Goal: Task Accomplishment & Management: Manage account settings

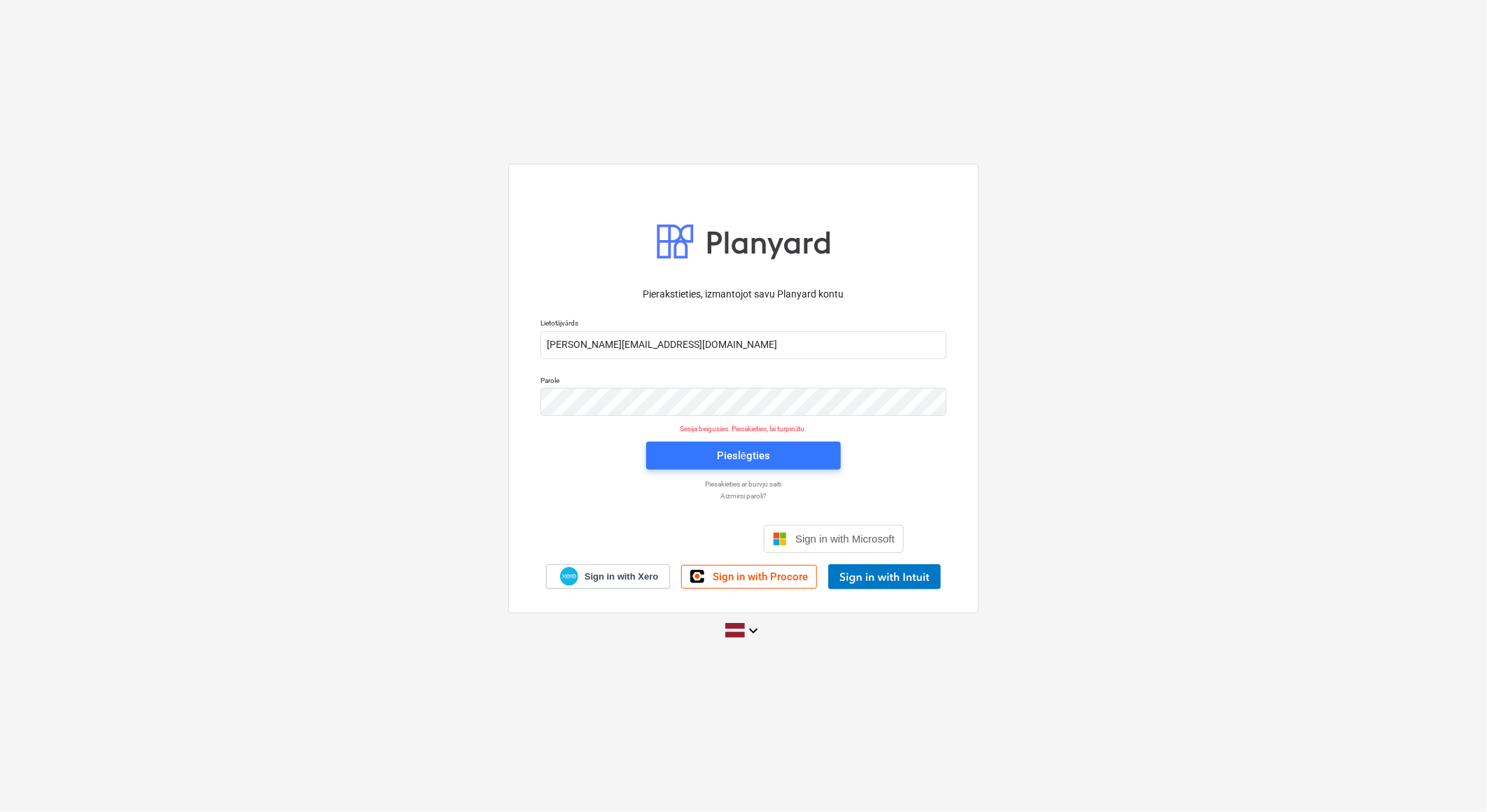
click at [1215, 275] on div "Pierakstieties, izmantojot savu Planyard kontu Lietotājvārds [PERSON_NAME][EMAI…" at bounding box center [743, 406] width 1487 height 506
click at [1223, 209] on div "Pierakstieties, izmantojot savu Planyard kontu Lietotājvārds [PERSON_NAME][EMAI…" at bounding box center [743, 406] width 1487 height 506
click at [849, 240] on div at bounding box center [743, 241] width 406 height 49
click at [731, 237] on div at bounding box center [743, 241] width 175 height 49
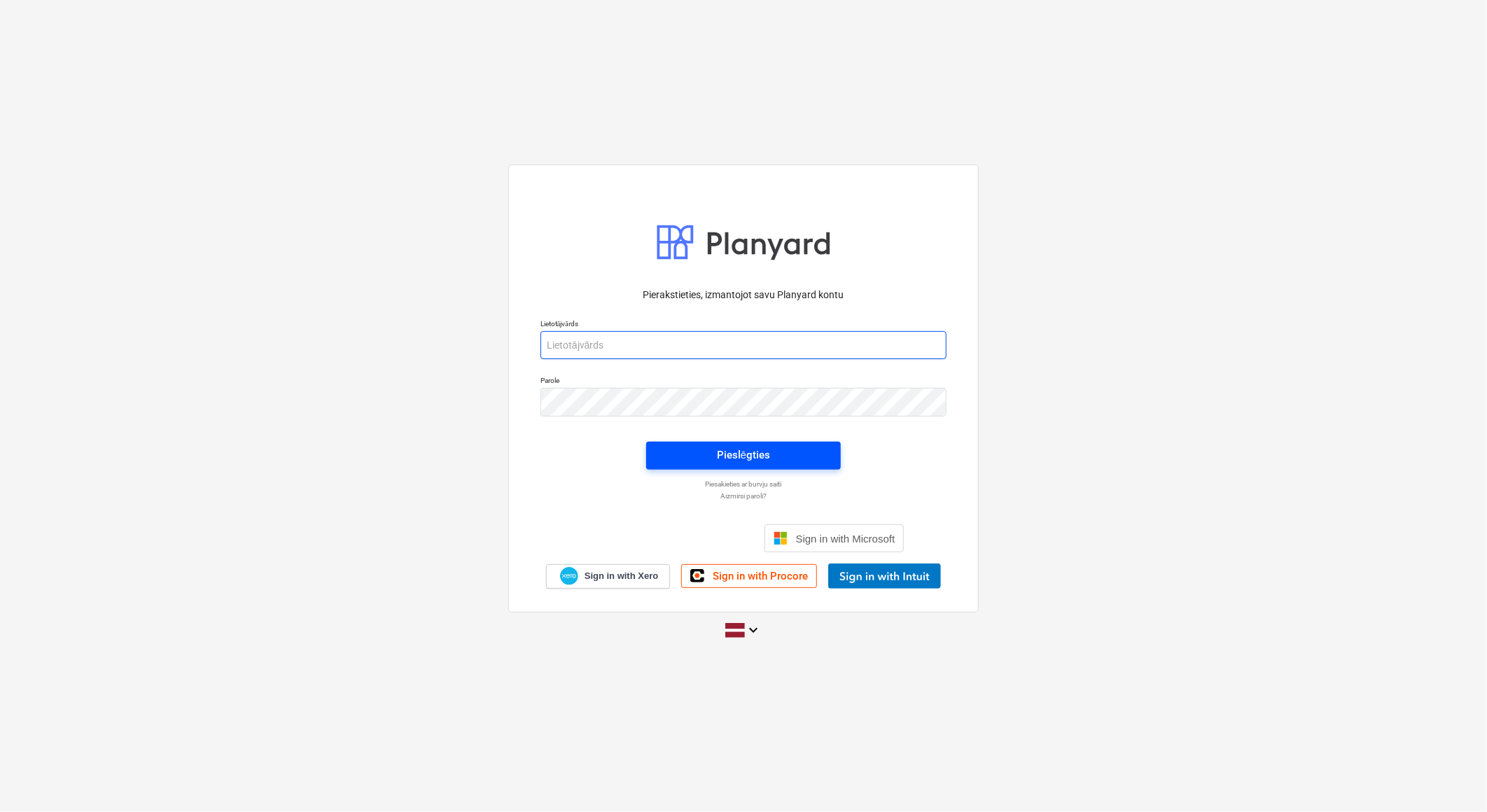
type input "[PERSON_NAME][EMAIL_ADDRESS][DOMAIN_NAME]"
click at [751, 453] on div "Pieslēgties" at bounding box center [743, 454] width 54 height 18
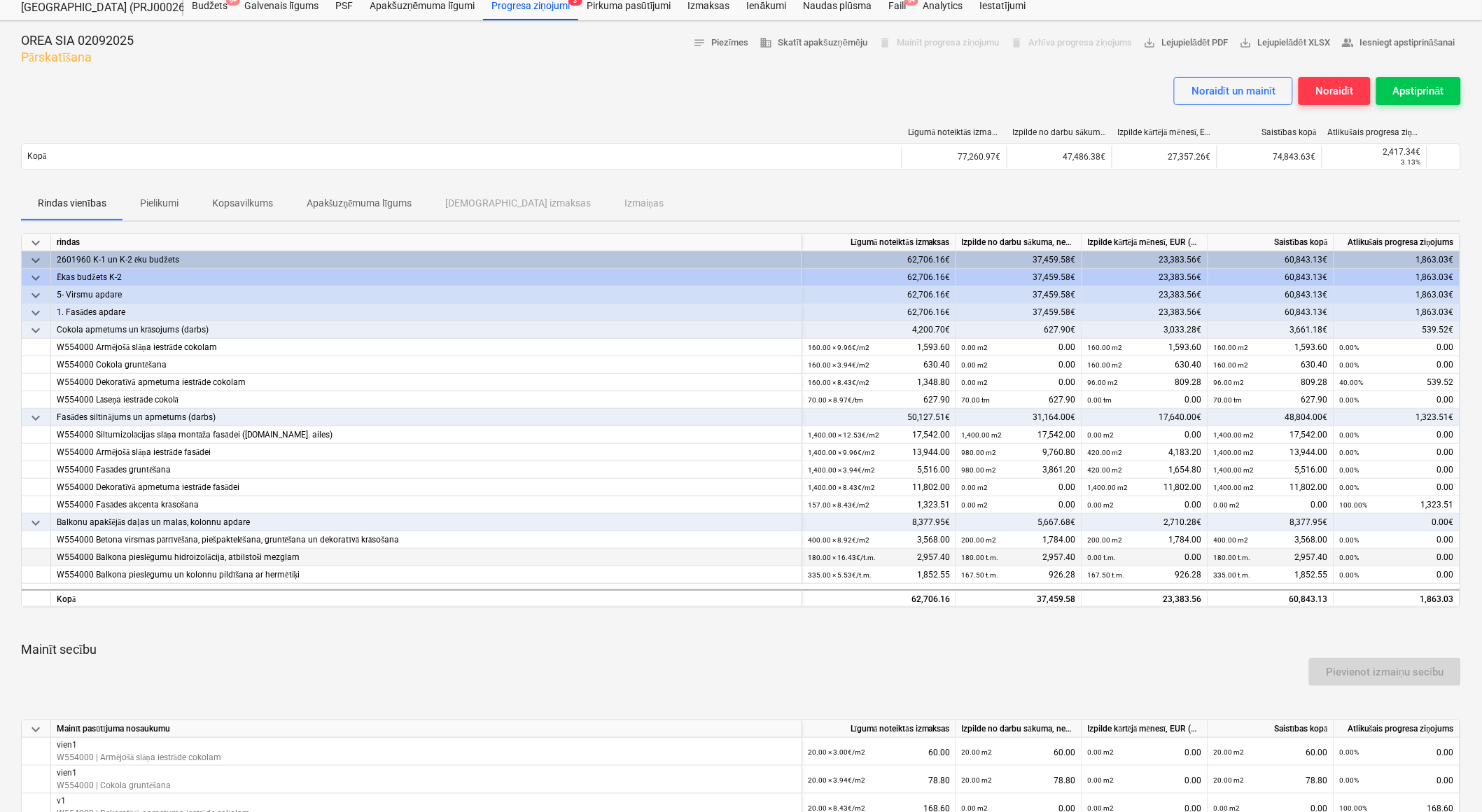
scroll to position [78, 0]
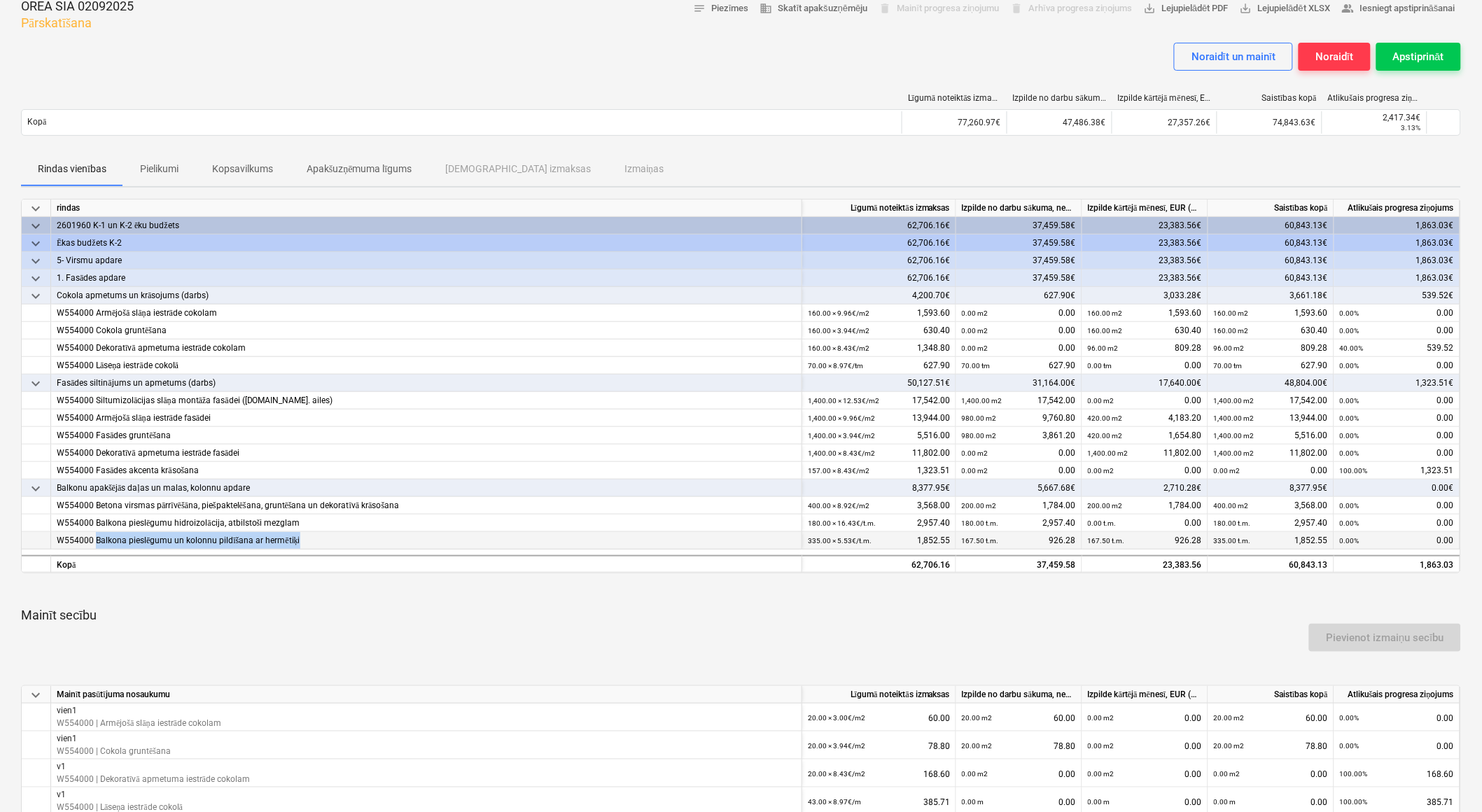
drag, startPoint x: 303, startPoint y: 539, endPoint x: 96, endPoint y: 535, distance: 207.0
click at [96, 535] on div "W554000 Balkona pieslēgumu un kolonnu pildīšana ar hermētiķi" at bounding box center [426, 540] width 739 height 18
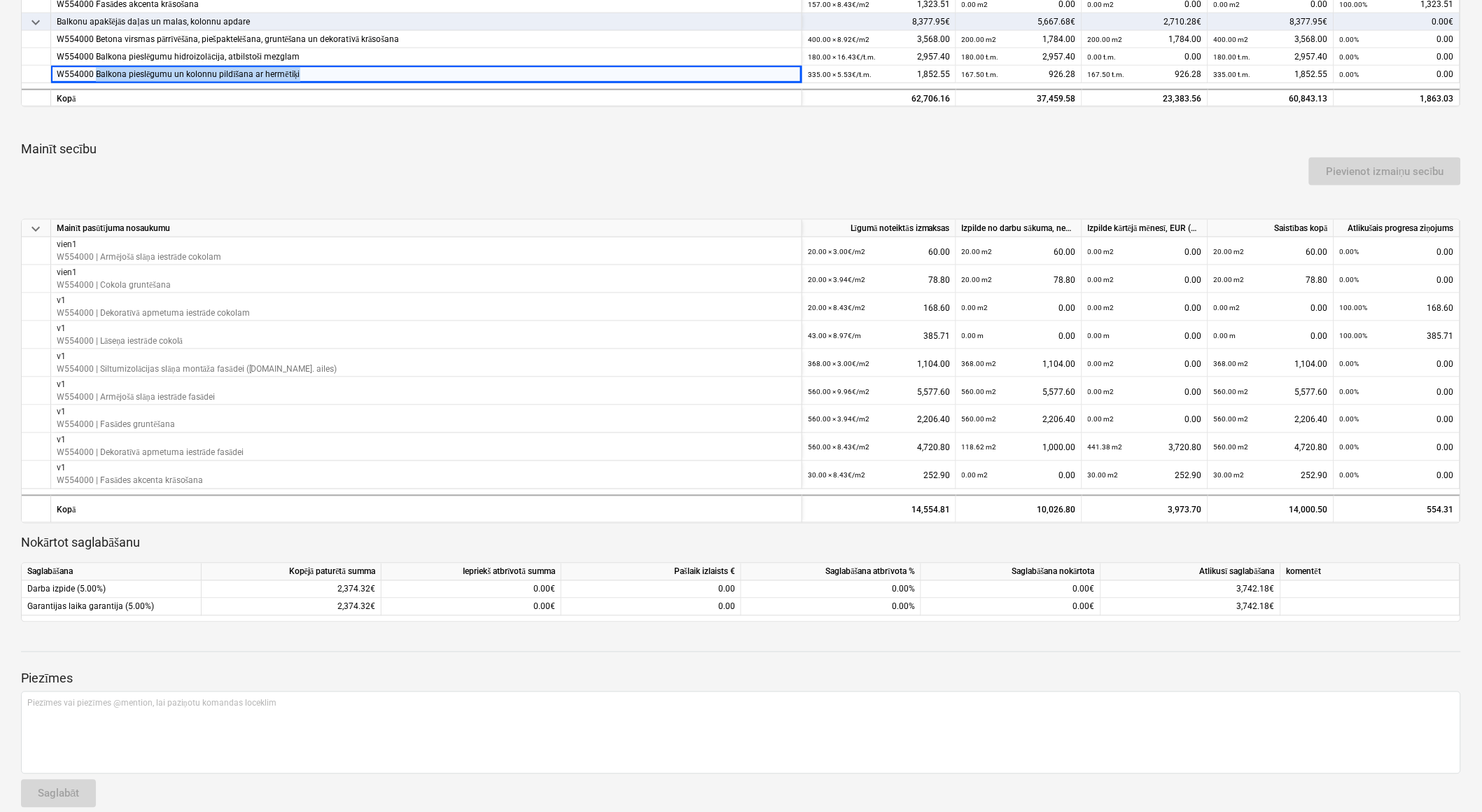
scroll to position [155, 0]
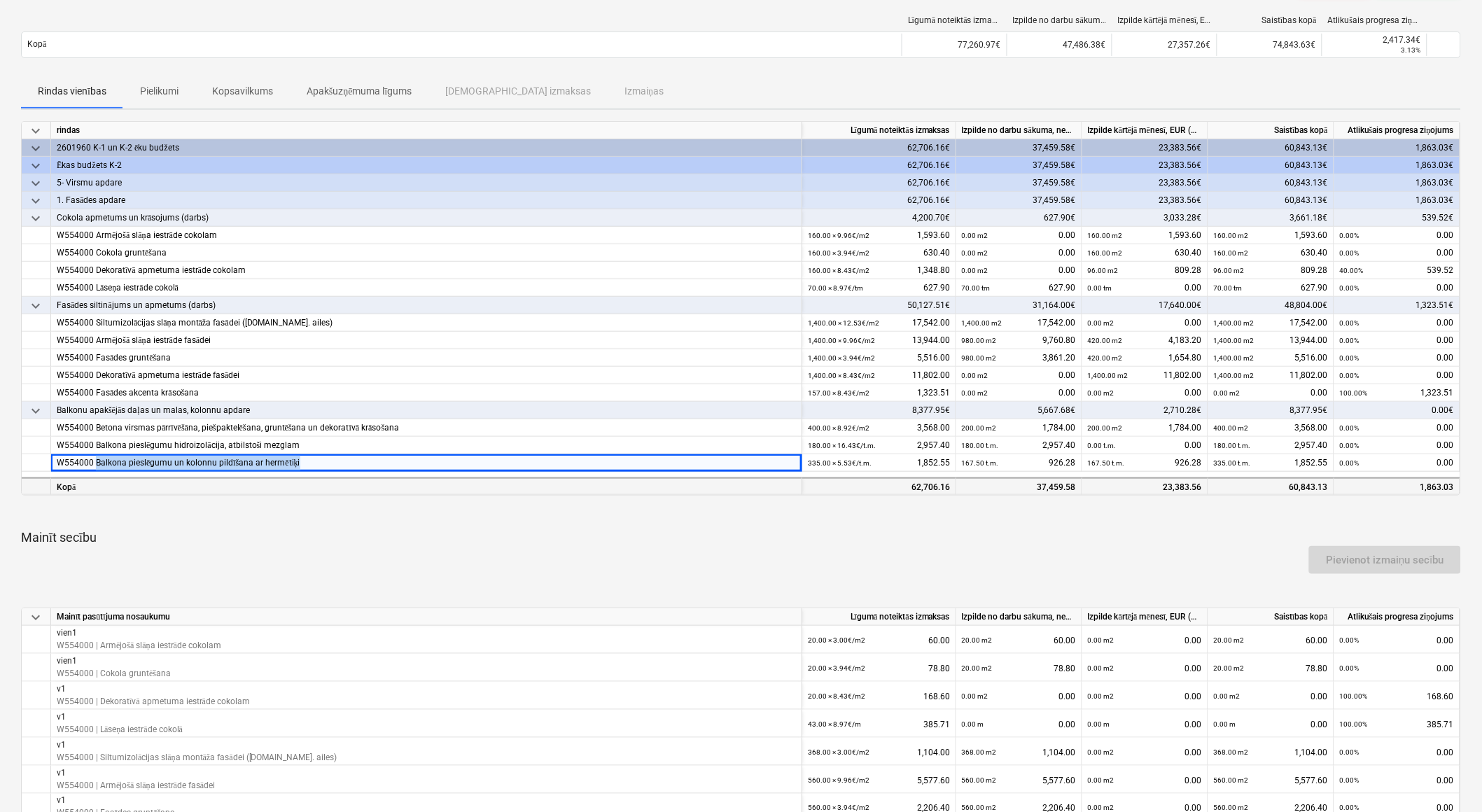
copy div "Balkona pieslēgumu un kolonnu pildīšana ar hermētiķi"
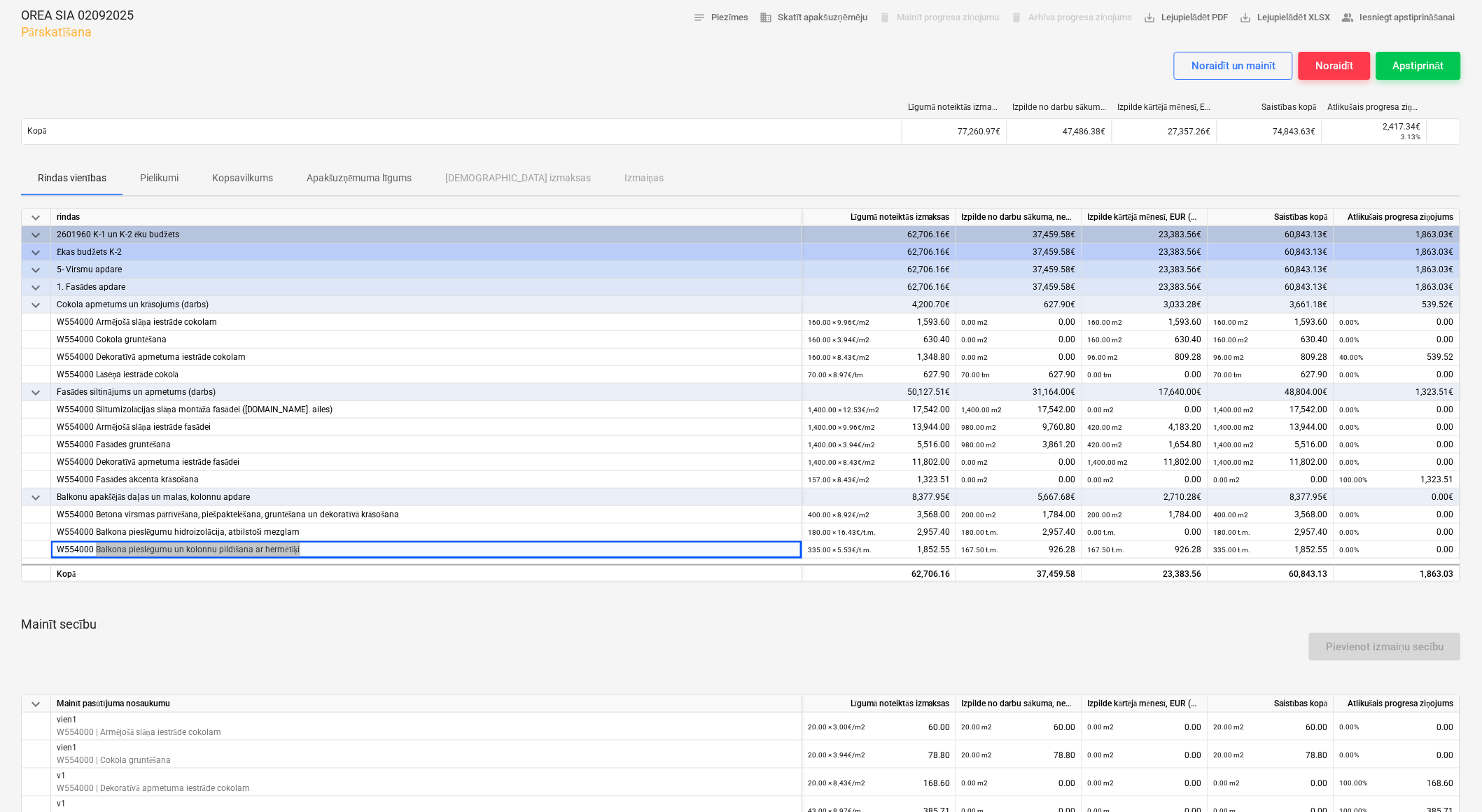
scroll to position [0, 0]
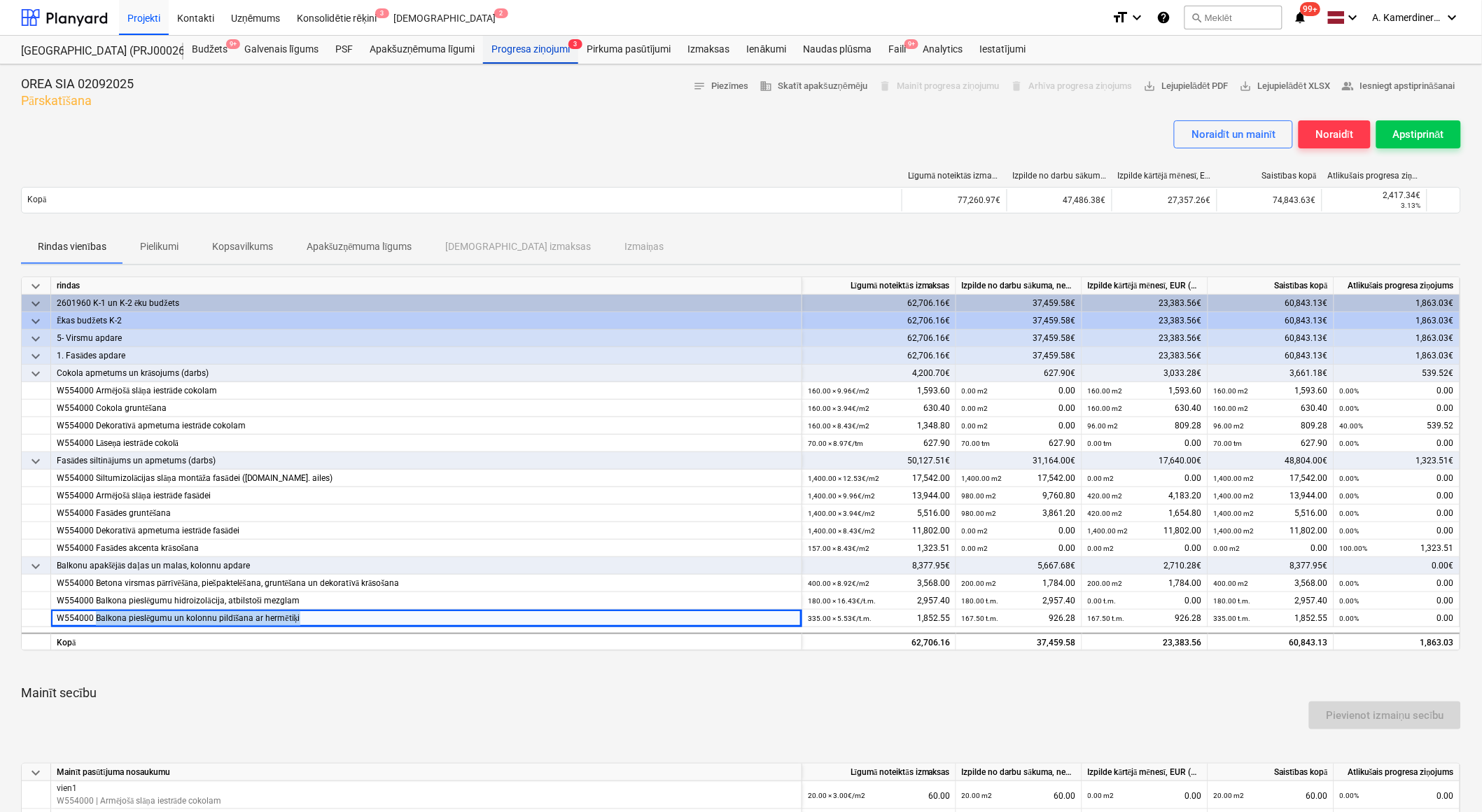
click at [566, 47] on div "Progresa ziņojumi 3" at bounding box center [530, 50] width 95 height 28
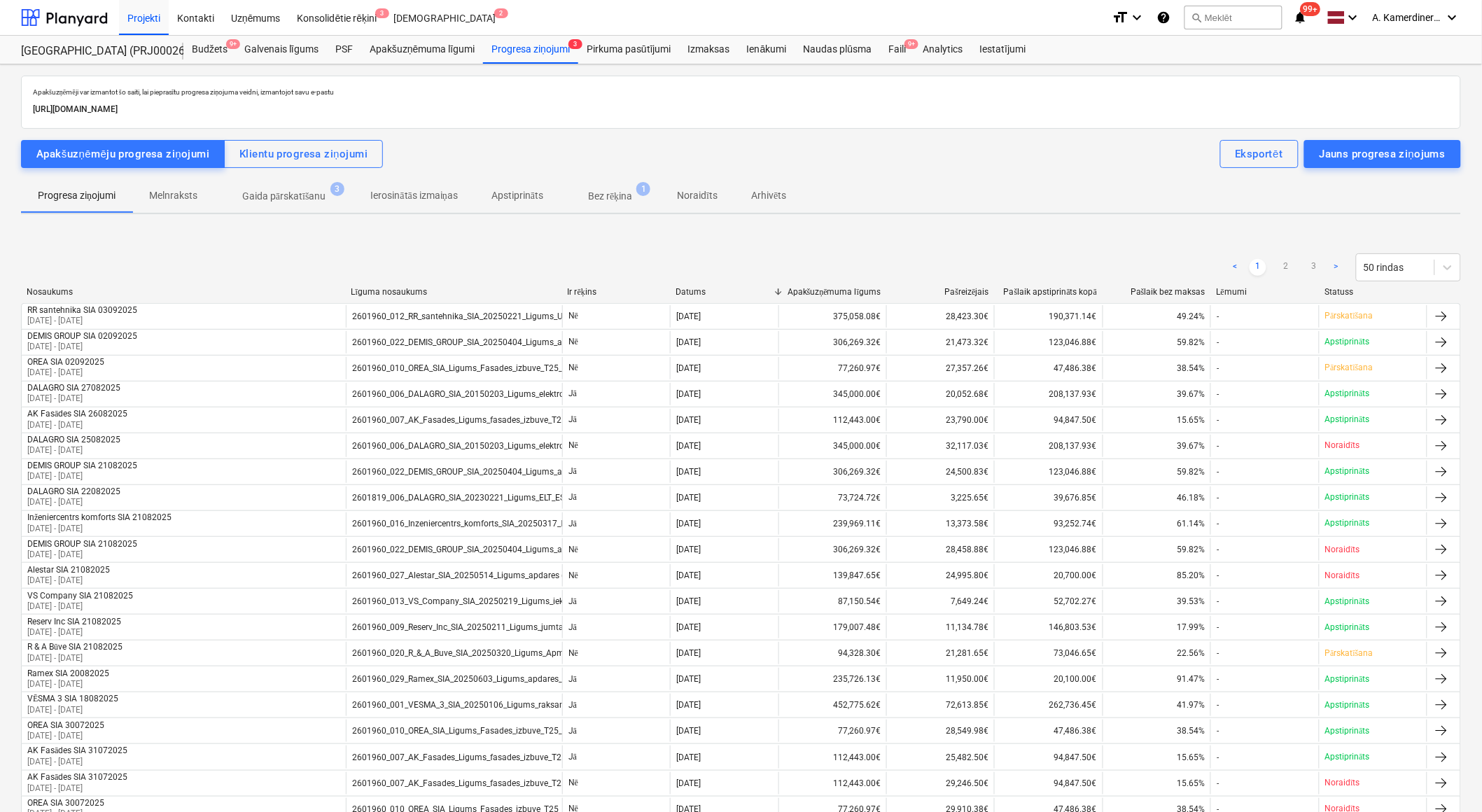
click at [606, 199] on p "Bez rēķina" at bounding box center [609, 196] width 44 height 15
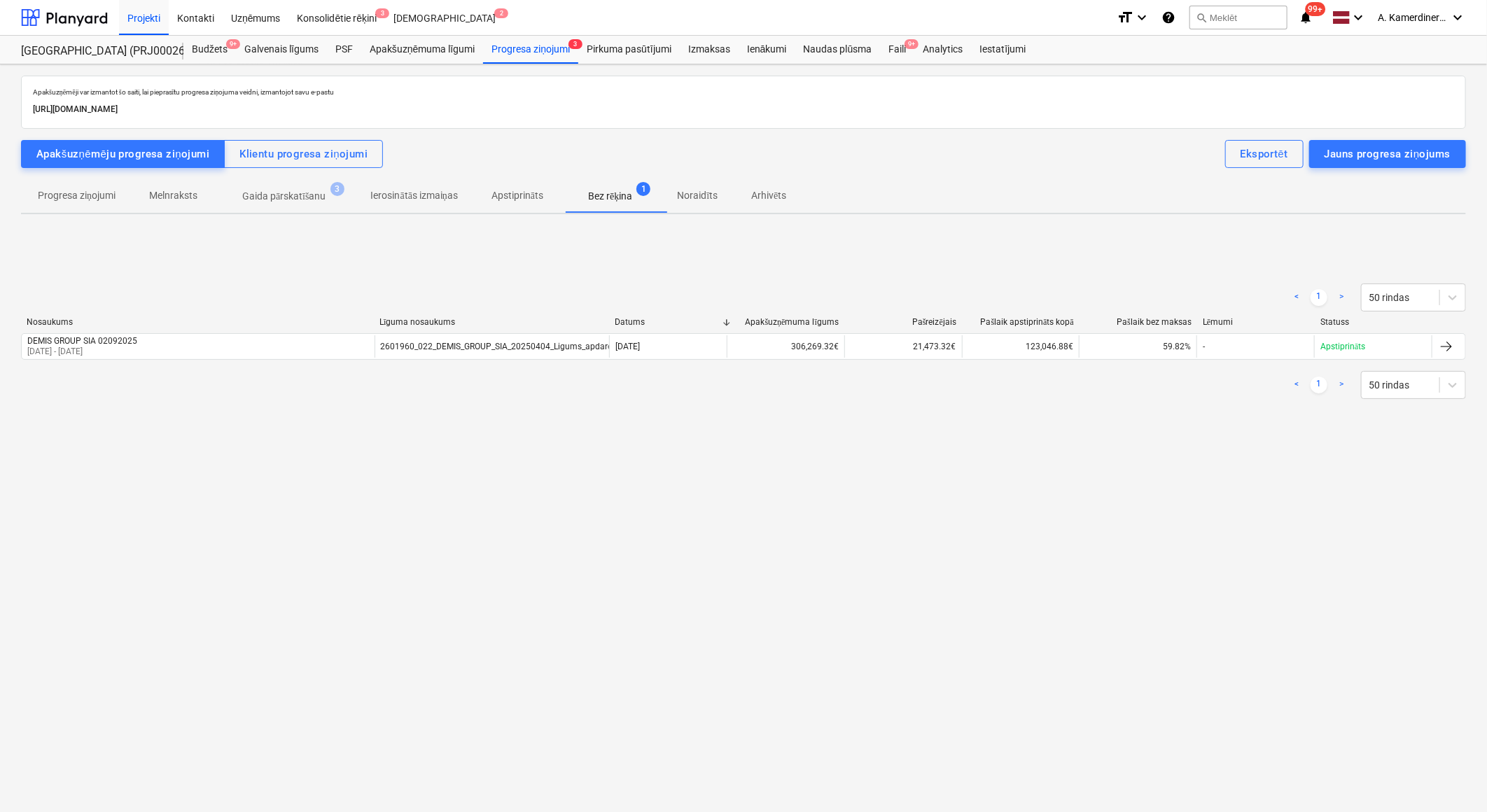
click at [313, 185] on span "Gaida pārskatīšanu 3" at bounding box center [284, 196] width 140 height 25
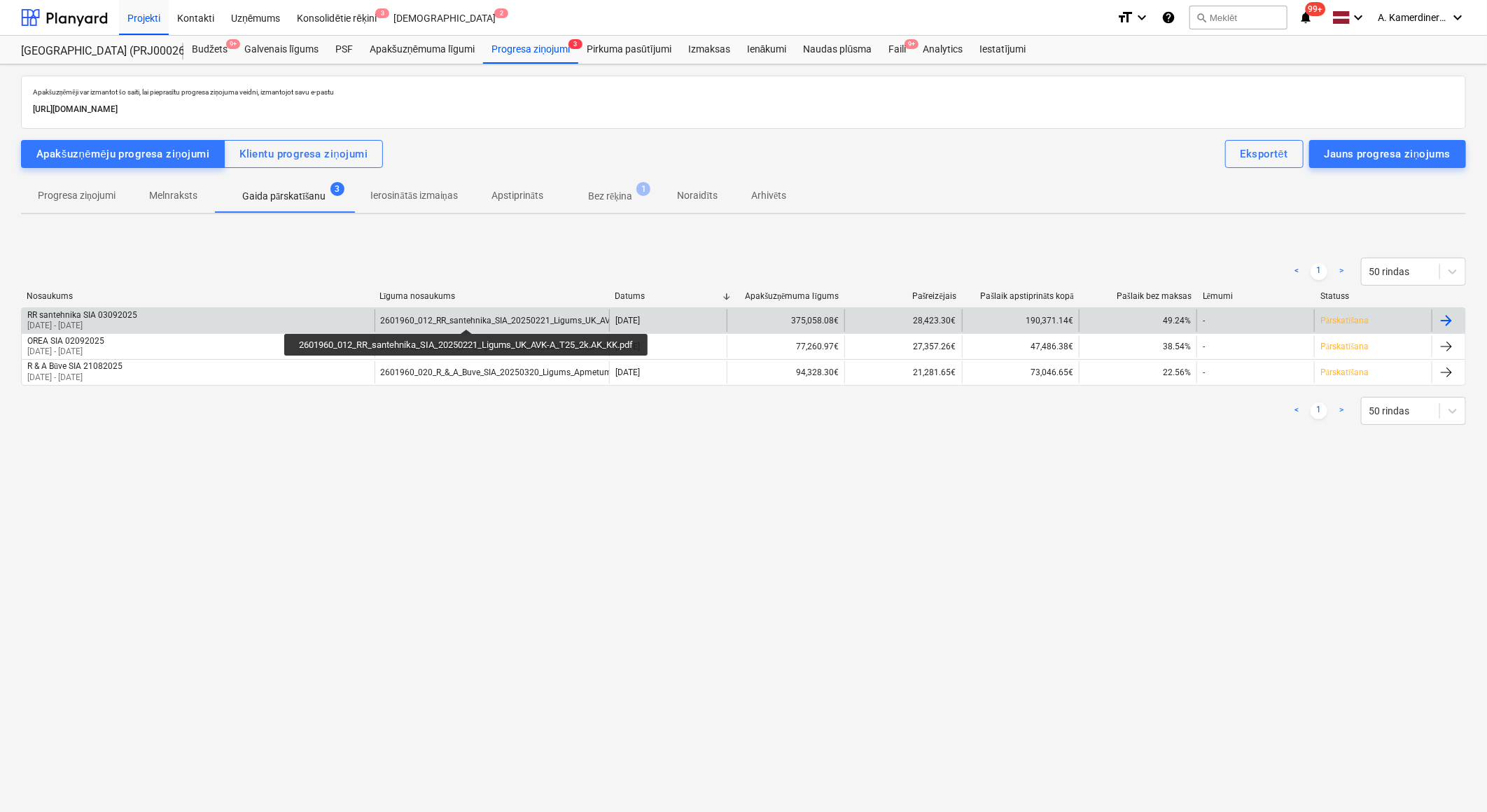
click at [469, 317] on div "2601960_012_RR_santehnika_SIA_20250221_Ligums_UK_AVK-A_T25_2k.AK_KK.pdf" at bounding box center [540, 321] width 317 height 10
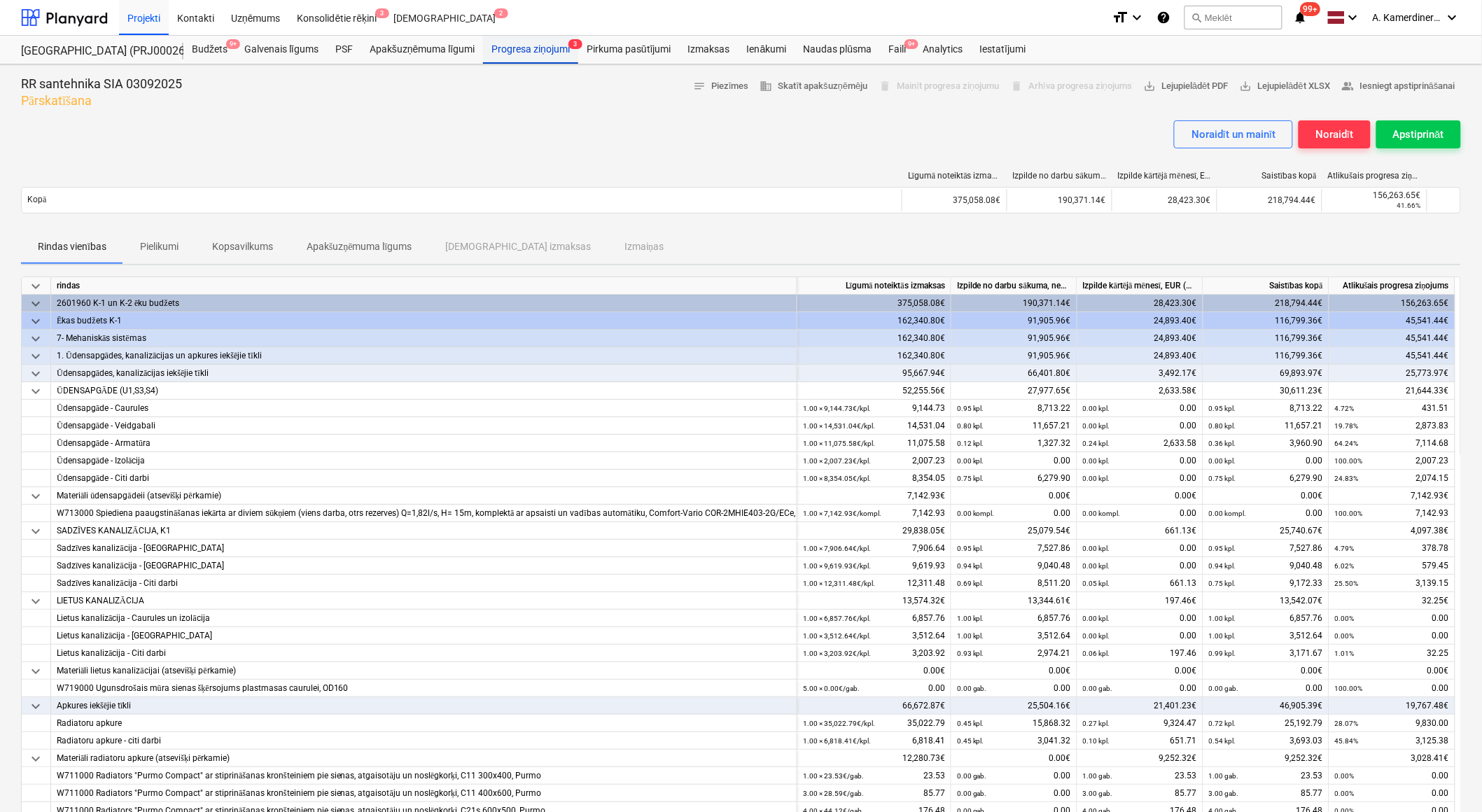
click at [522, 47] on div "Progresa ziņojumi 3" at bounding box center [530, 50] width 95 height 28
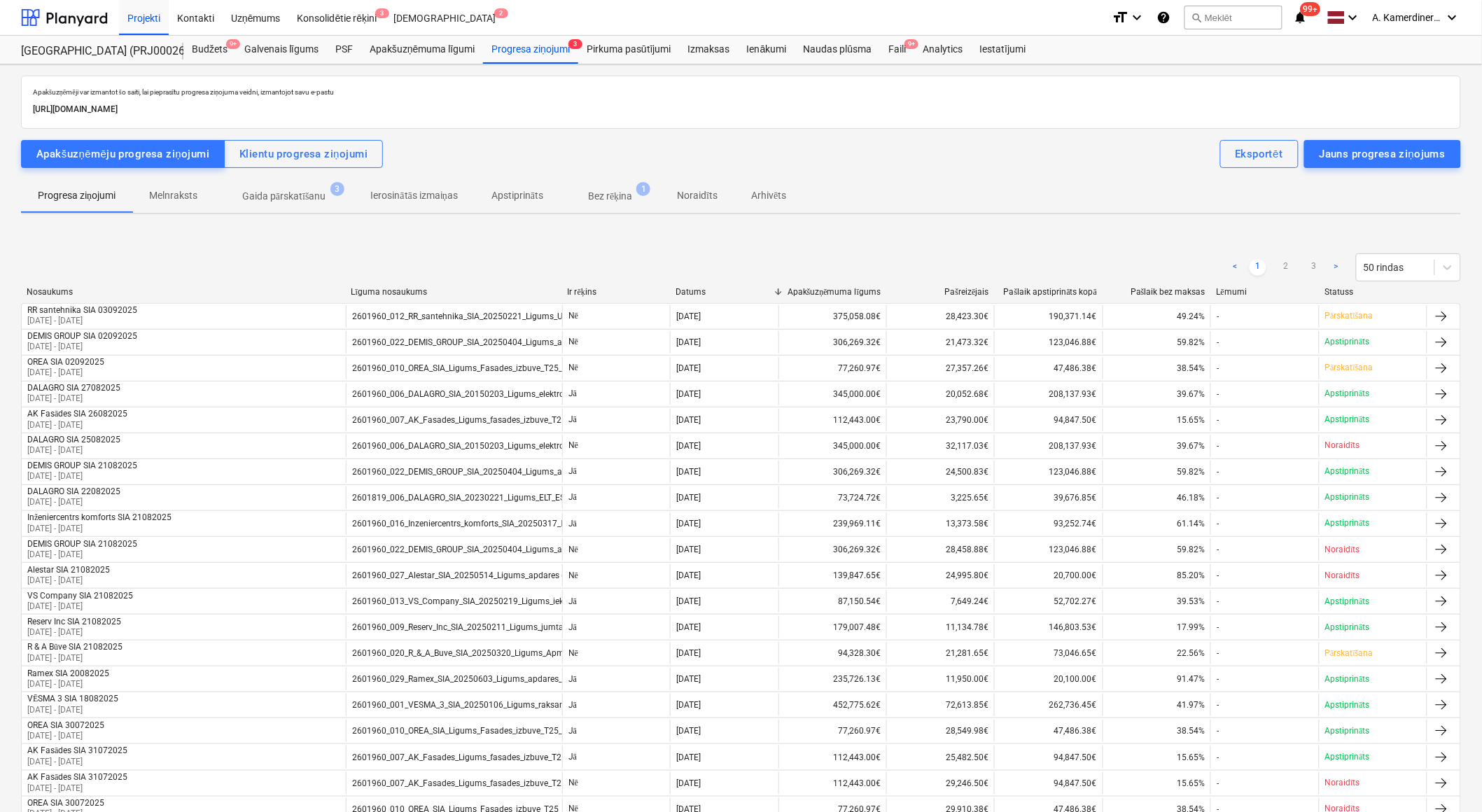
click at [289, 199] on p "Gaida pārskatīšanu" at bounding box center [284, 196] width 84 height 15
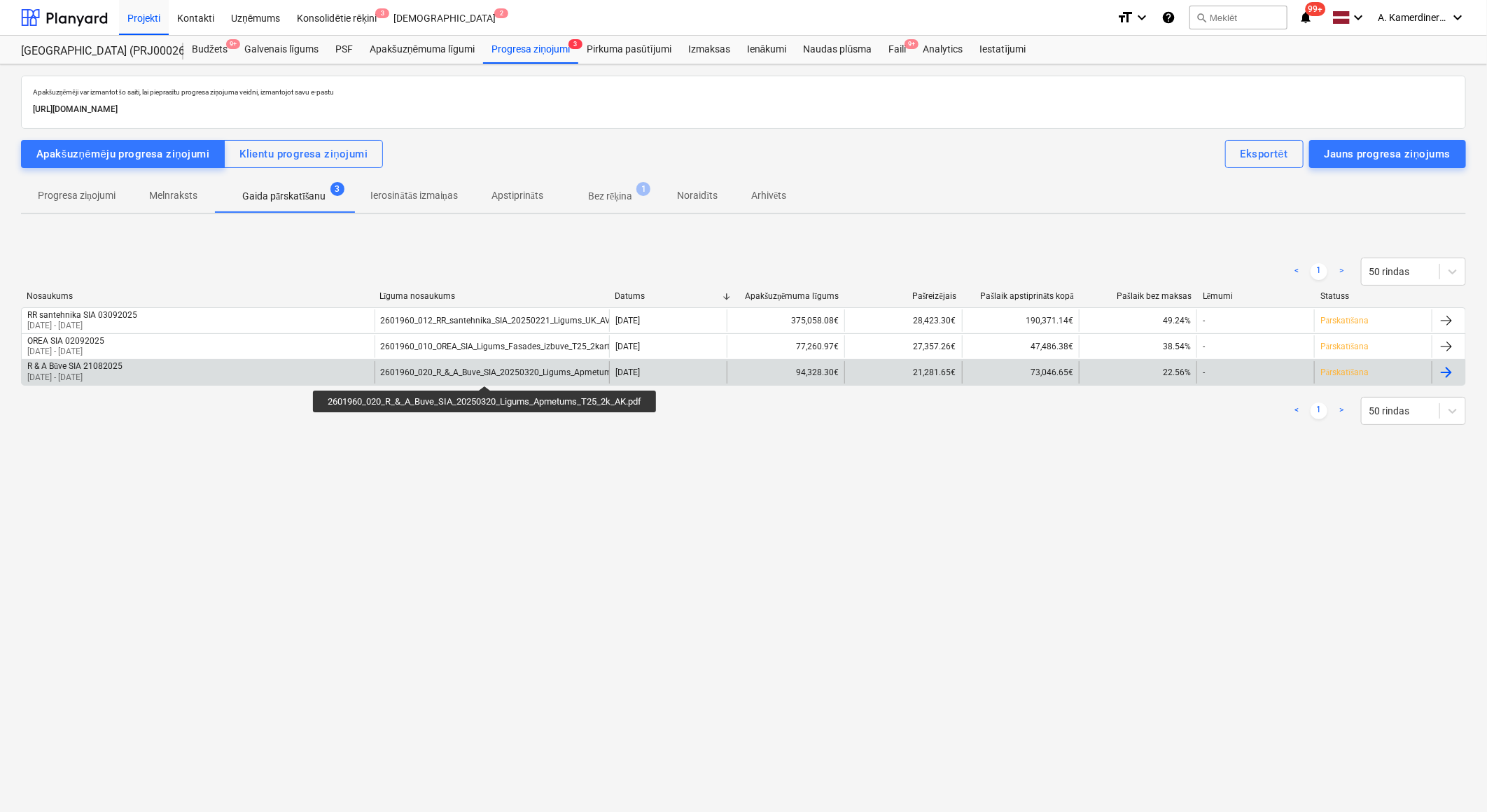
click at [488, 373] on div "2601960_020_R_&_A_Buve_SIA_20250320_Ligums_Apmetums_T25_2k_AK.pdf" at bounding box center [529, 372] width 296 height 10
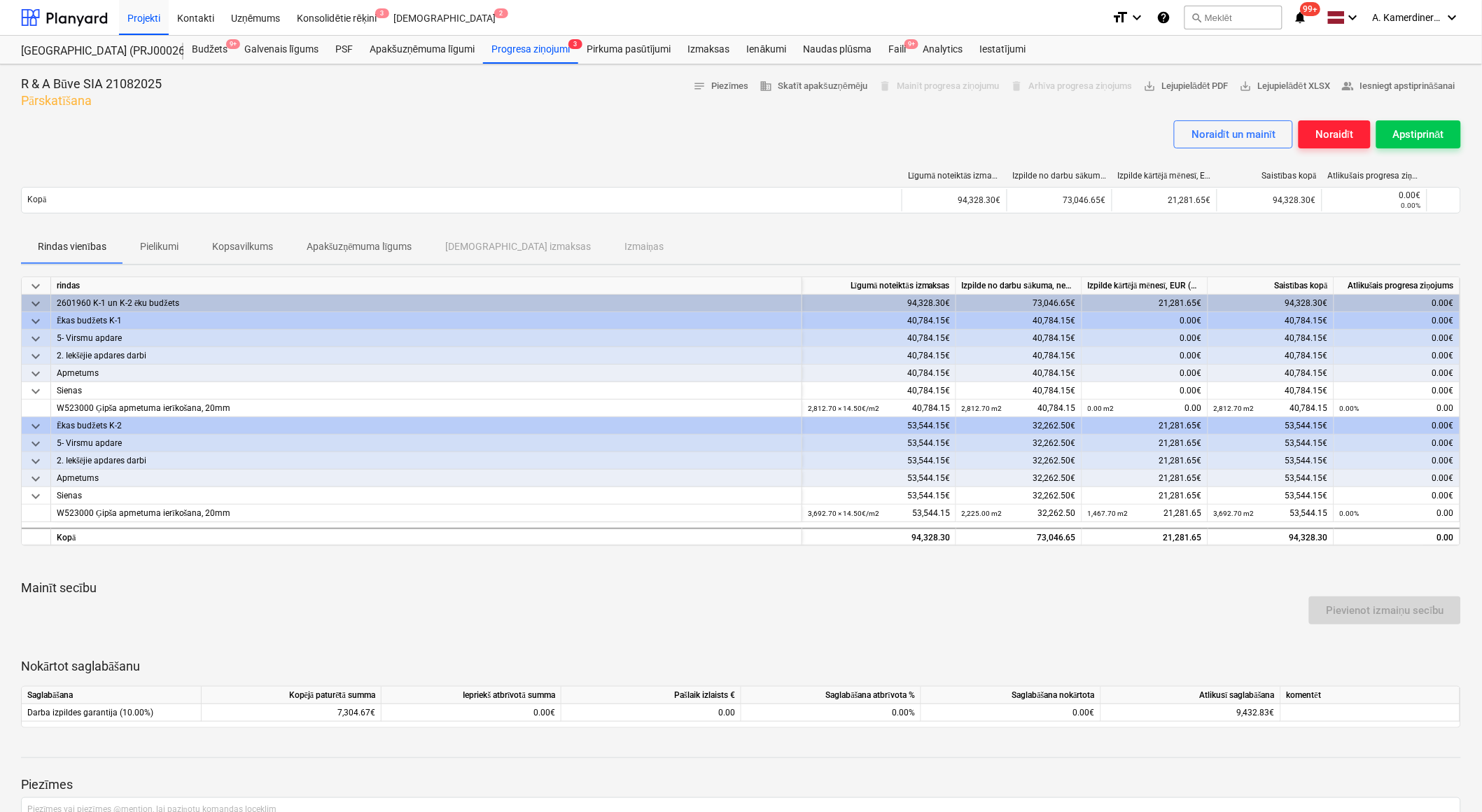
click at [1334, 130] on div "Noraidīt" at bounding box center [1334, 134] width 38 height 18
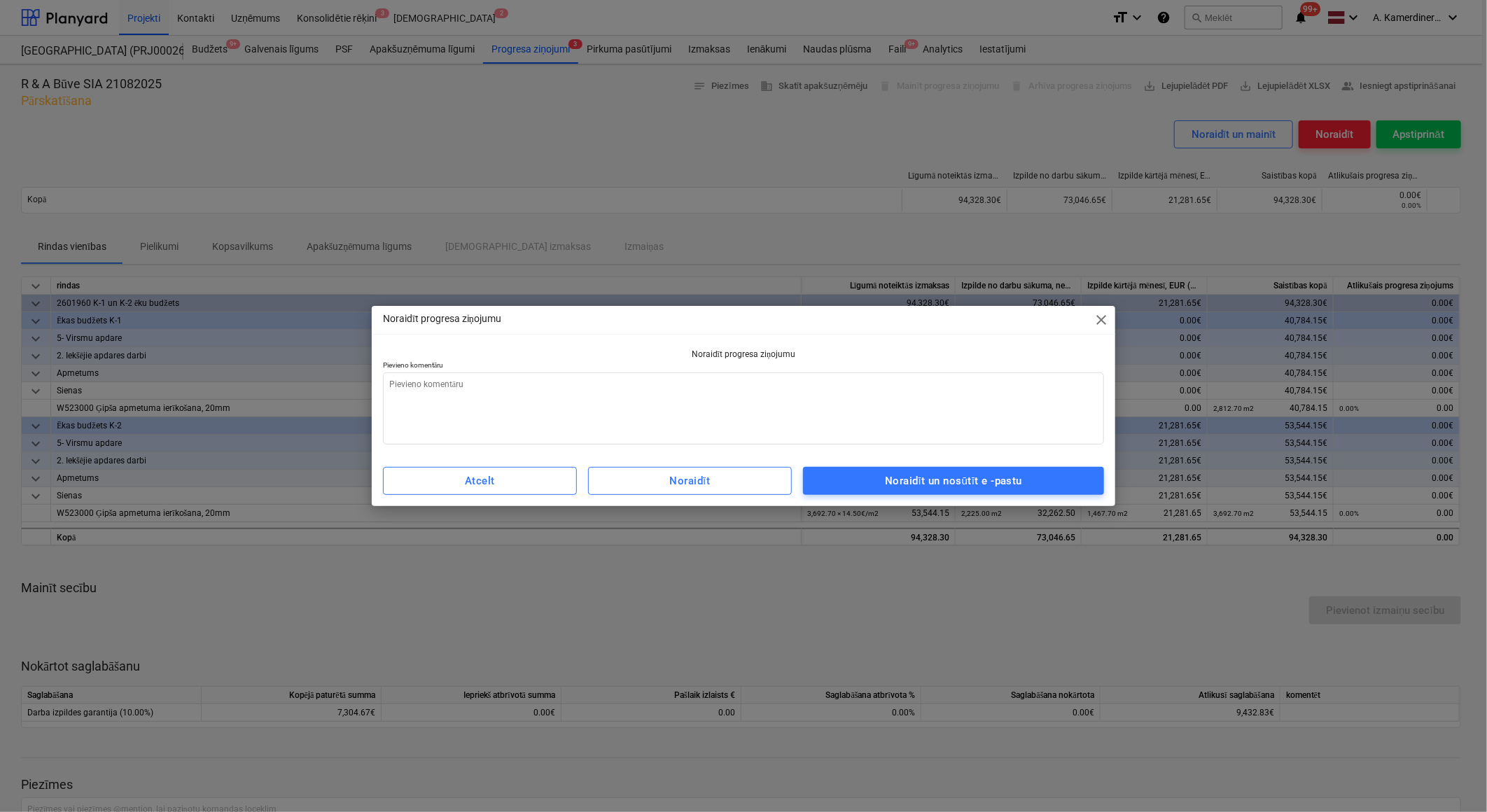
type textarea "x"
click at [709, 408] on textarea at bounding box center [743, 408] width 721 height 72
type textarea "l"
type textarea "x"
type textarea "la"
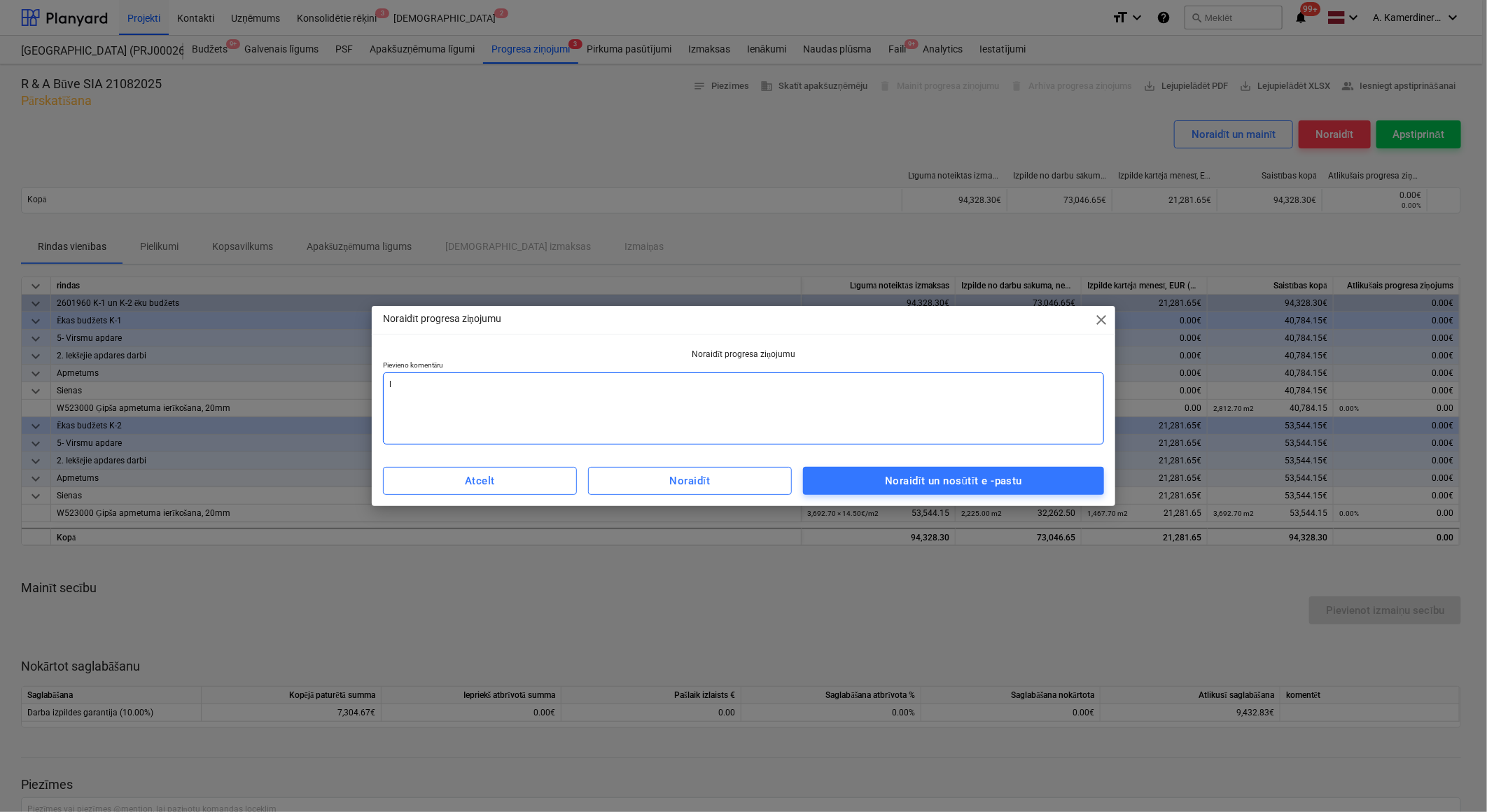
type textarea "x"
type textarea "lab"
type textarea "x"
type textarea "labo"
type textarea "x"
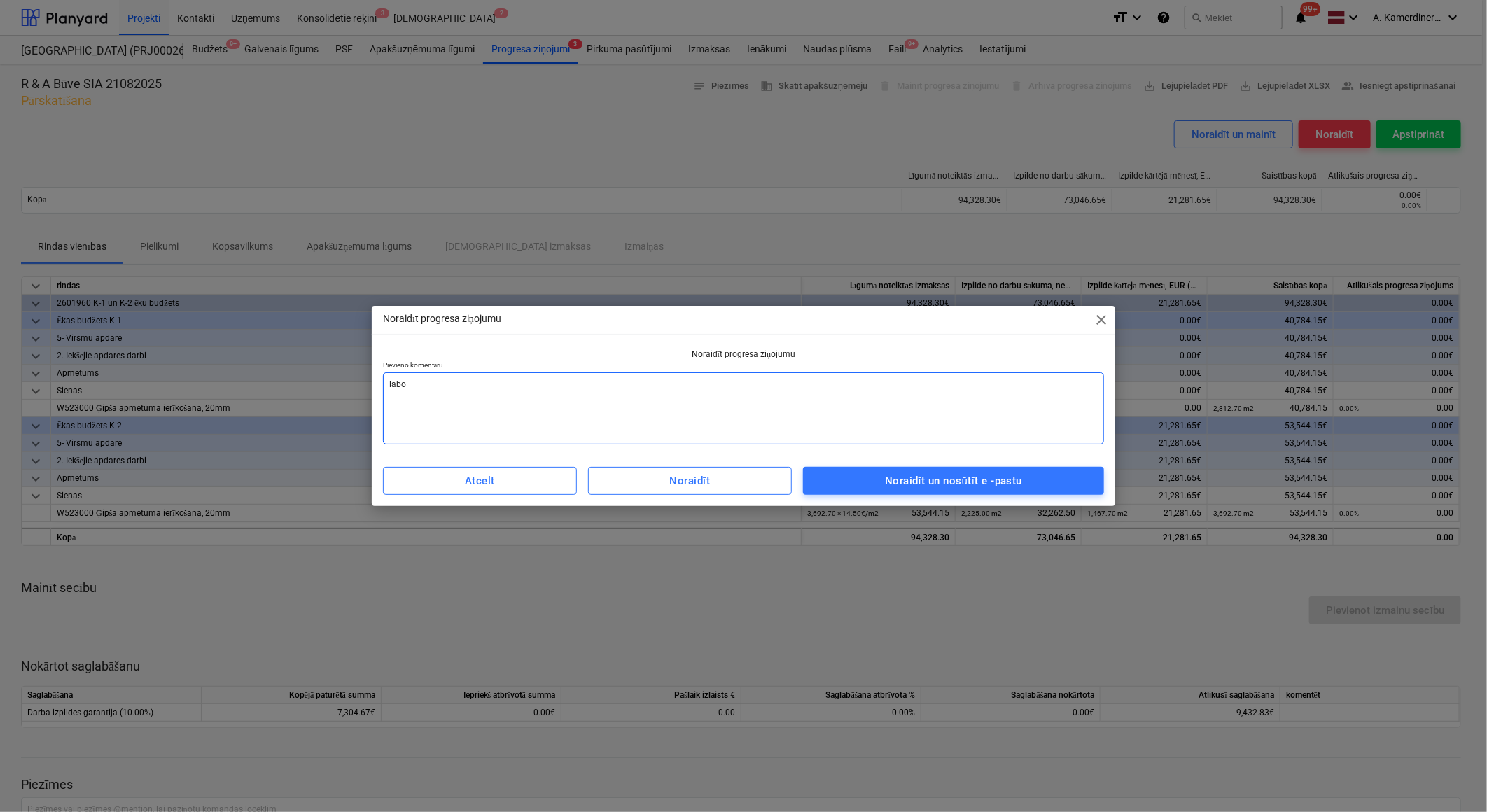
type textarea "labot"
type textarea "x"
type textarea "labot"
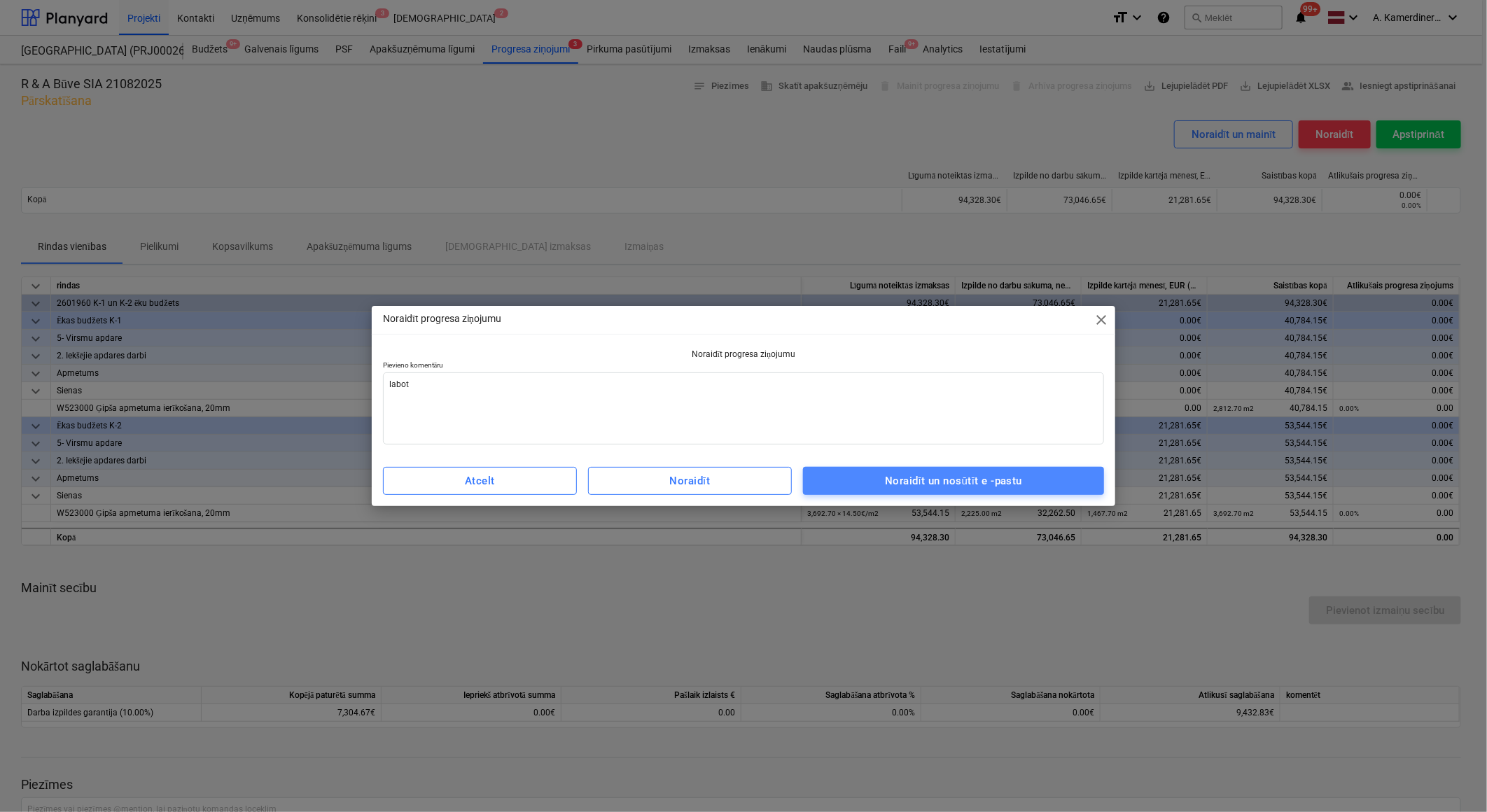
click at [922, 486] on div "Noraidīt un nosūtīt e -pastu" at bounding box center [954, 481] width 137 height 18
type textarea "x"
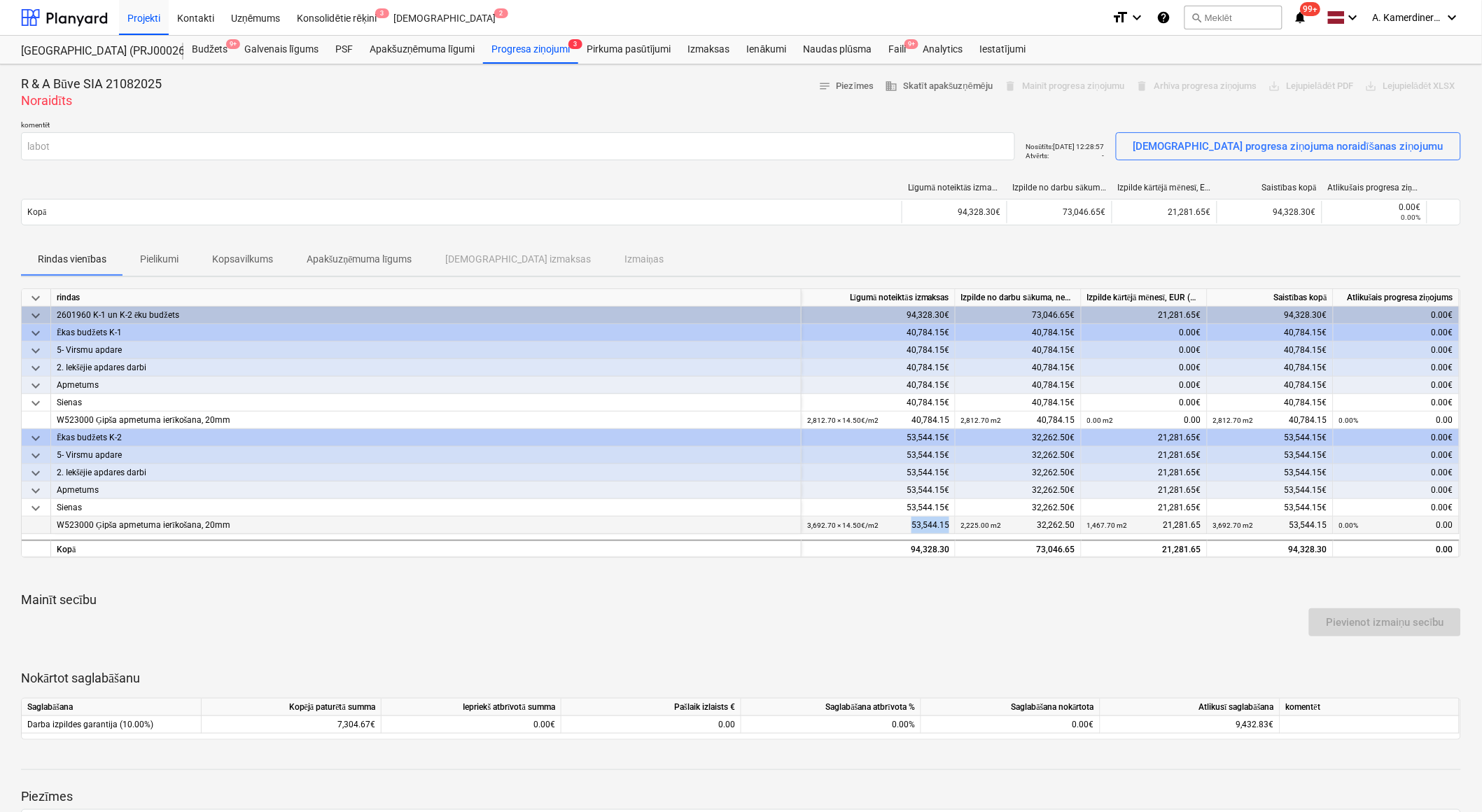
drag, startPoint x: 912, startPoint y: 526, endPoint x: 949, endPoint y: 523, distance: 37.1
click at [949, 523] on div "3,692.70 × 14.50€ / m2 53,544.15" at bounding box center [878, 525] width 142 height 18
click at [508, 40] on div "Progresa ziņojumi 3" at bounding box center [530, 50] width 95 height 28
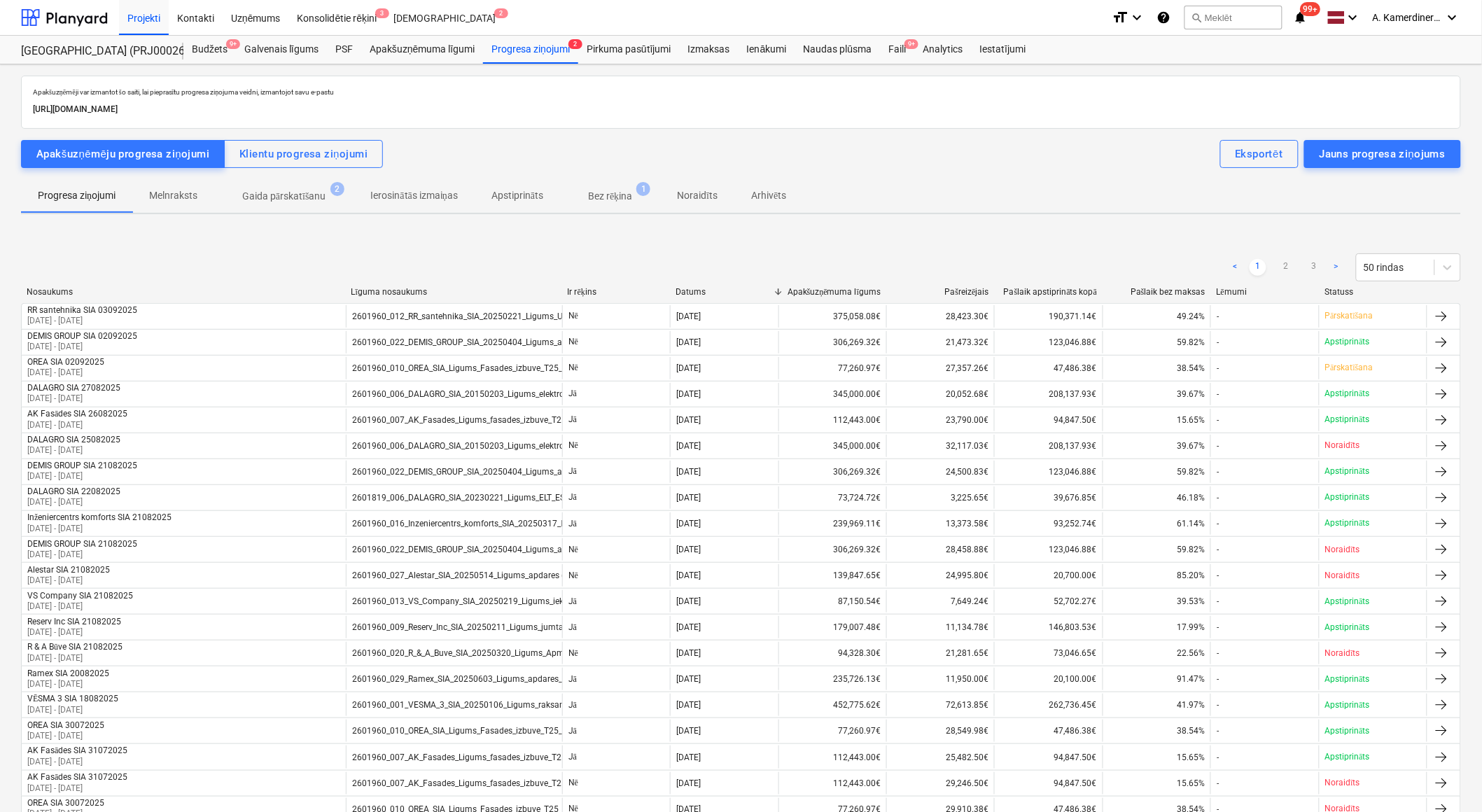
click at [315, 189] on span "Gaida pārskatīšanu 2" at bounding box center [284, 195] width 106 height 13
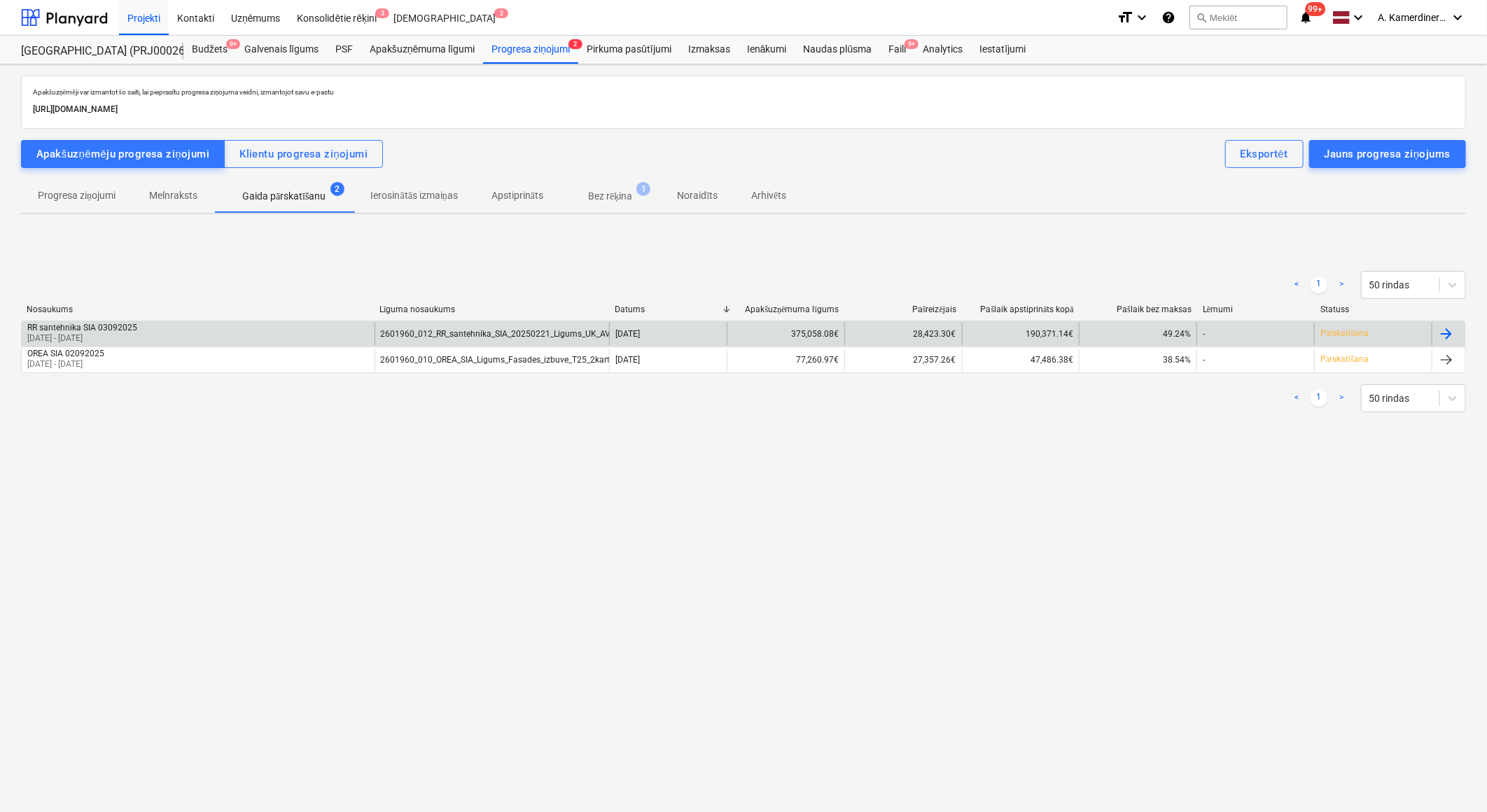
click at [502, 323] on div "2601960_012_RR_santehnika_SIA_20250221_Ligums_UK_AVK-A_T25_2k.AK_KK.pdf" at bounding box center [492, 334] width 235 height 23
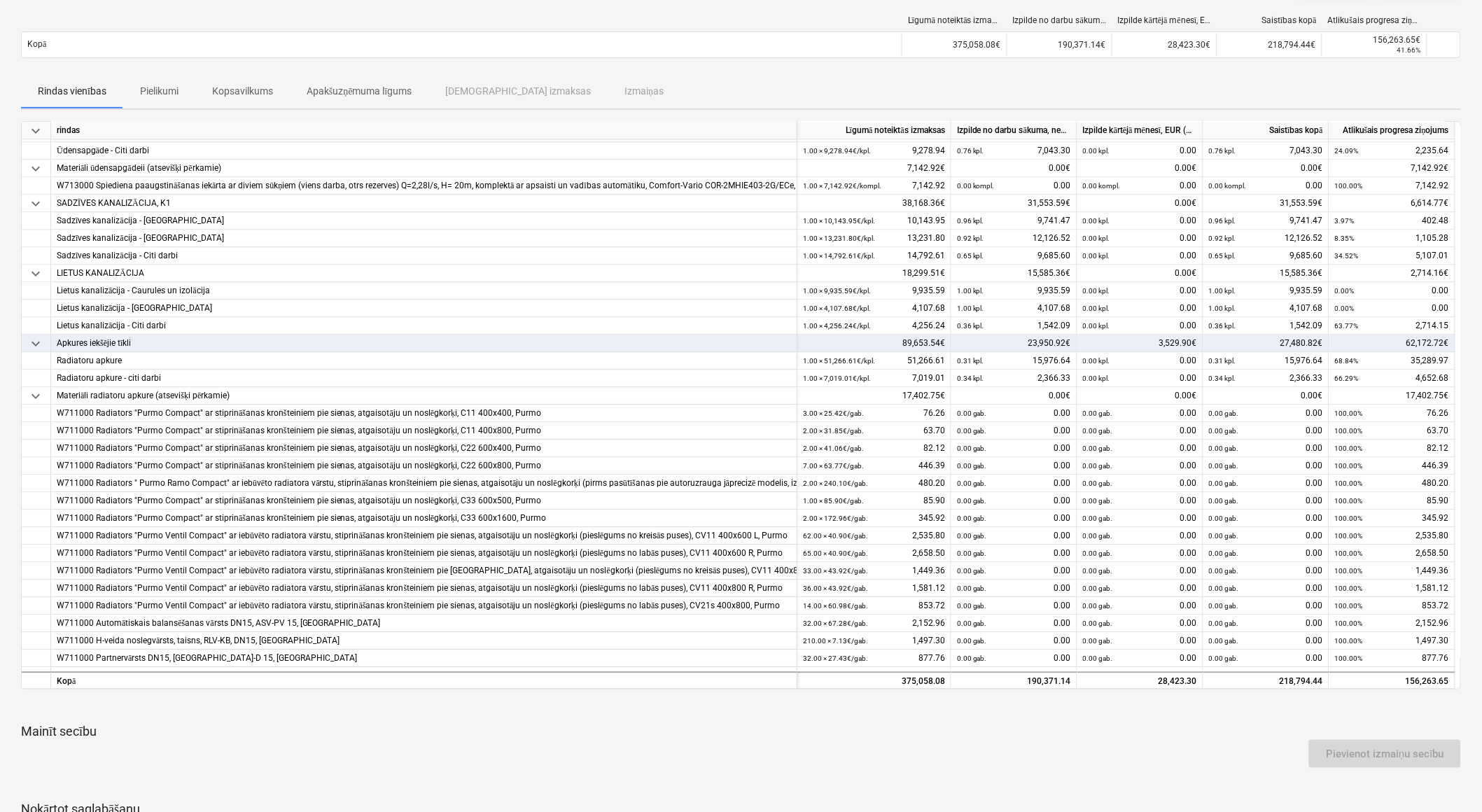
scroll to position [1045, 0]
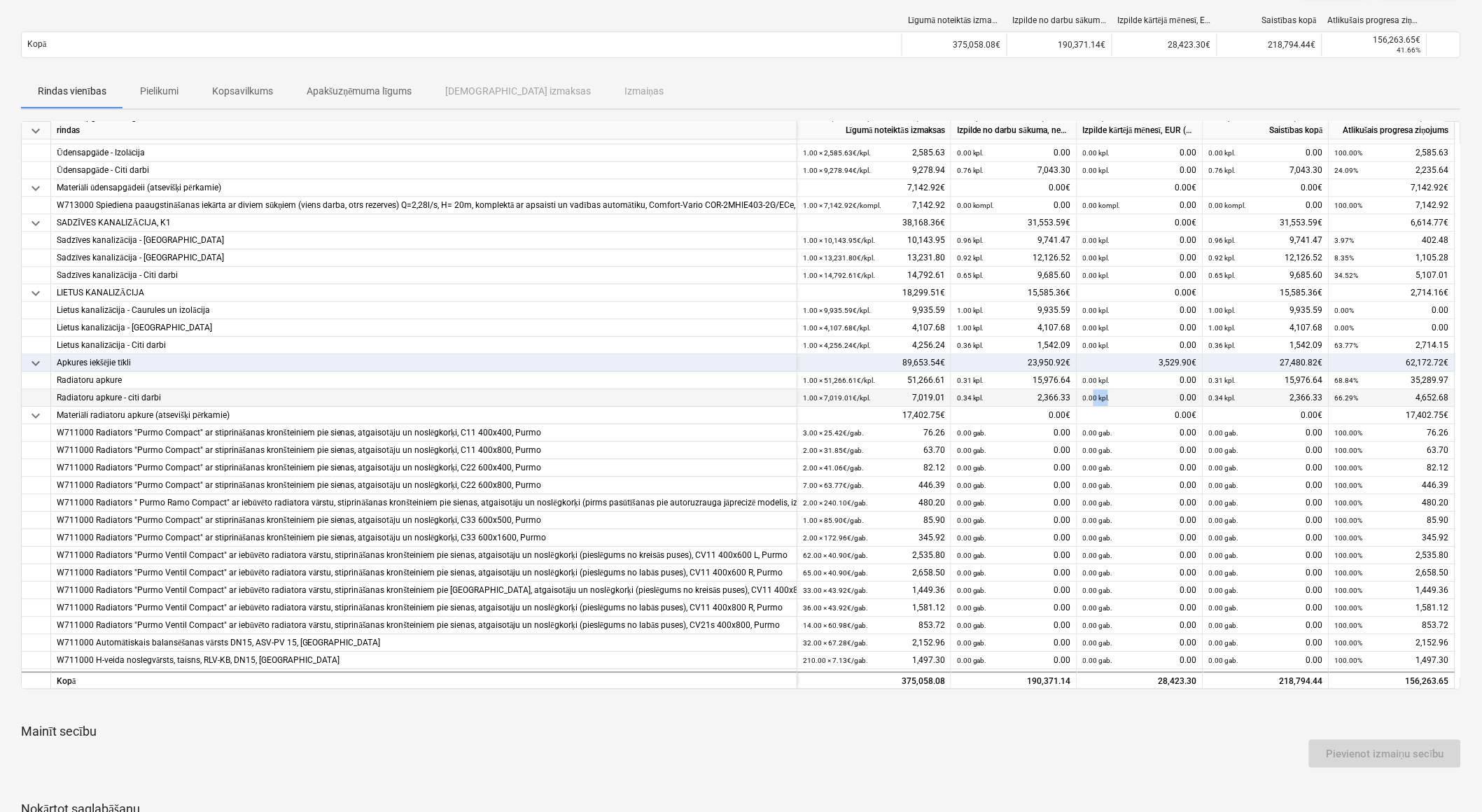
drag, startPoint x: 1107, startPoint y: 396, endPoint x: 1093, endPoint y: 401, distance: 14.9
click at [1093, 401] on div "0.00 kpl." at bounding box center [1096, 397] width 27 height 18
drag, startPoint x: 1093, startPoint y: 401, endPoint x: 1091, endPoint y: 463, distance: 62.0
click at [1091, 464] on small "0.00 gab." at bounding box center [1098, 468] width 30 height 8
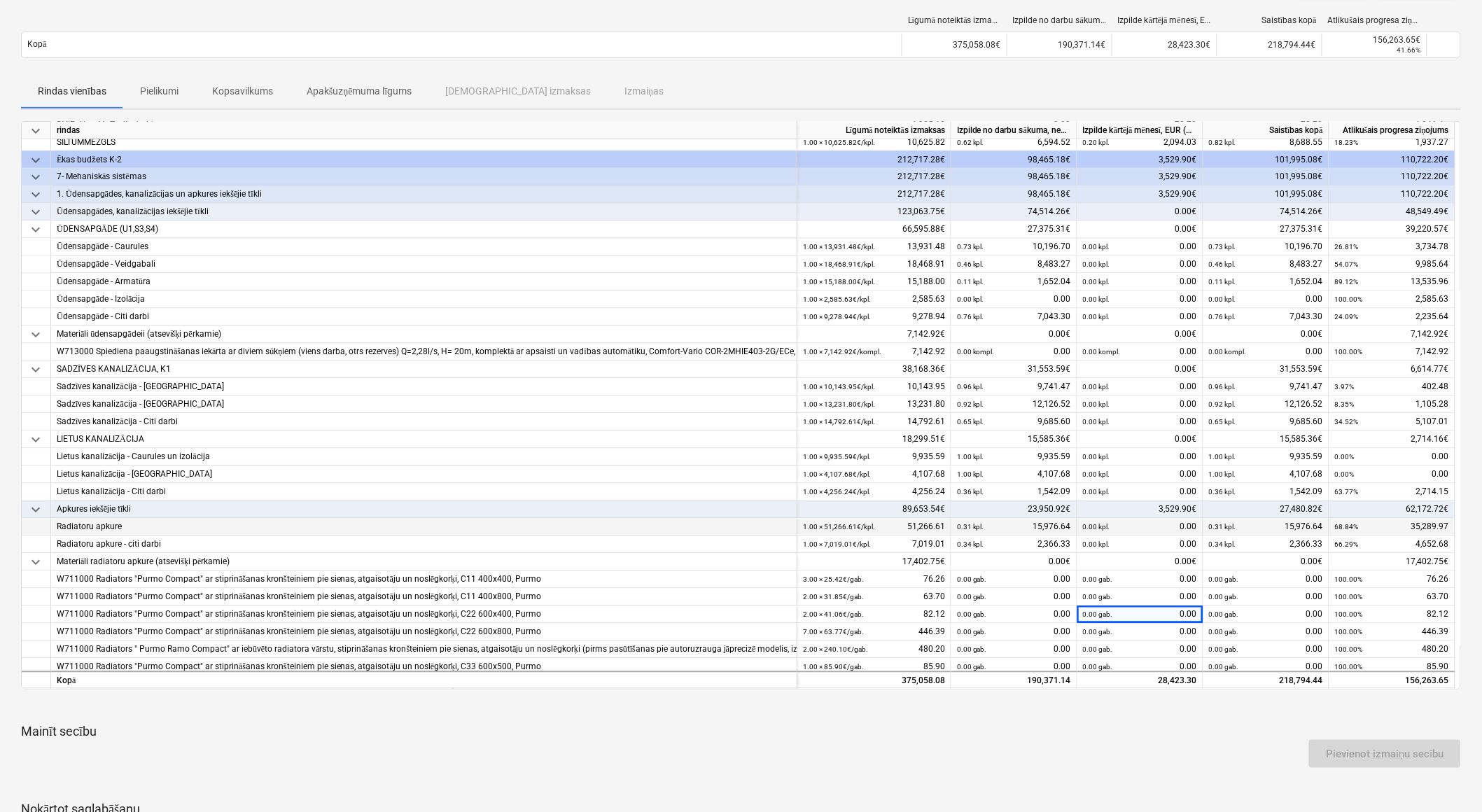
scroll to position [890, 0]
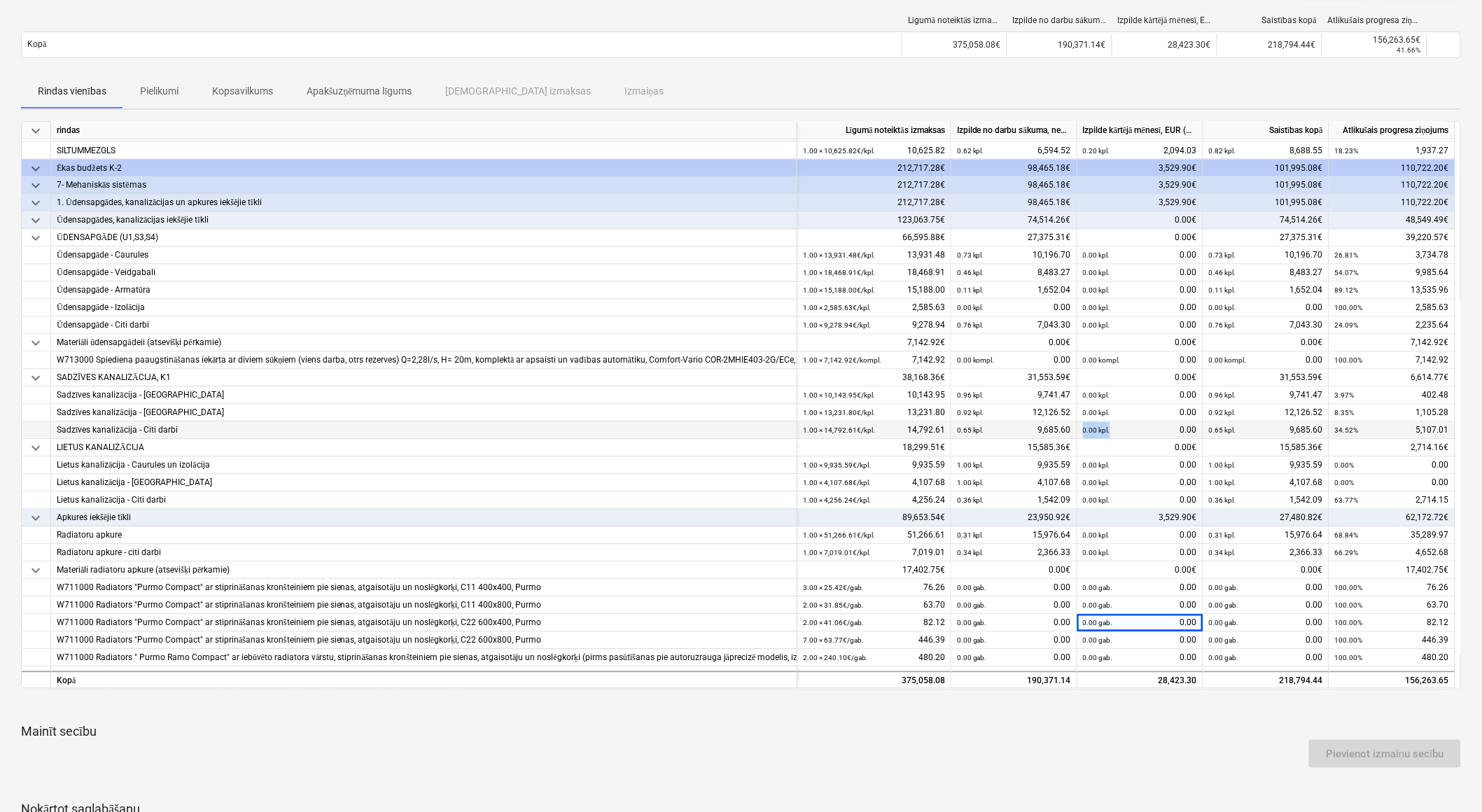
drag, startPoint x: 1109, startPoint y: 428, endPoint x: 1080, endPoint y: 432, distance: 29.3
click at [1080, 432] on div "0.00 kpl. 0.00" at bounding box center [1140, 431] width 126 height 18
drag, startPoint x: 1080, startPoint y: 432, endPoint x: 1139, endPoint y: 432, distance: 59.0
click at [1139, 432] on div "0.00 kpl. 0.00" at bounding box center [1140, 431] width 114 height 18
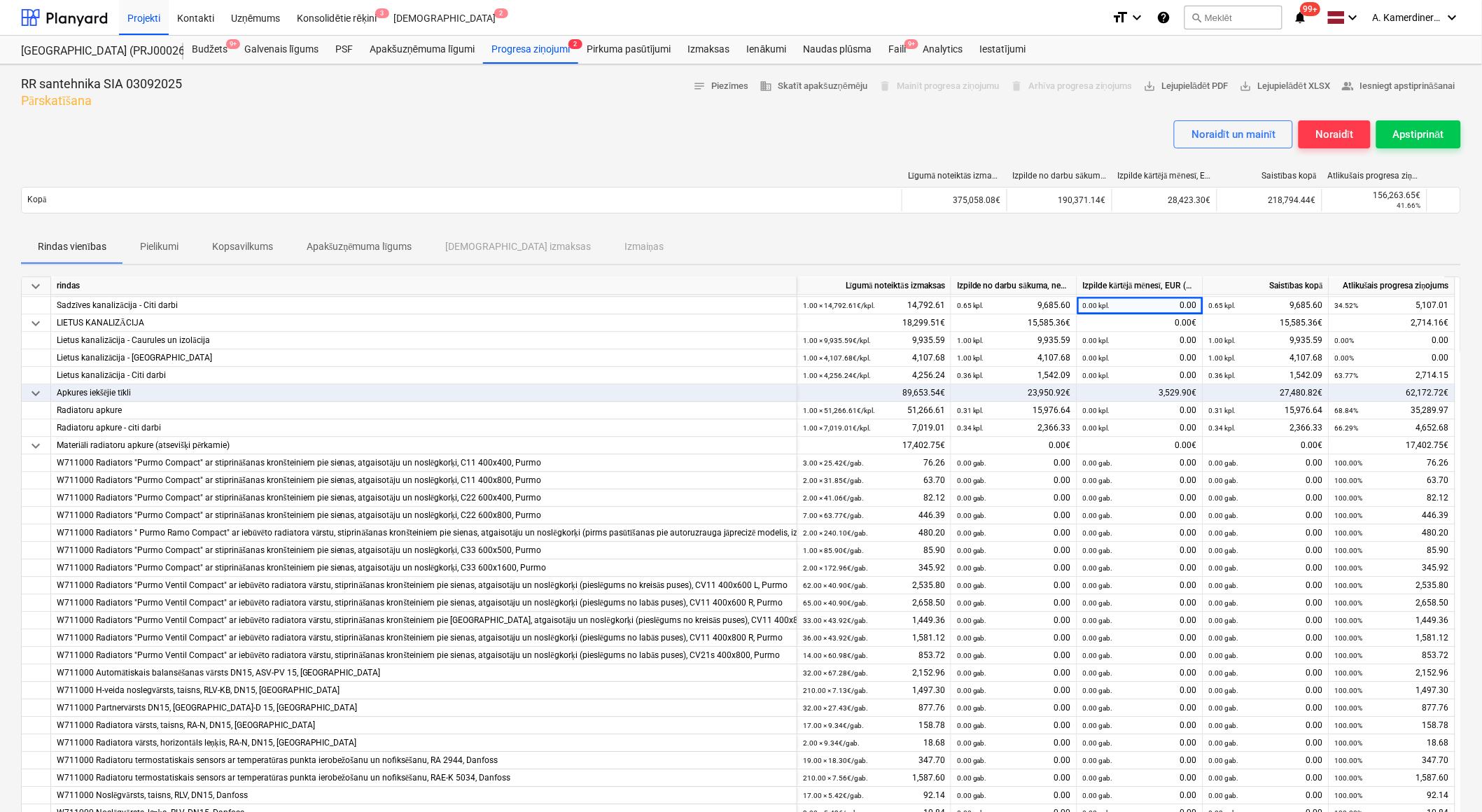
scroll to position [1200, 0]
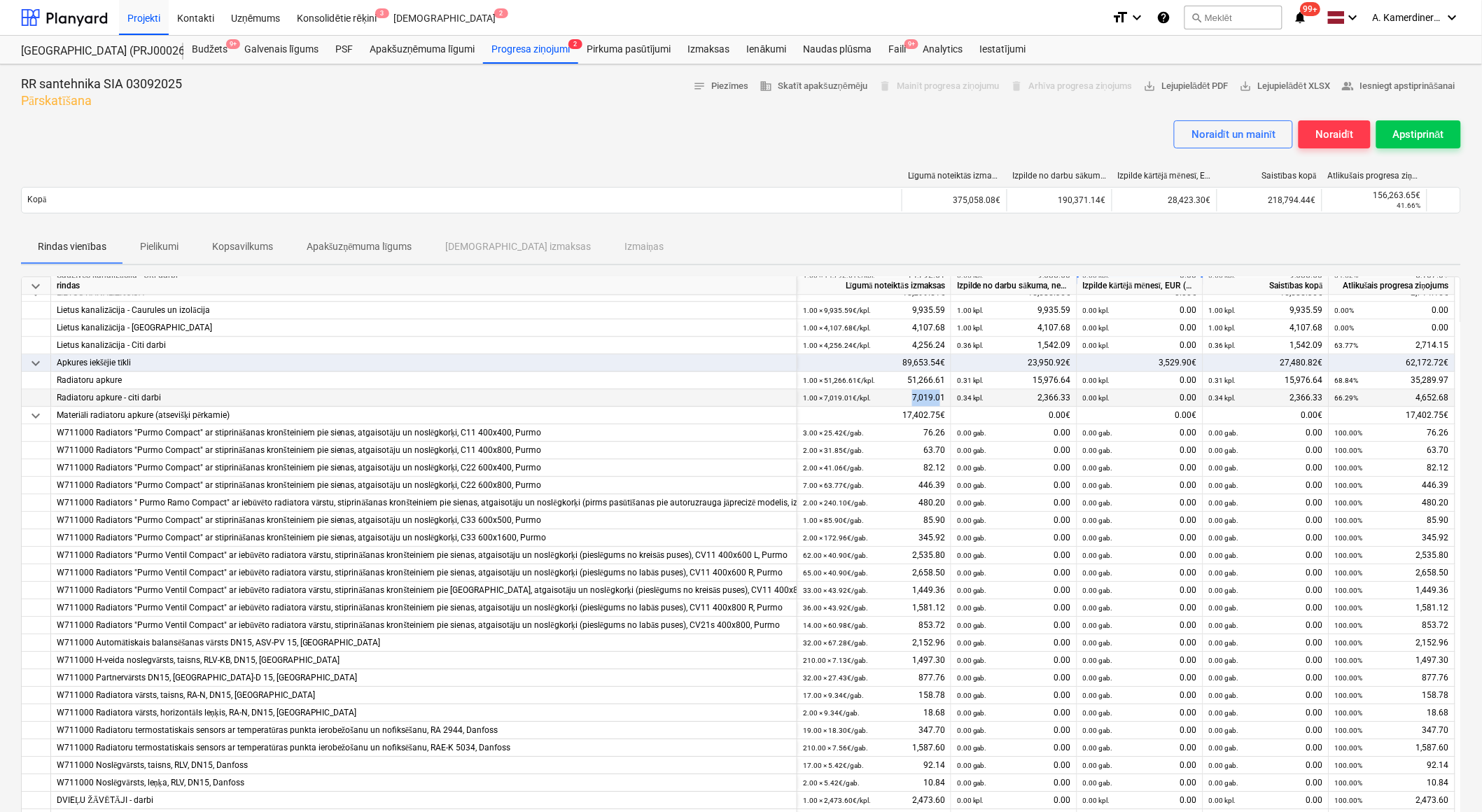
drag, startPoint x: 913, startPoint y: 394, endPoint x: 942, endPoint y: 390, distance: 29.3
click at [942, 390] on div "1.00 × 7,019.01€ / kpl. 7,019.01" at bounding box center [873, 397] width 142 height 18
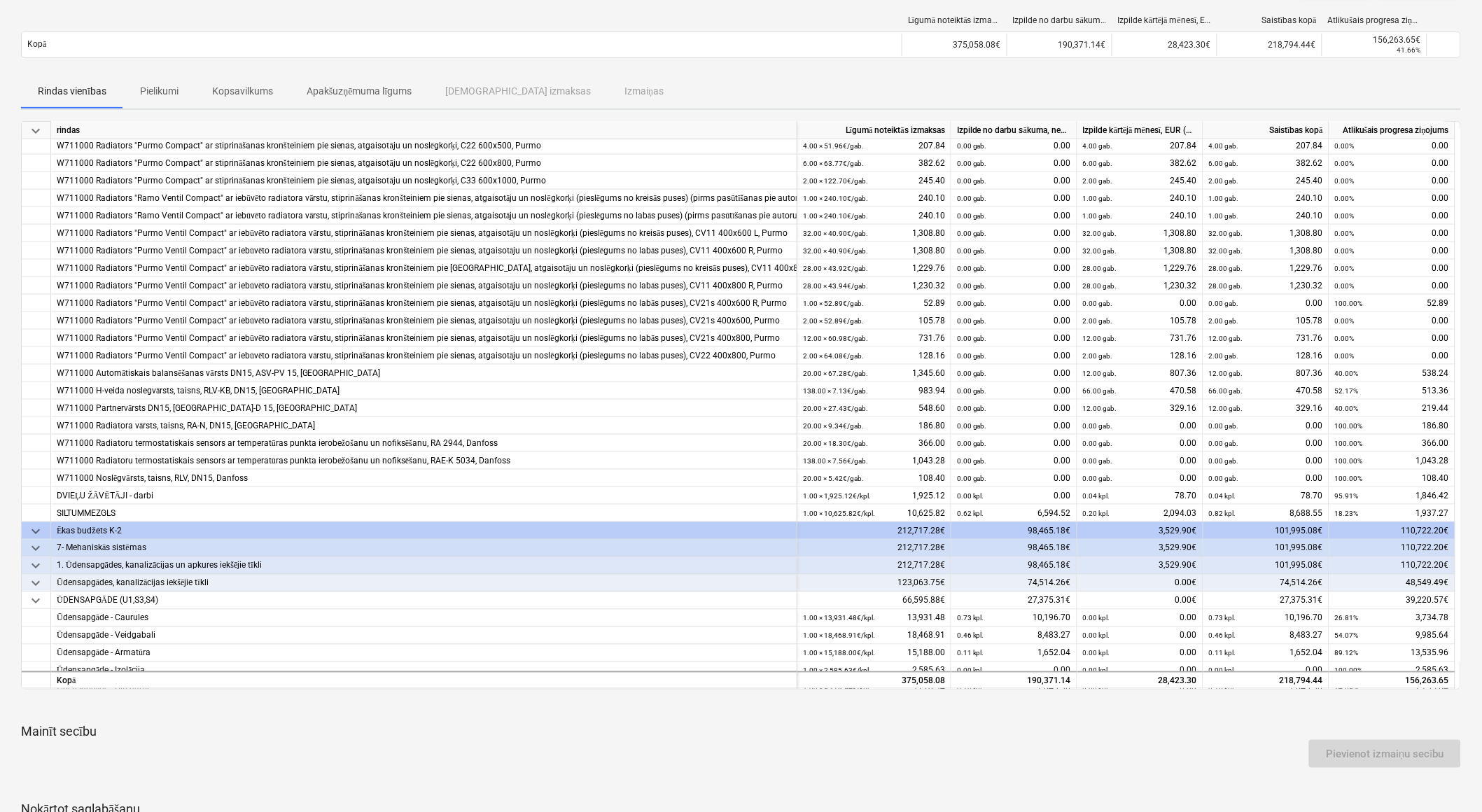
scroll to position [501, 0]
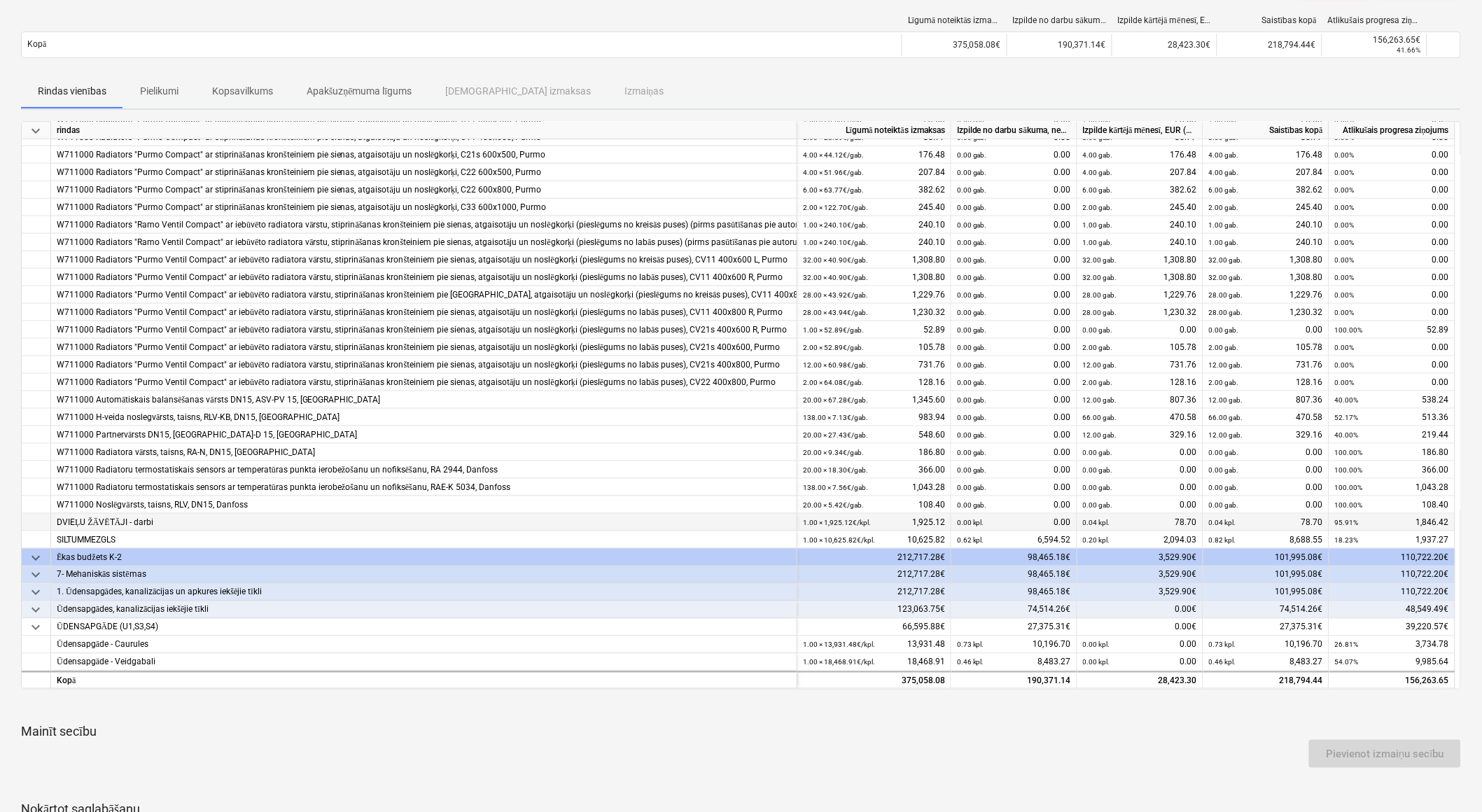
click at [1090, 520] on small "0.04 kpl." at bounding box center [1096, 522] width 27 height 8
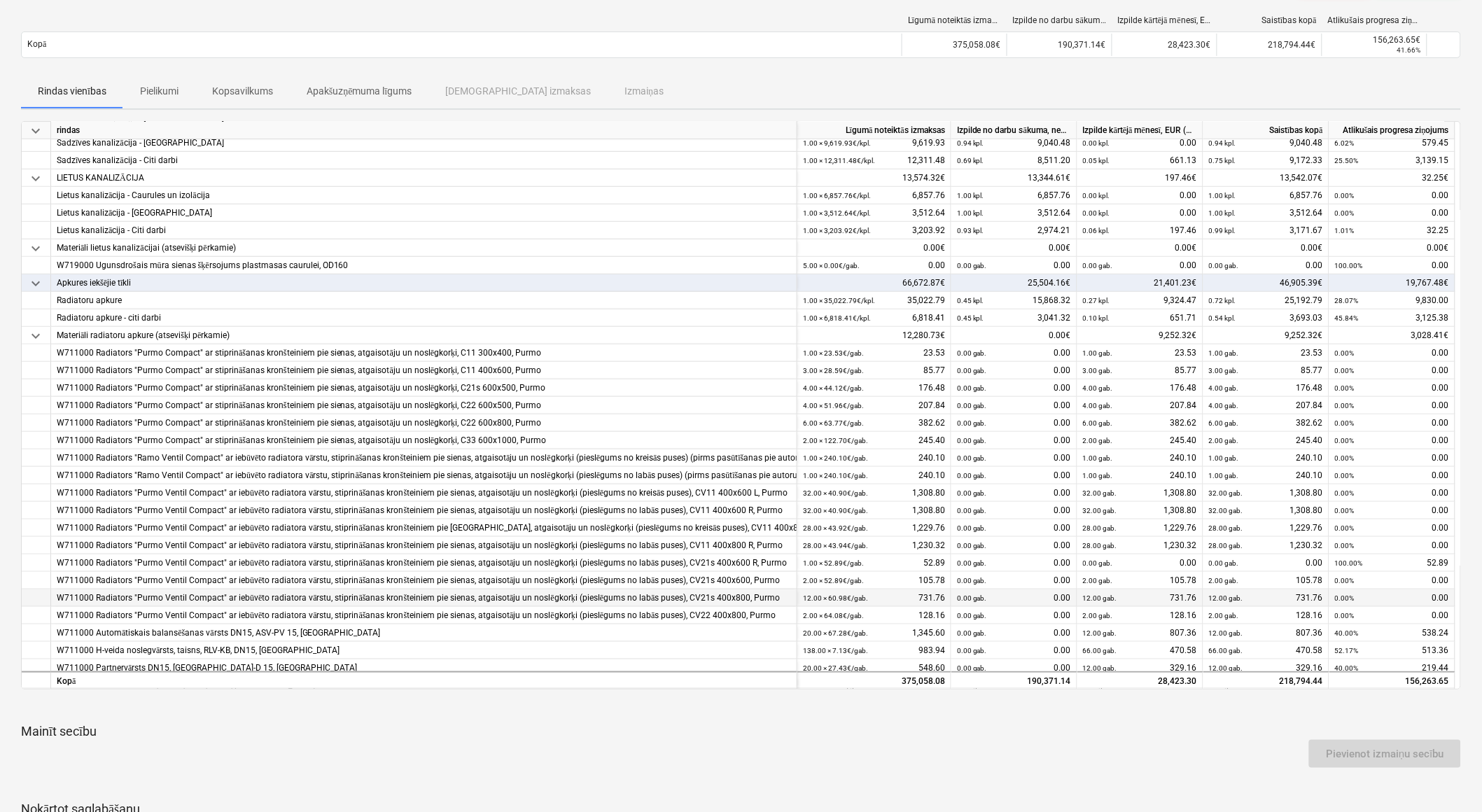
scroll to position [189, 0]
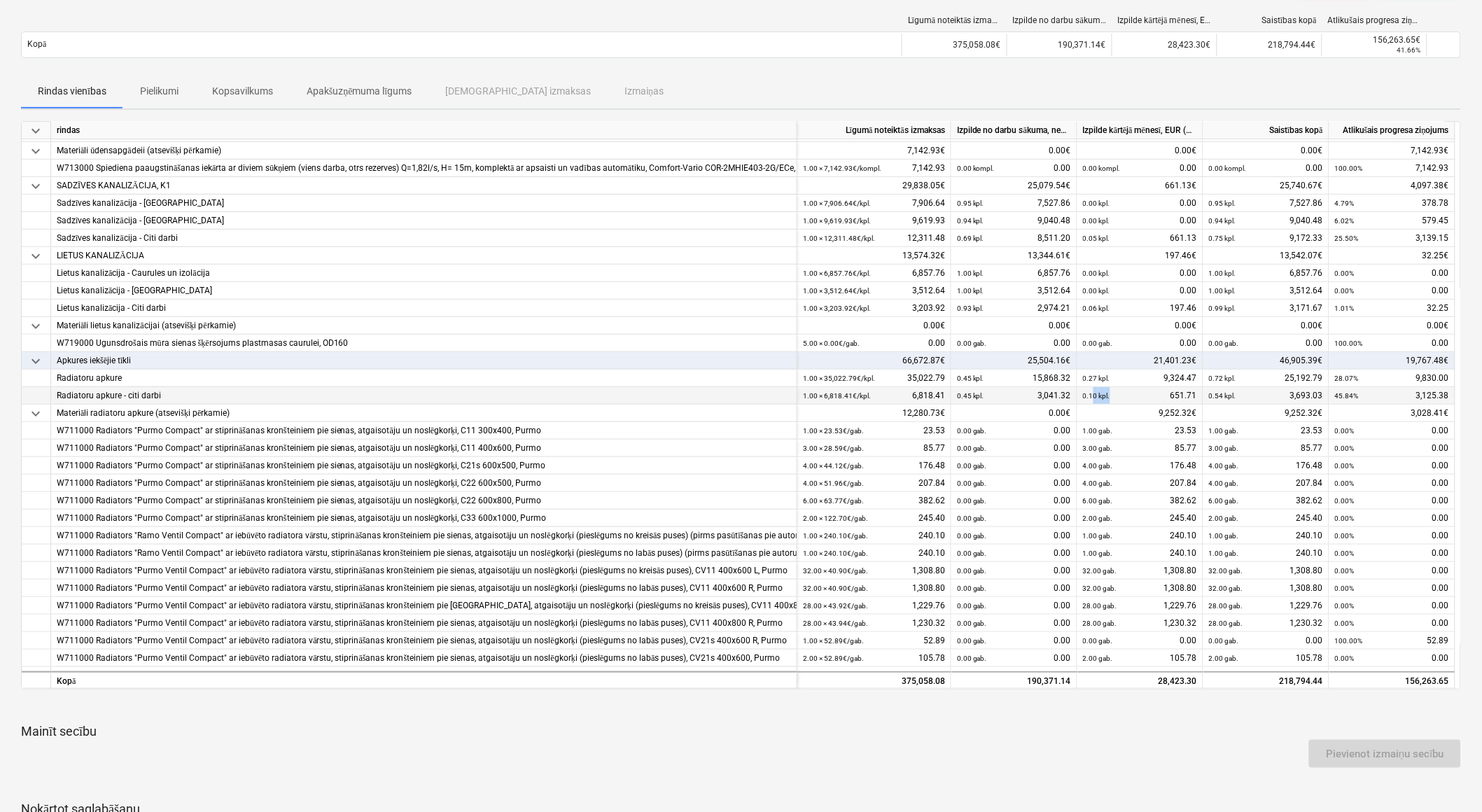
drag, startPoint x: 1116, startPoint y: 396, endPoint x: 1091, endPoint y: 397, distance: 25.0
click at [1091, 397] on div "0.10 kpl. 651.71" at bounding box center [1140, 396] width 114 height 18
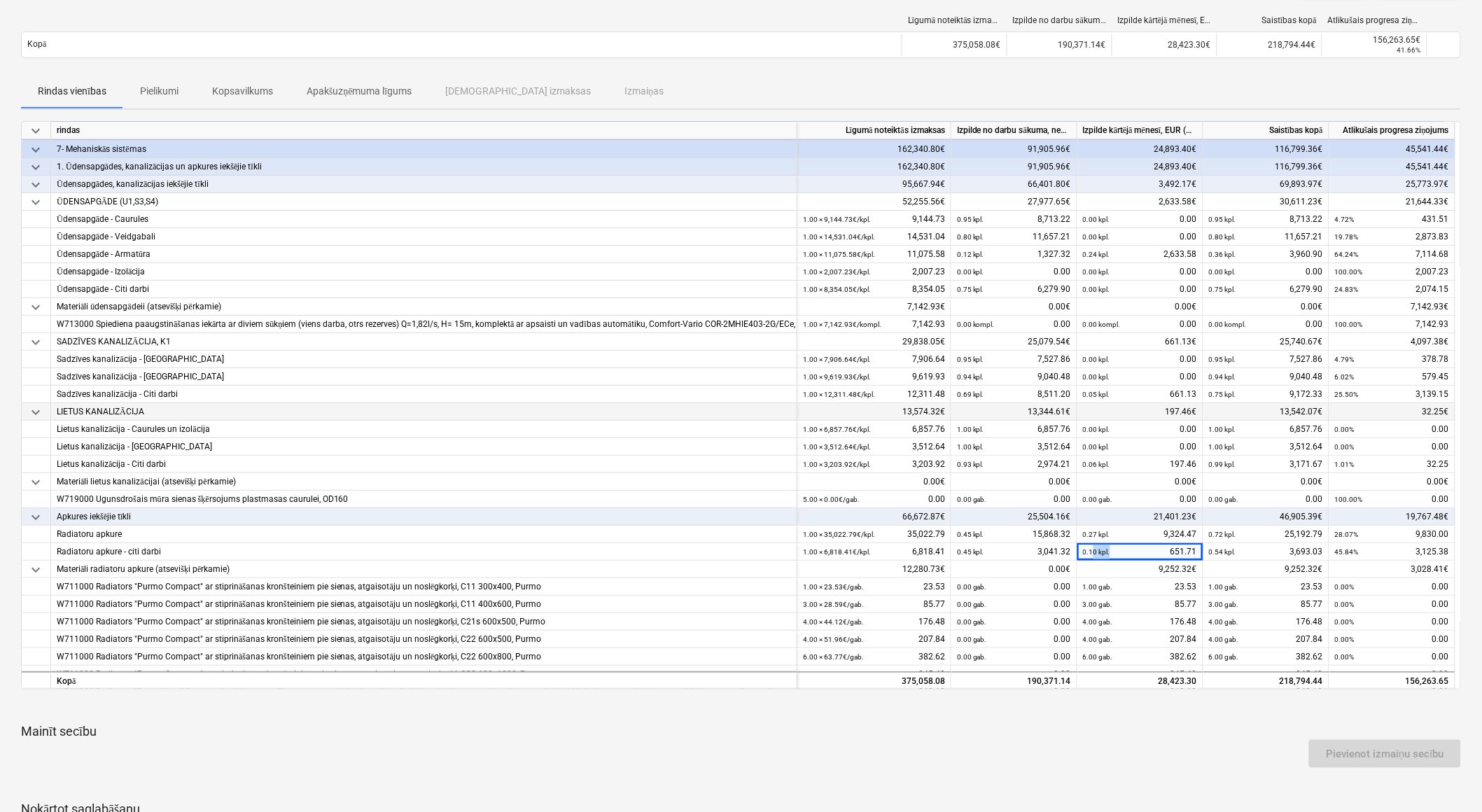
scroll to position [0, 0]
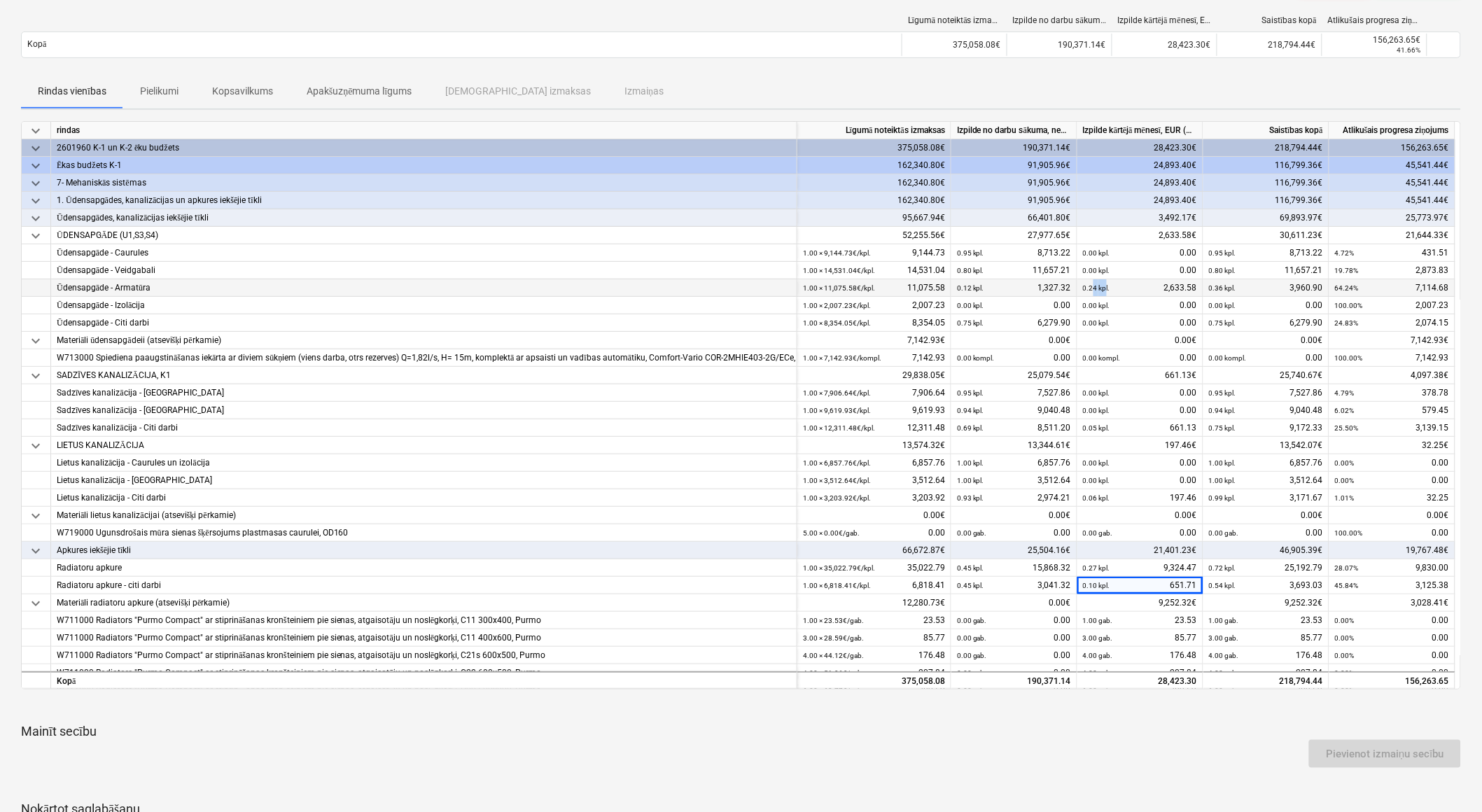
drag, startPoint x: 1106, startPoint y: 283, endPoint x: 1090, endPoint y: 289, distance: 17.1
click at [1090, 289] on small "0.24 kpl." at bounding box center [1096, 288] width 27 height 8
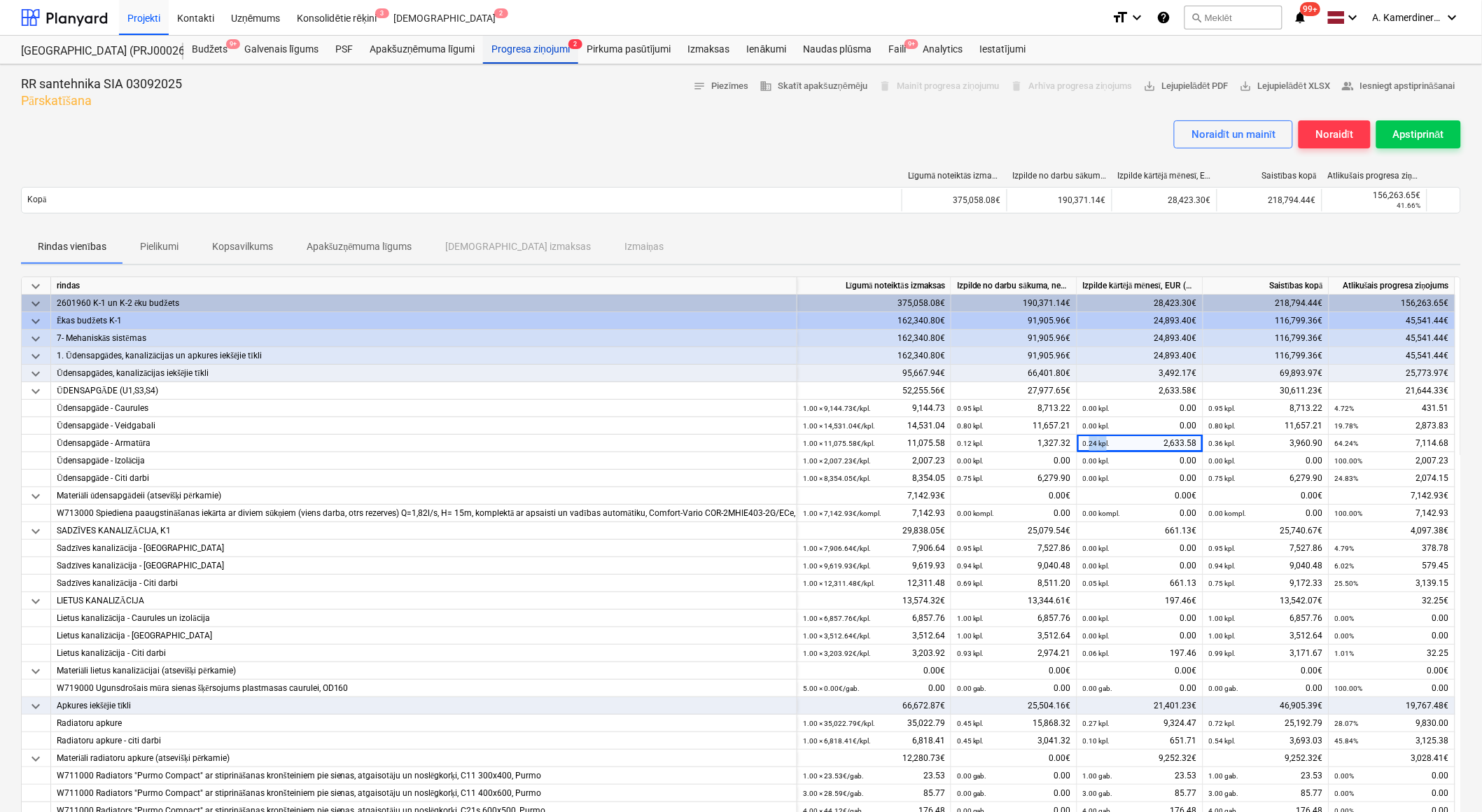
click at [526, 49] on div "Progresa ziņojumi 2" at bounding box center [530, 50] width 95 height 28
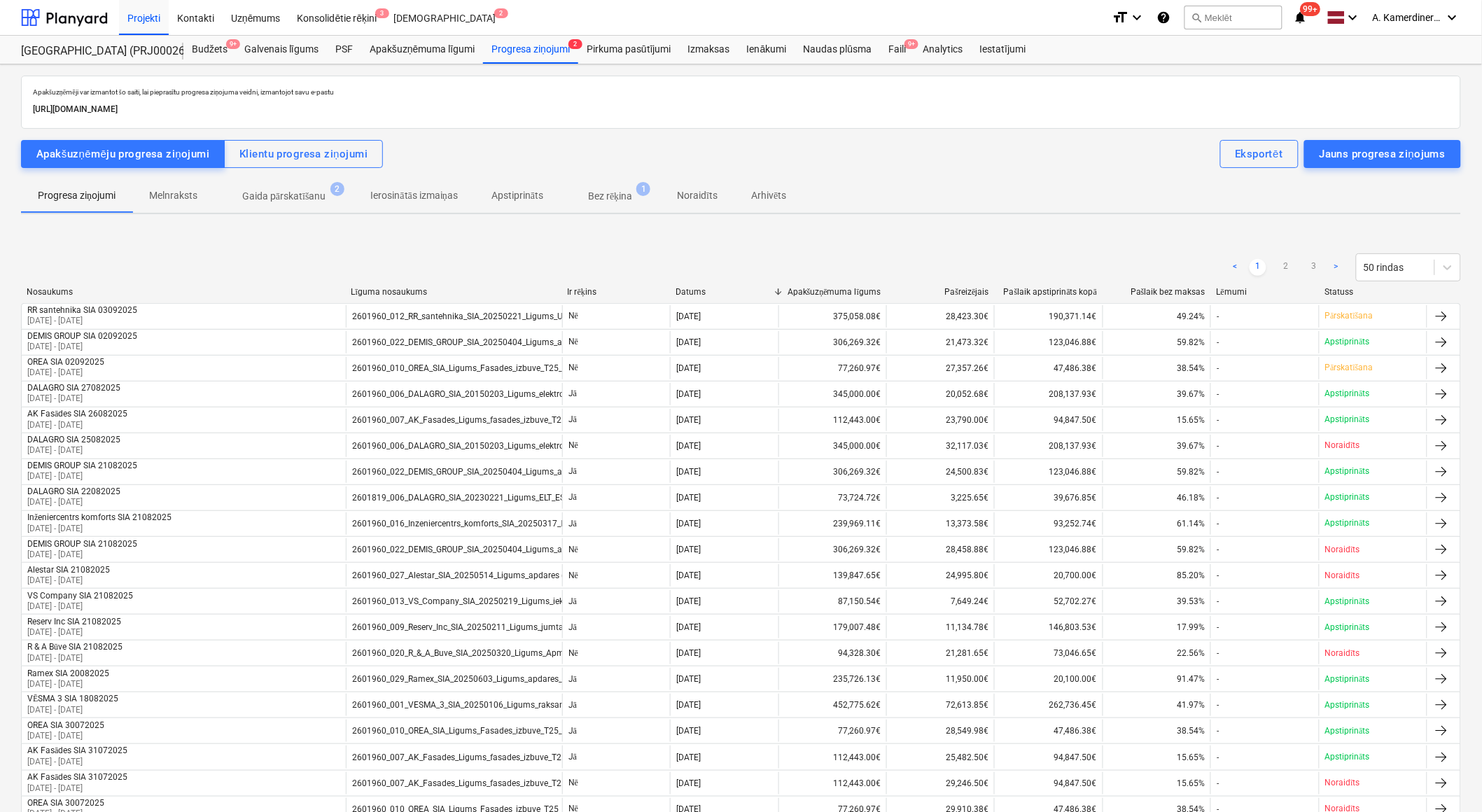
click at [290, 197] on p "Gaida pārskatīšanu" at bounding box center [284, 196] width 84 height 15
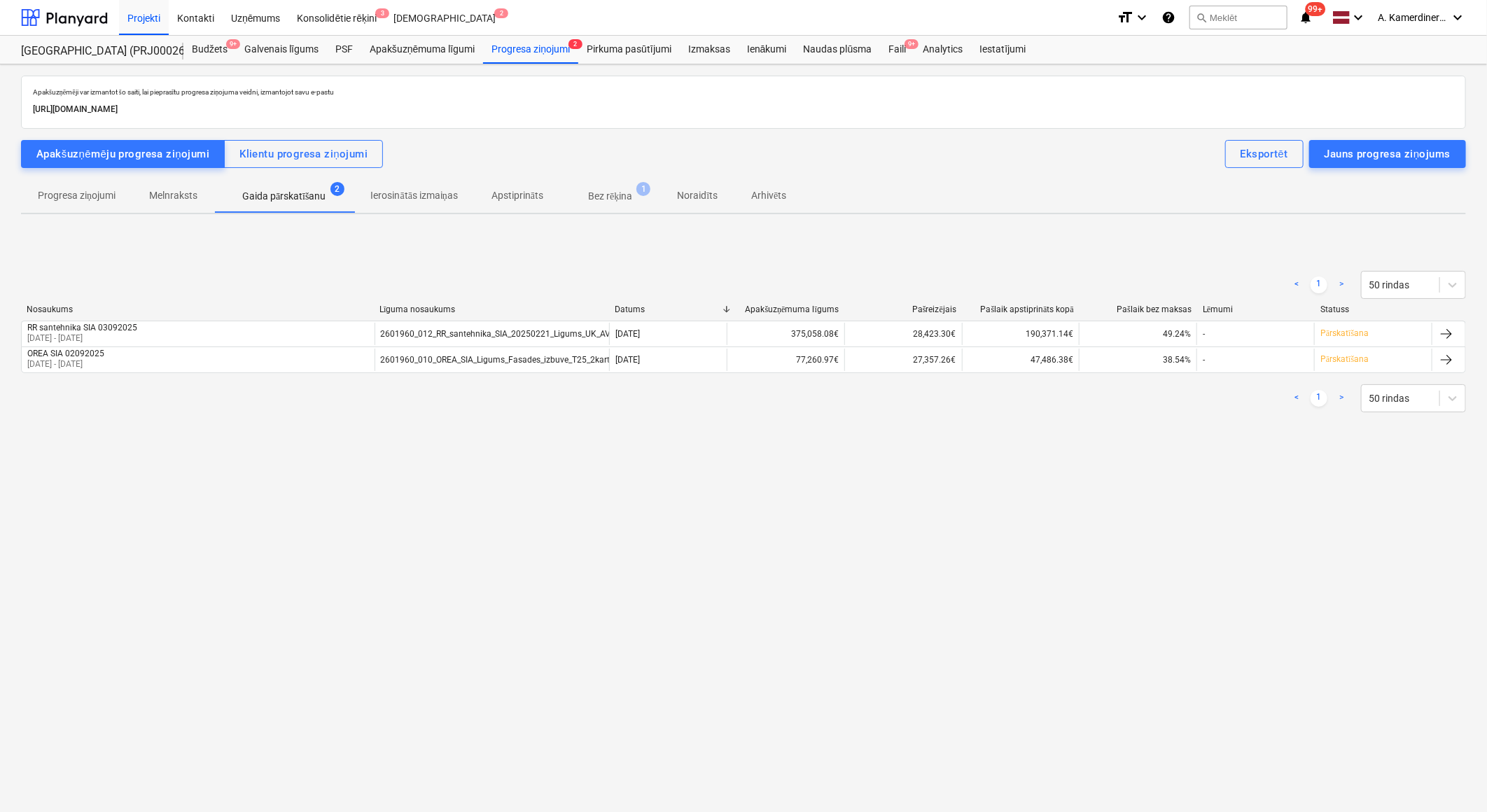
click at [607, 199] on p "Bez rēķina" at bounding box center [610, 196] width 44 height 15
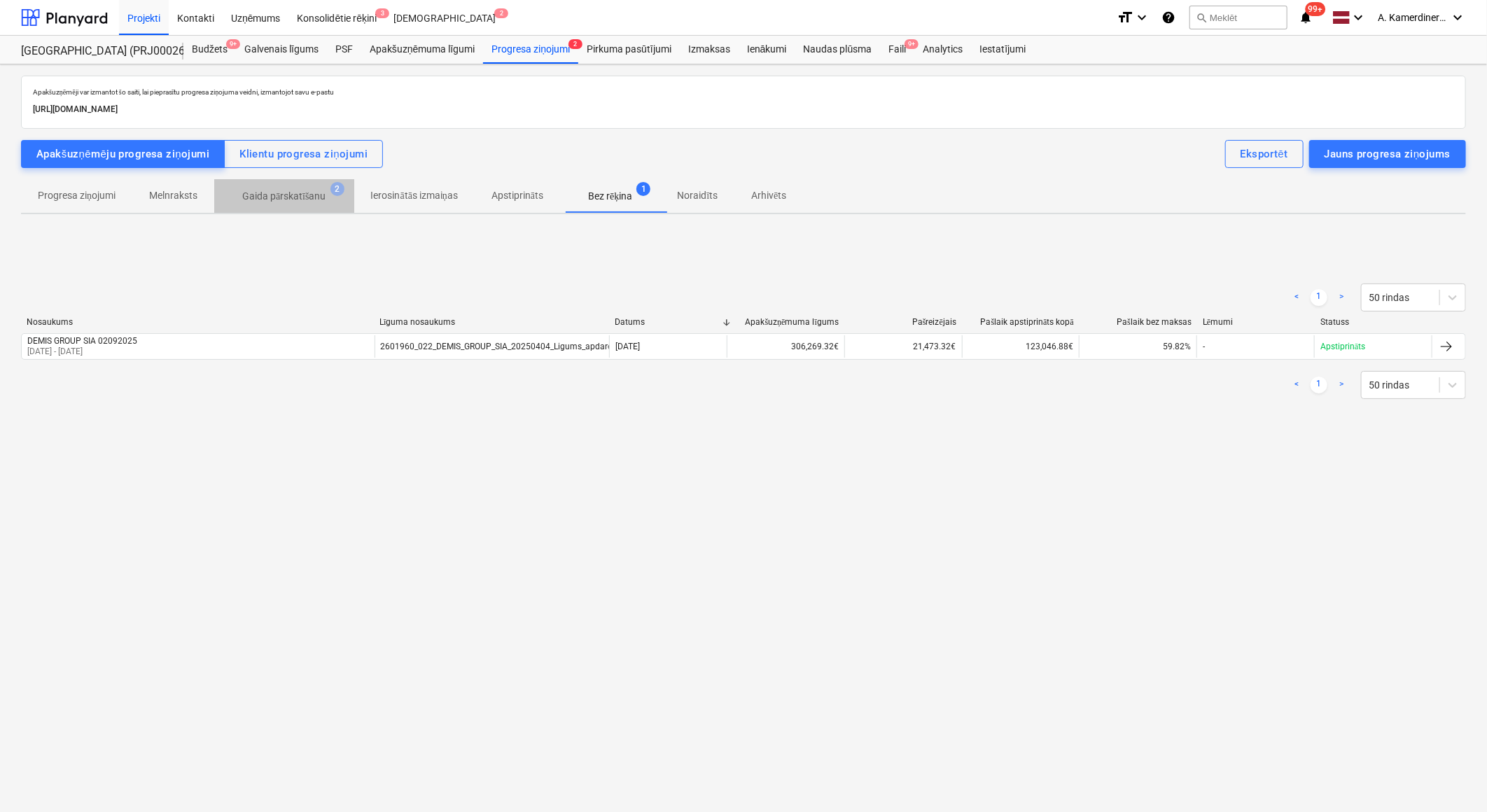
click at [276, 194] on p "Gaida pārskatīšanu" at bounding box center [284, 196] width 84 height 15
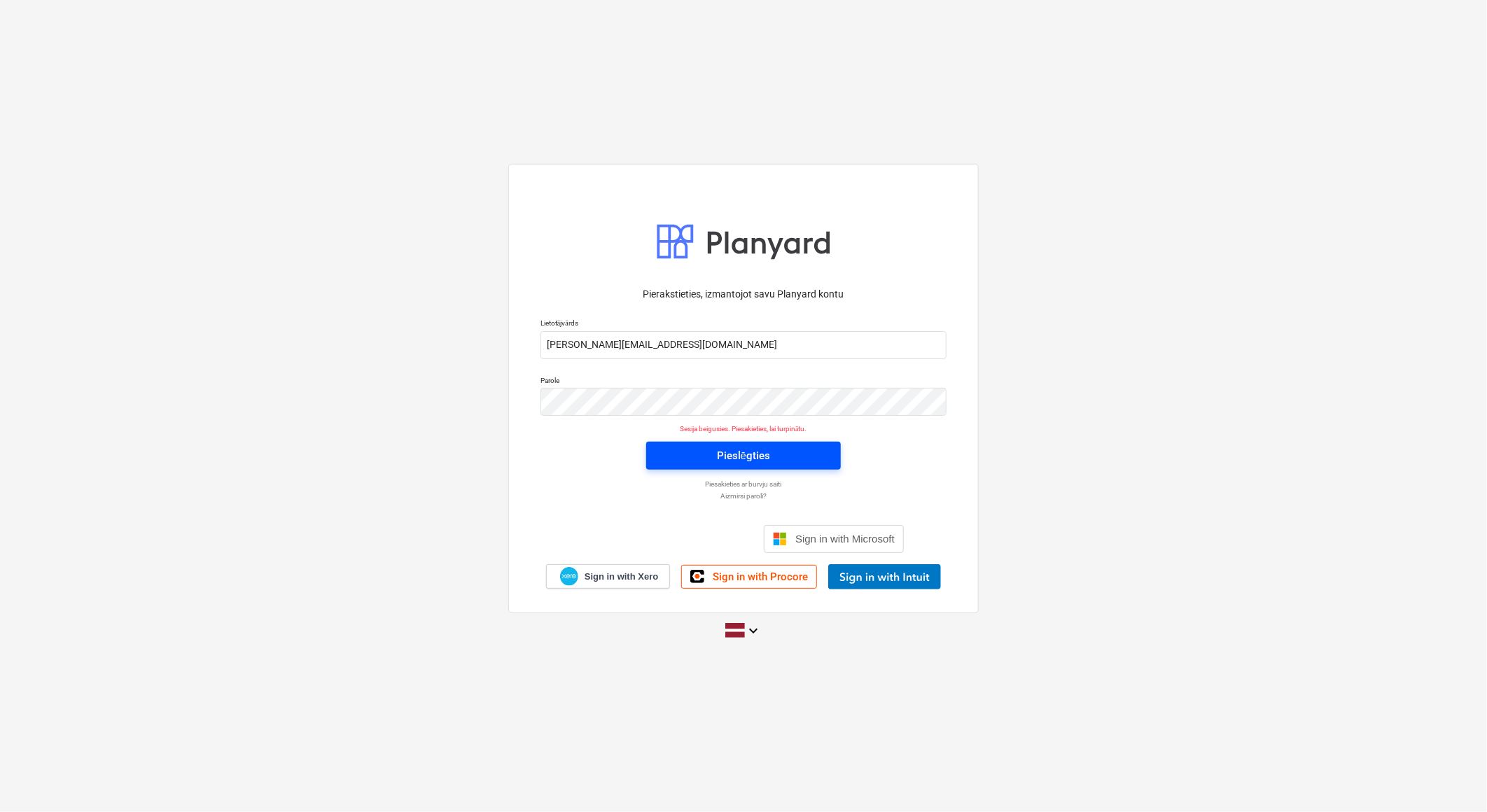
click at [707, 460] on span "Pieslēgties" at bounding box center [743, 455] width 161 height 18
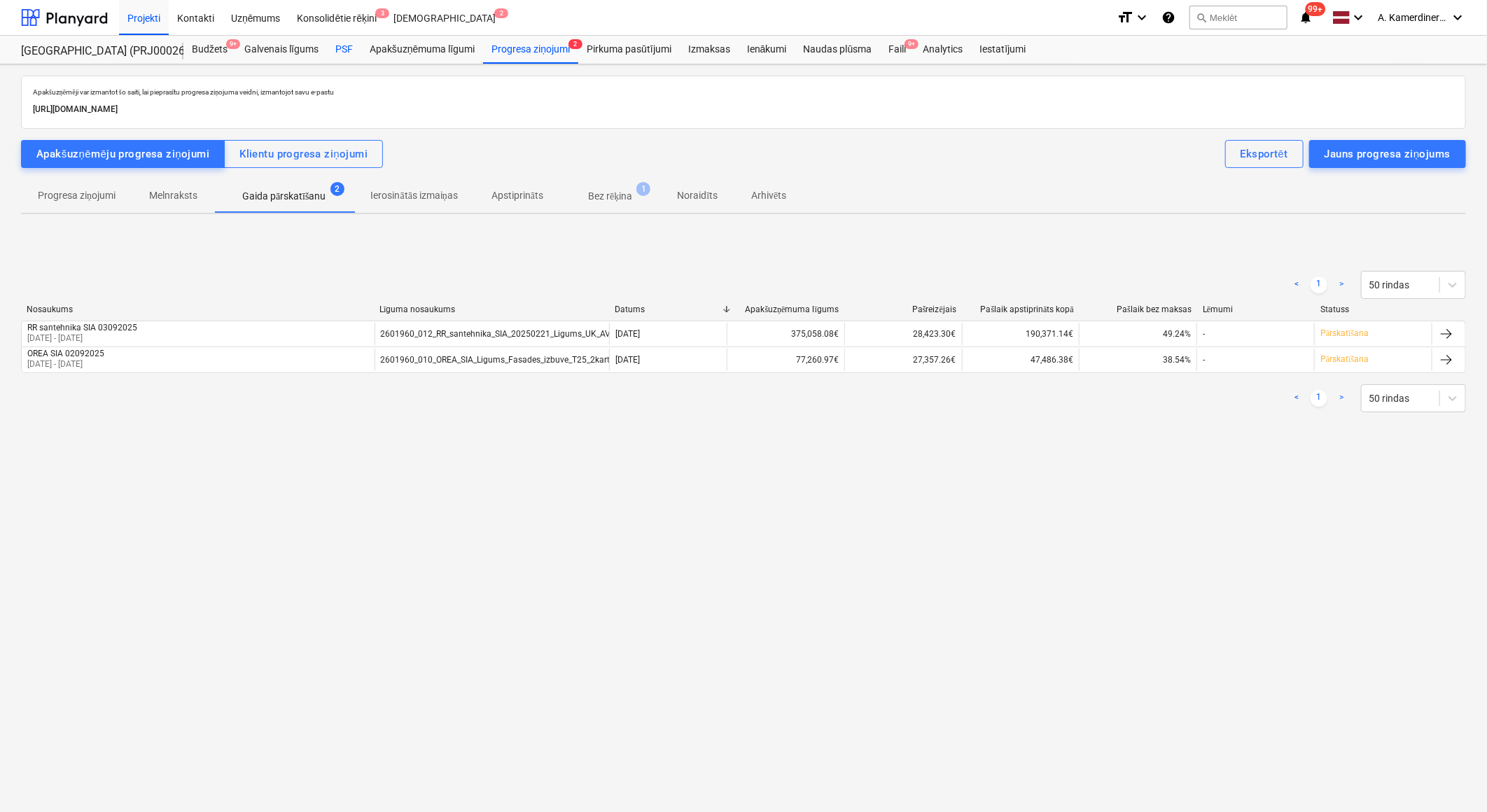
click at [353, 47] on div "PSF" at bounding box center [344, 50] width 34 height 28
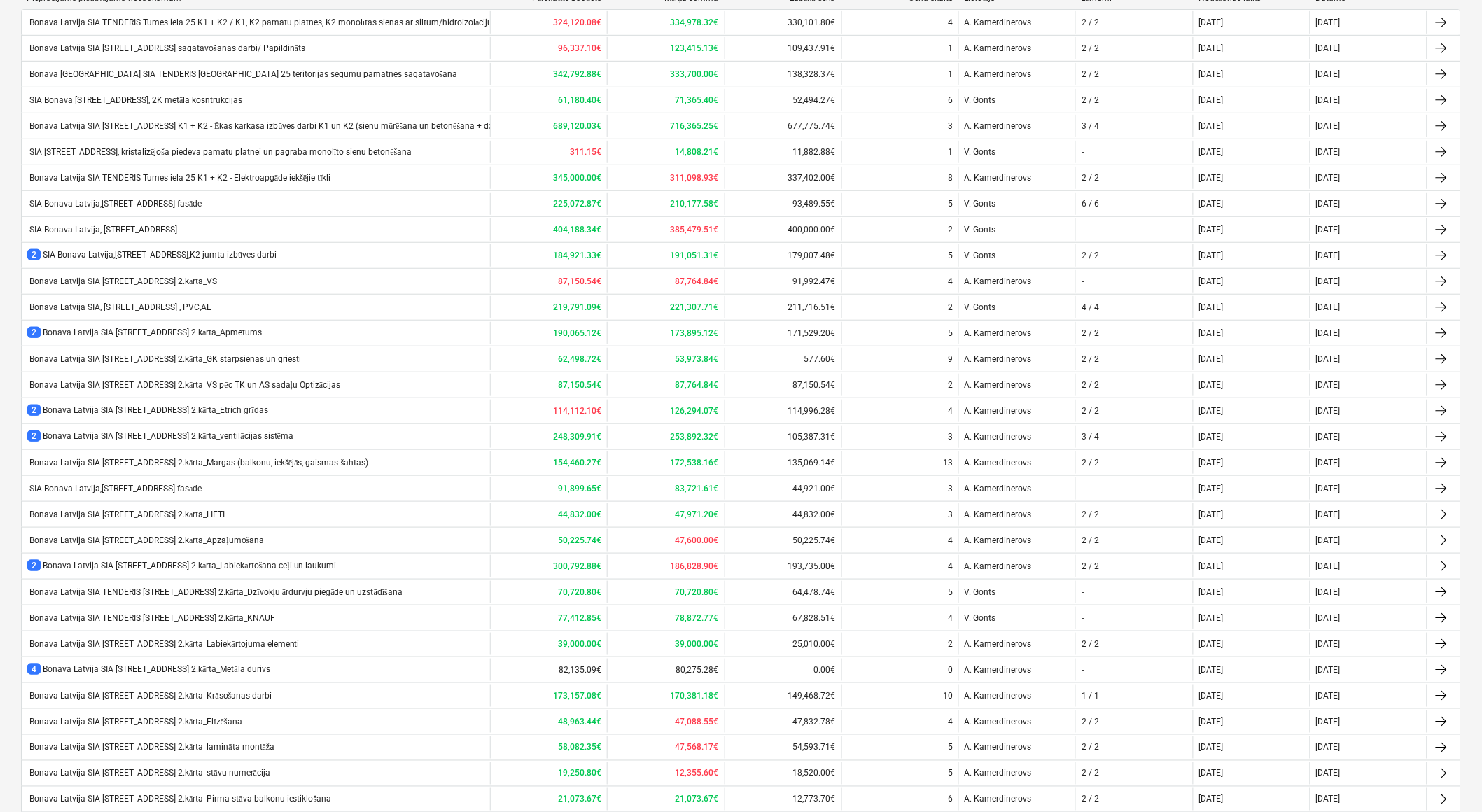
scroll to position [388, 0]
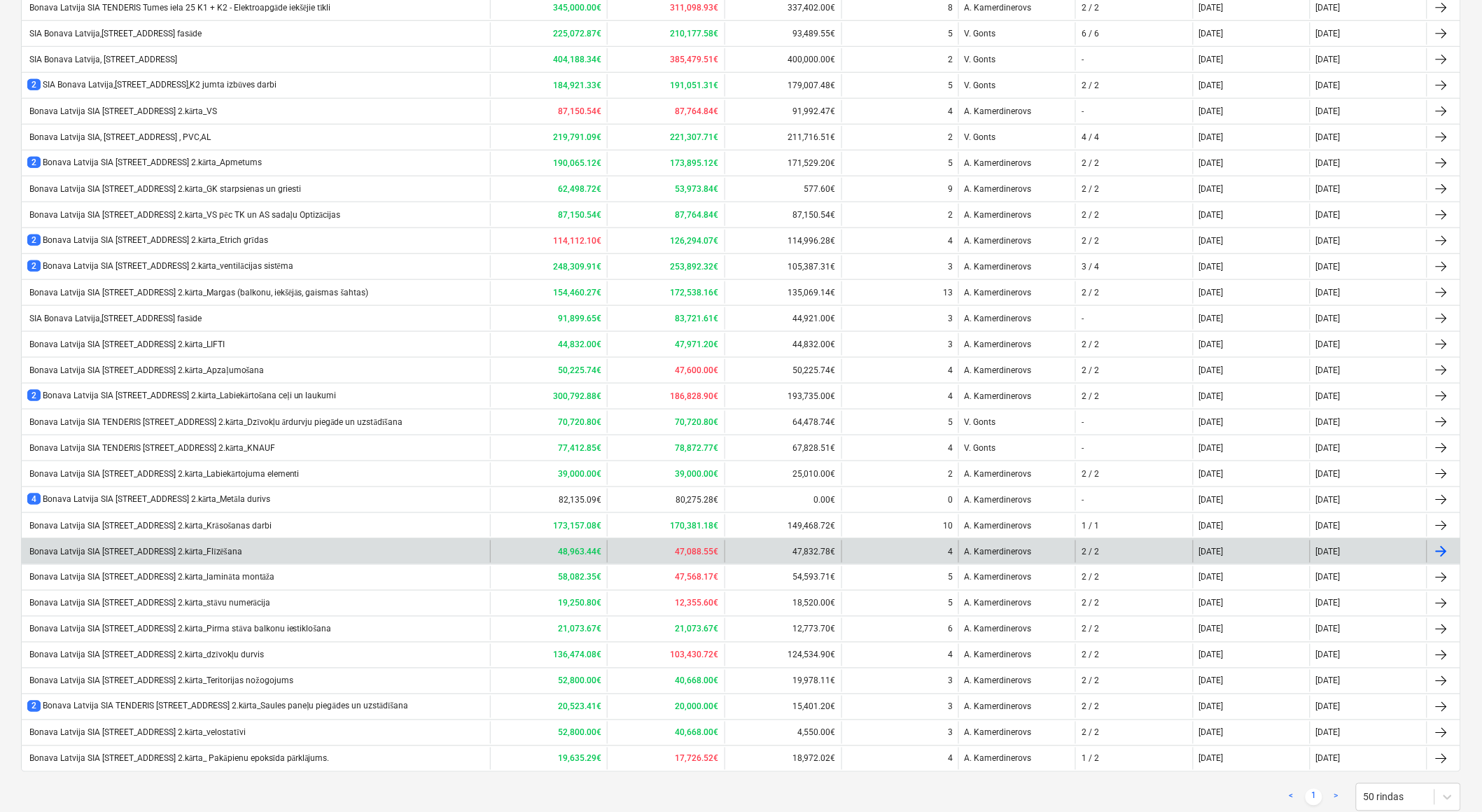
click at [242, 547] on div "Bonava Latvija SIA TENDERIS Tumes iela 27 2.kārta_Flīzēšana" at bounding box center [134, 552] width 215 height 11
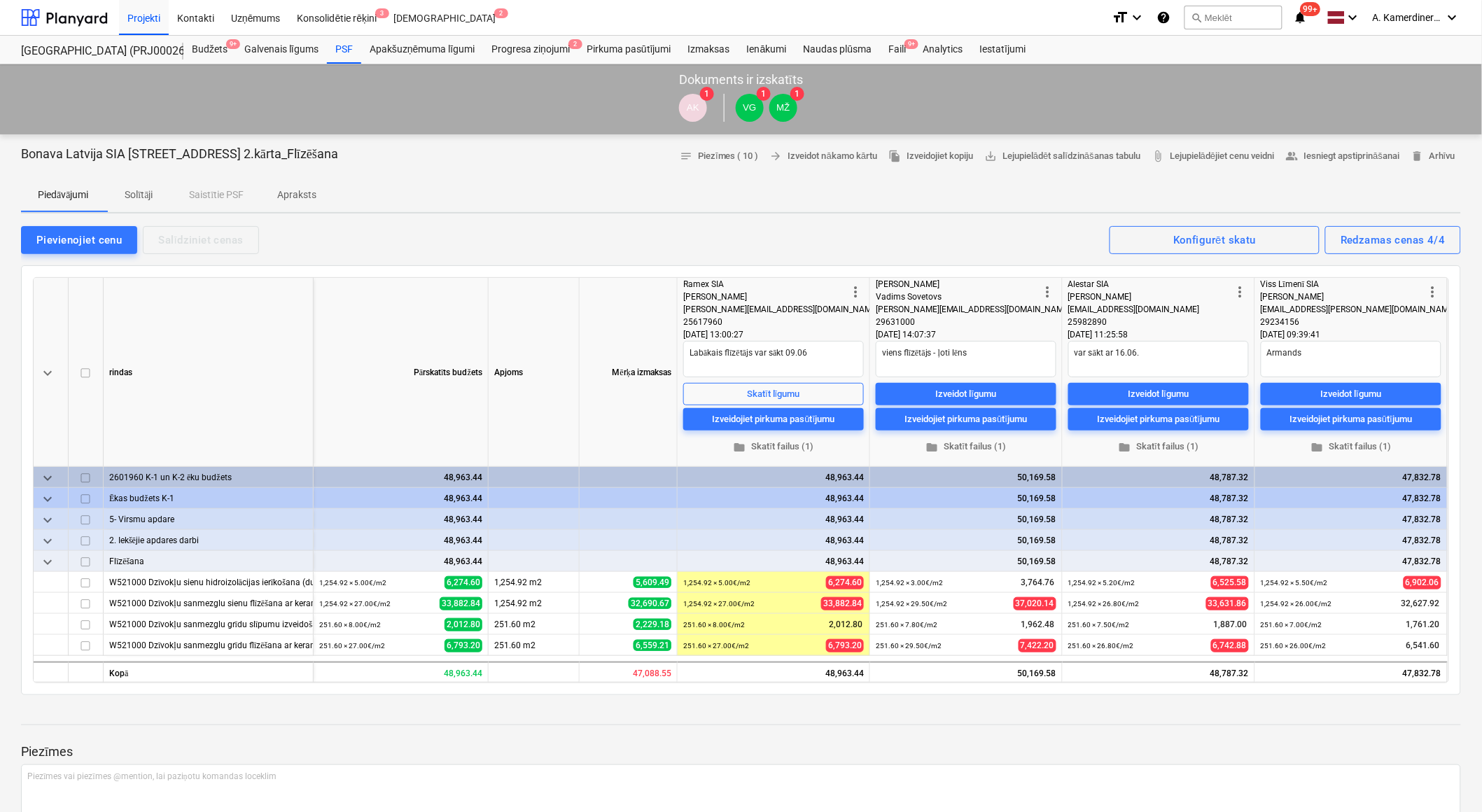
scroll to position [78, 0]
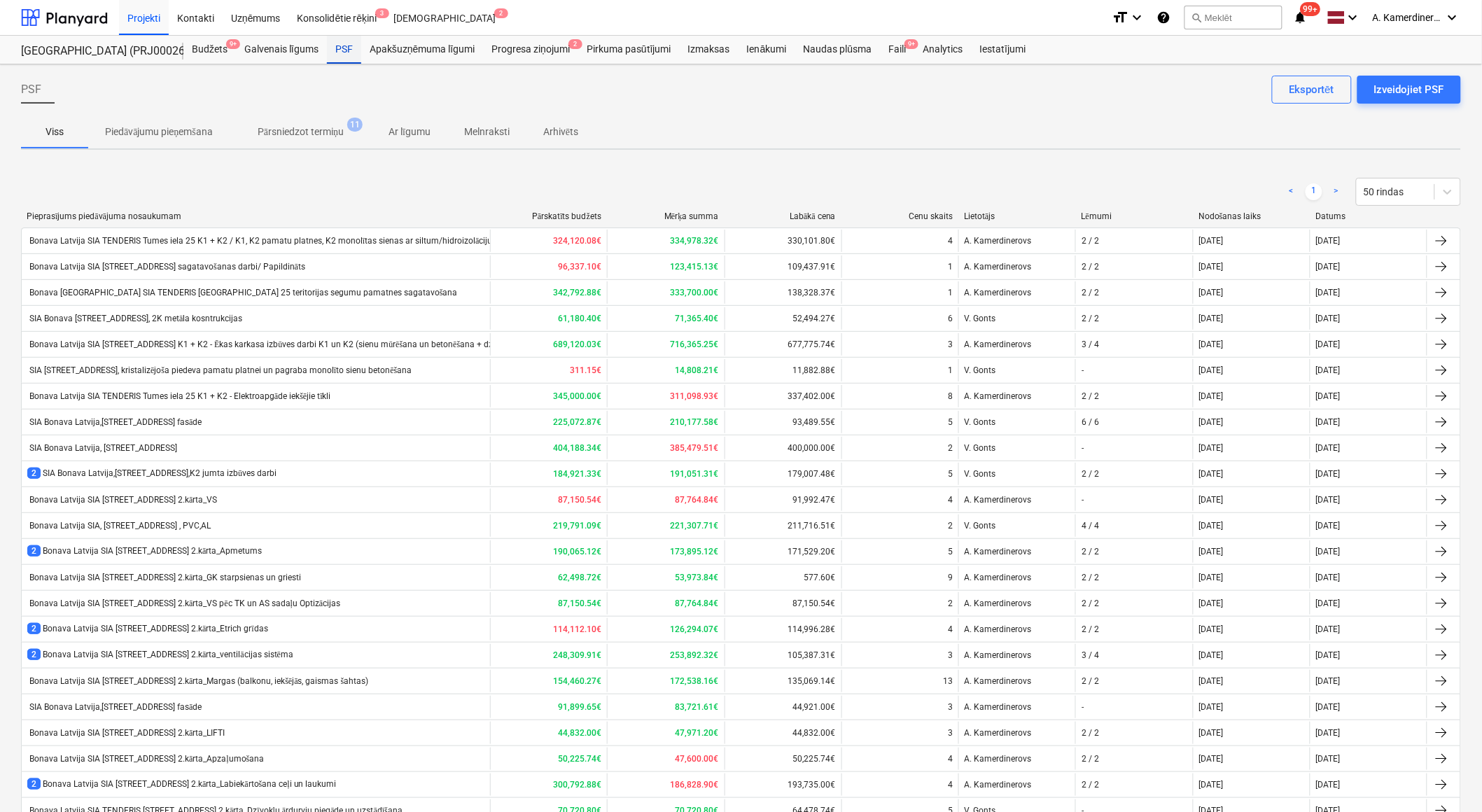
click at [345, 50] on div "PSF" at bounding box center [344, 50] width 34 height 28
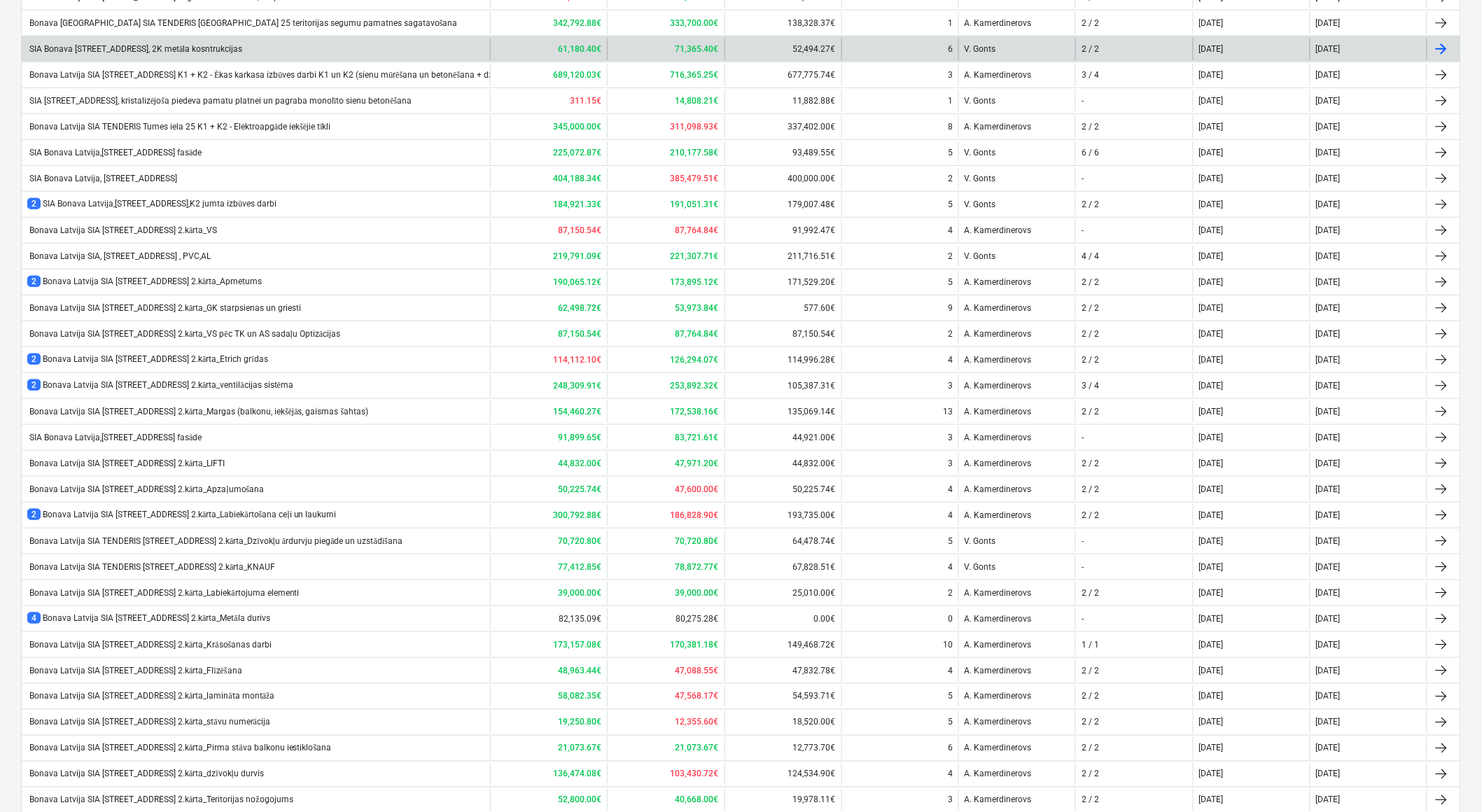
scroll to position [429, 0]
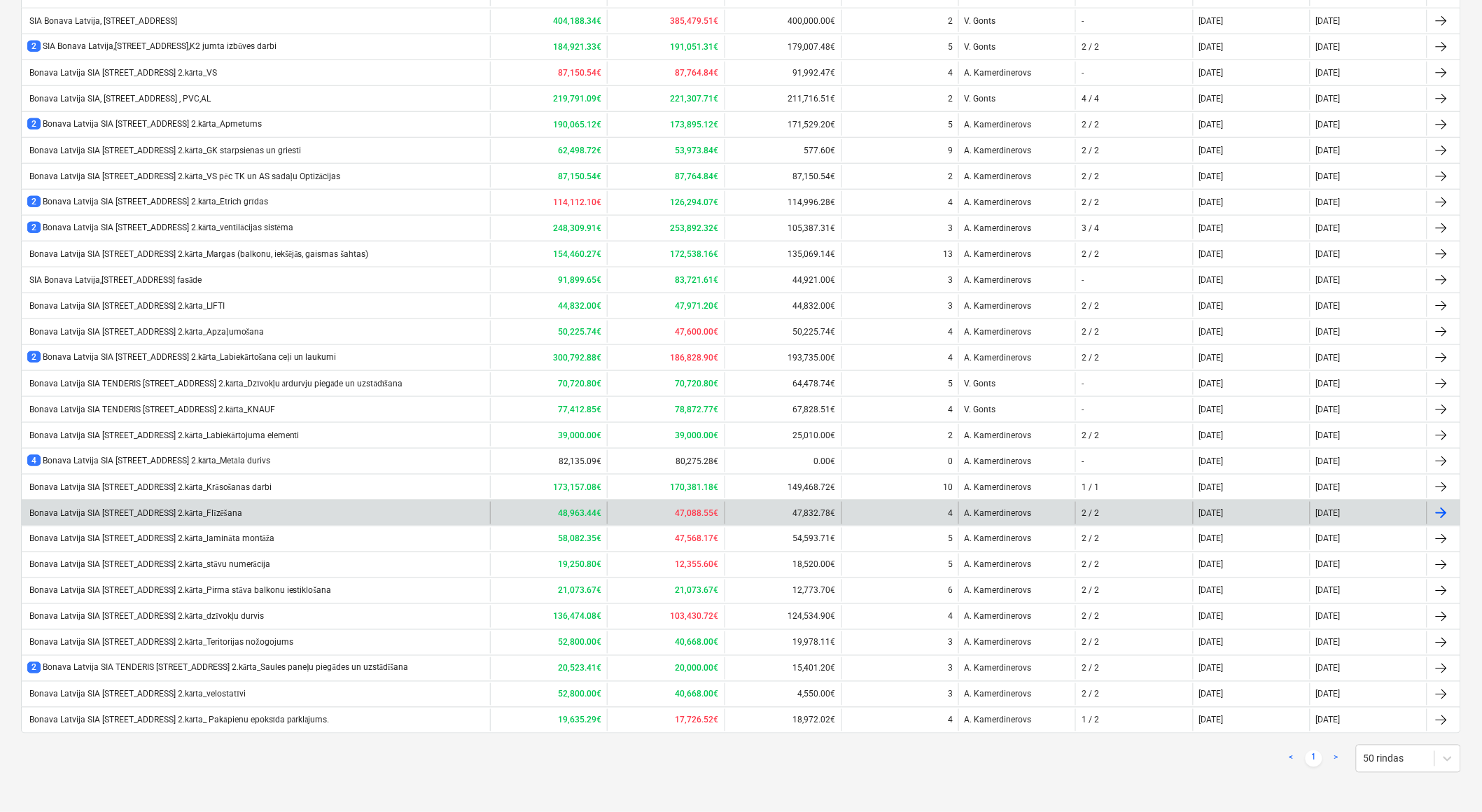
click at [241, 512] on div "Bonava Latvija SIA TENDERIS Tumes iela 27 2.kārta_Flīzēšana" at bounding box center [134, 514] width 215 height 11
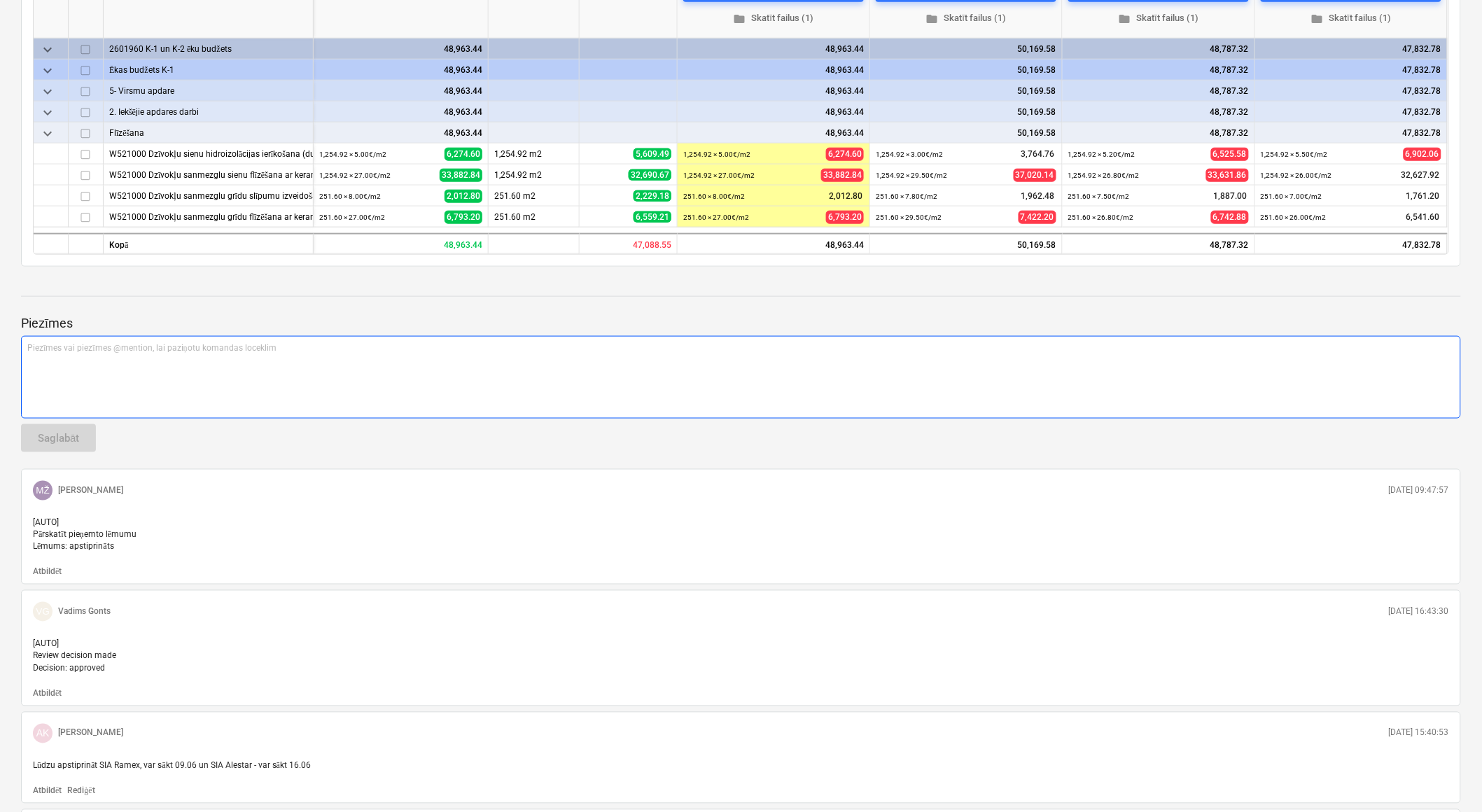
scroll to position [39, 0]
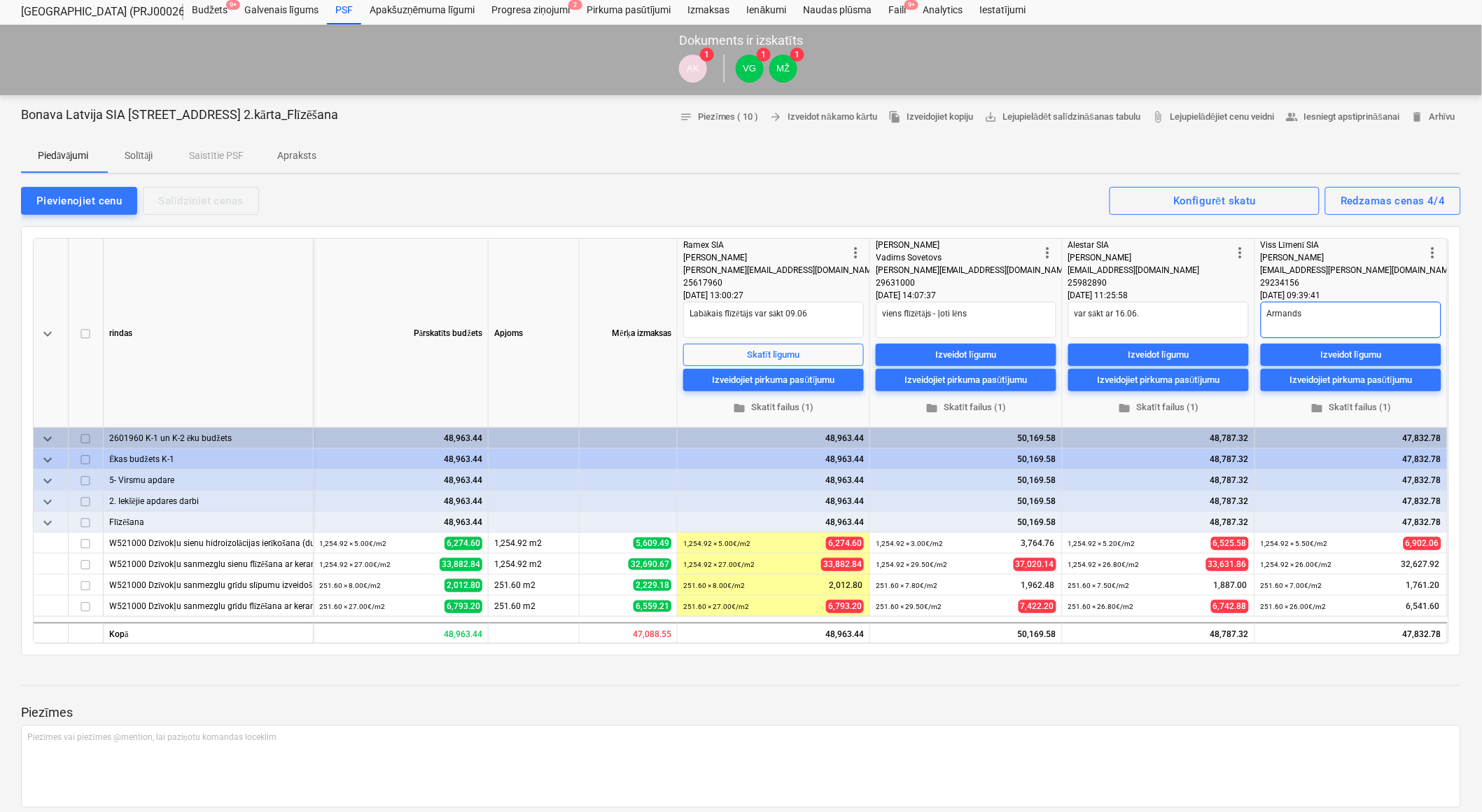
click at [1295, 310] on textarea "Armands" at bounding box center [1351, 320] width 181 height 36
drag, startPoint x: 645, startPoint y: 628, endPoint x: 664, endPoint y: 629, distance: 19.0
click at [664, 629] on div "47,088.55" at bounding box center [629, 633] width 98 height 21
click at [1267, 543] on span "edit" at bounding box center [1266, 543] width 11 height 11
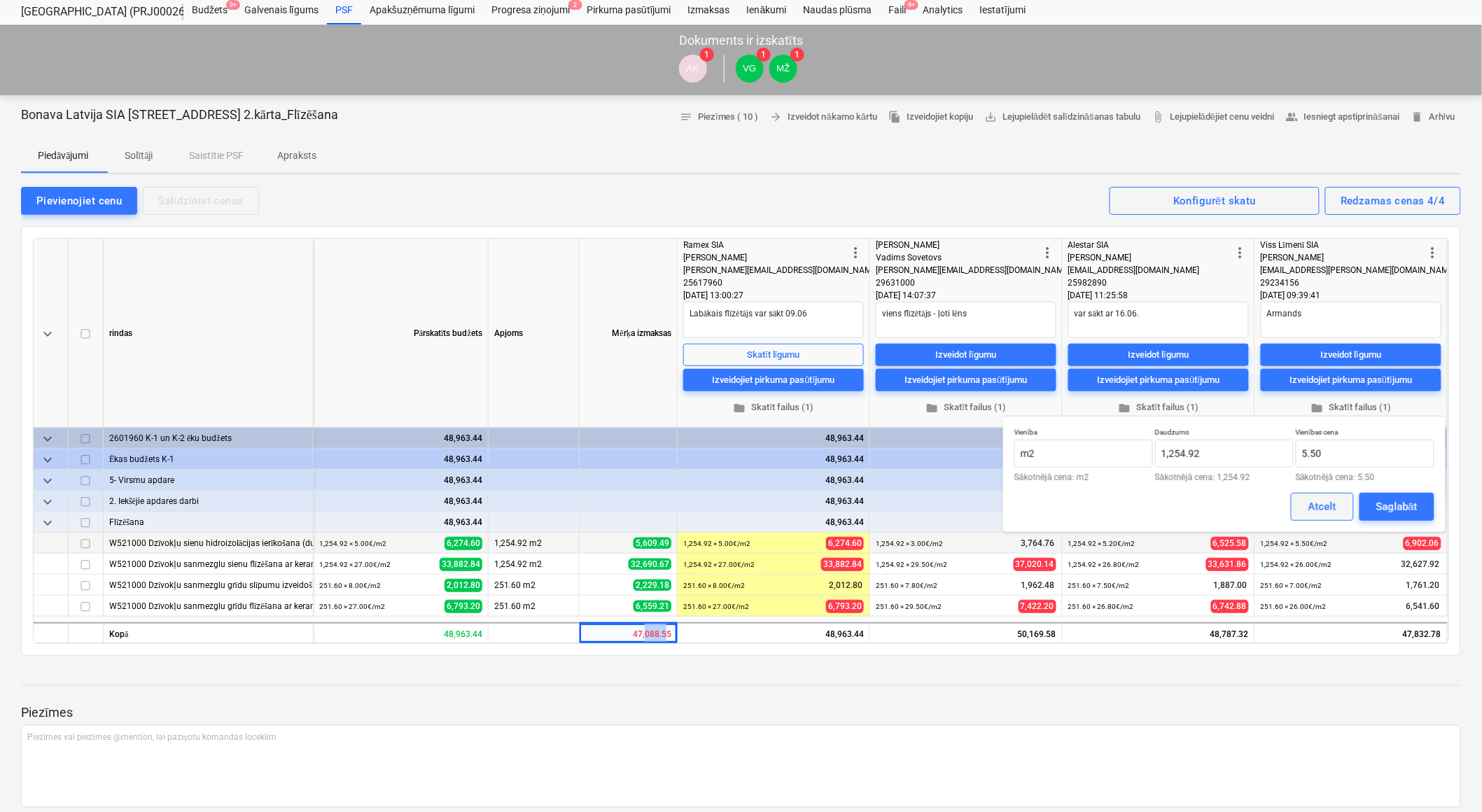
click at [1340, 505] on button "Atcelt" at bounding box center [1322, 507] width 63 height 28
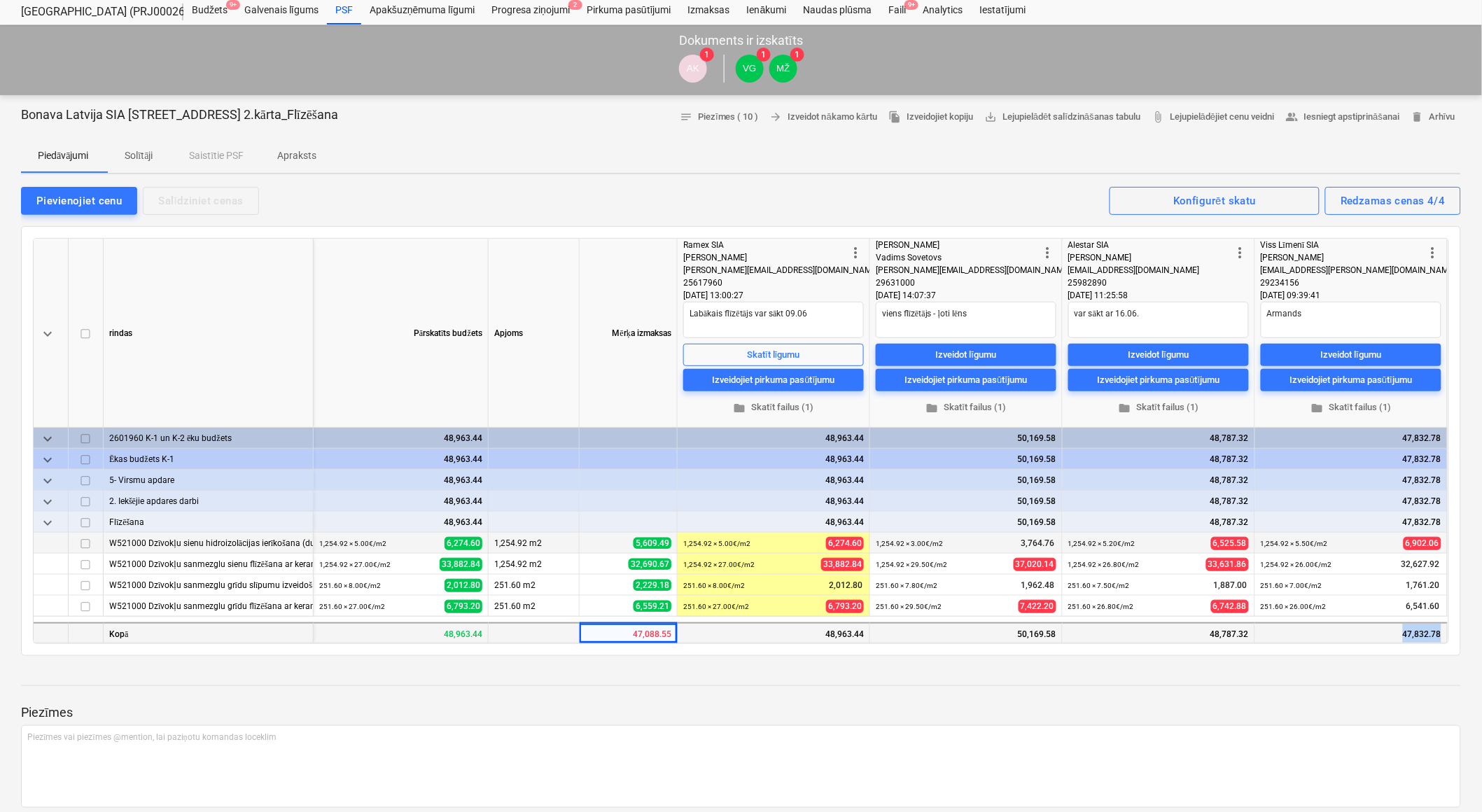
drag, startPoint x: 1404, startPoint y: 635, endPoint x: 1441, endPoint y: 632, distance: 37.1
click at [1441, 632] on div "47,832.78" at bounding box center [1352, 633] width 193 height 21
drag, startPoint x: 1441, startPoint y: 632, endPoint x: 1425, endPoint y: 676, distance: 46.8
click at [1425, 676] on div at bounding box center [741, 672] width 1440 height 11
drag, startPoint x: 1404, startPoint y: 632, endPoint x: 1442, endPoint y: 634, distance: 38.1
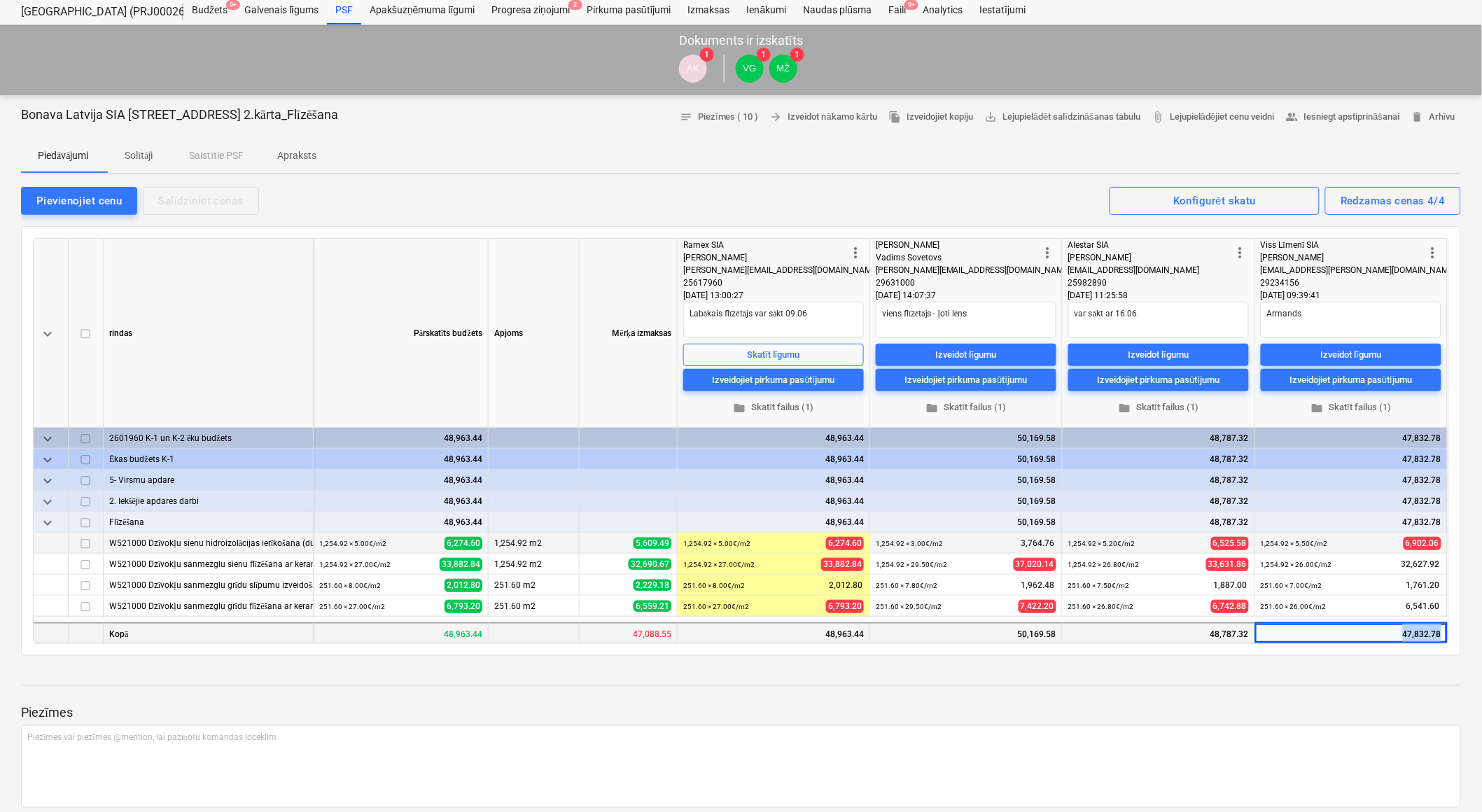
click at [1442, 634] on div "47,832.78" at bounding box center [1352, 633] width 193 height 21
drag, startPoint x: 1442, startPoint y: 634, endPoint x: 1446, endPoint y: 679, distance: 45.2
click at [564, 9] on div "Progresa ziņojumi 2" at bounding box center [530, 10] width 95 height 28
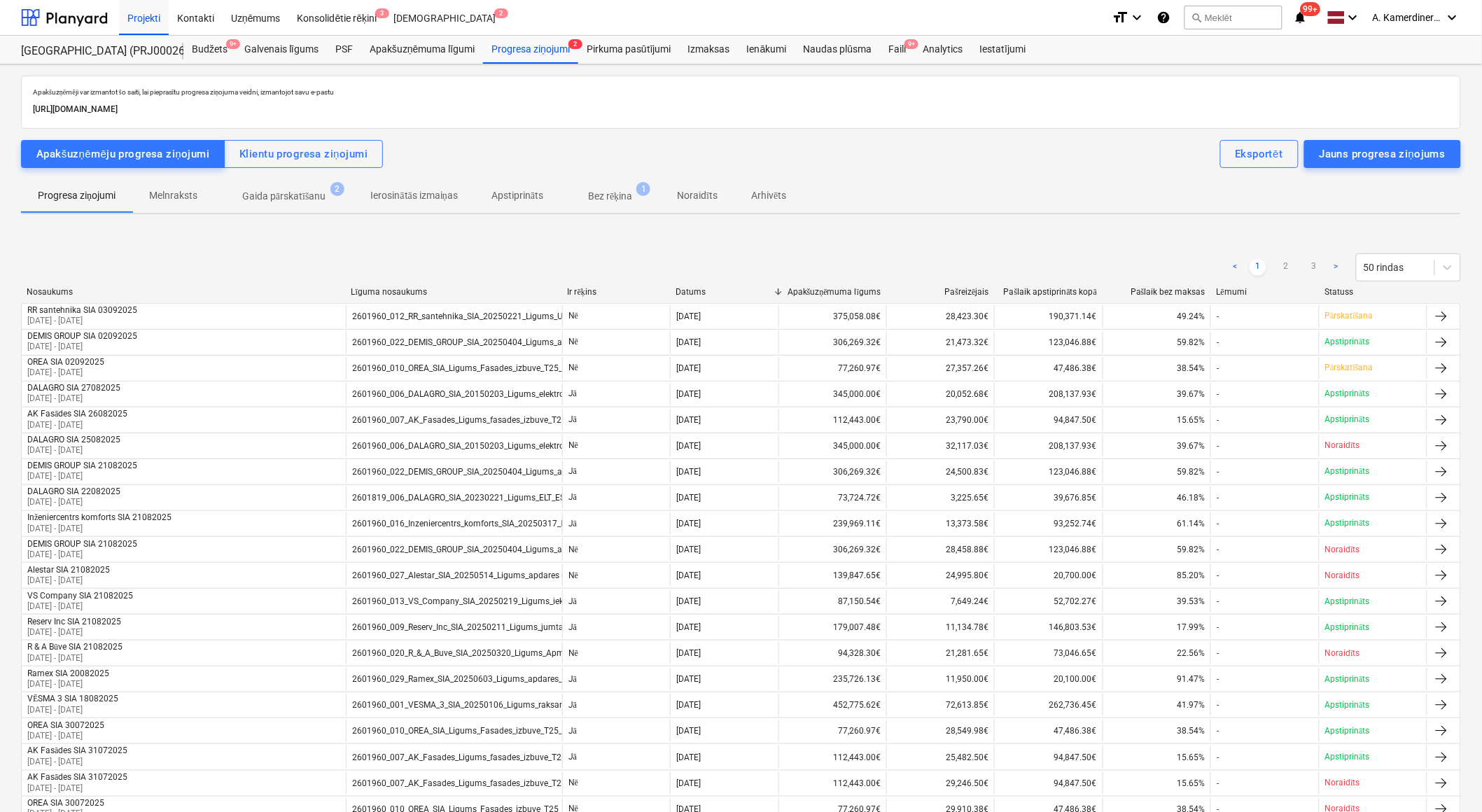
click at [288, 200] on p "Gaida pārskatīšanu" at bounding box center [284, 196] width 84 height 15
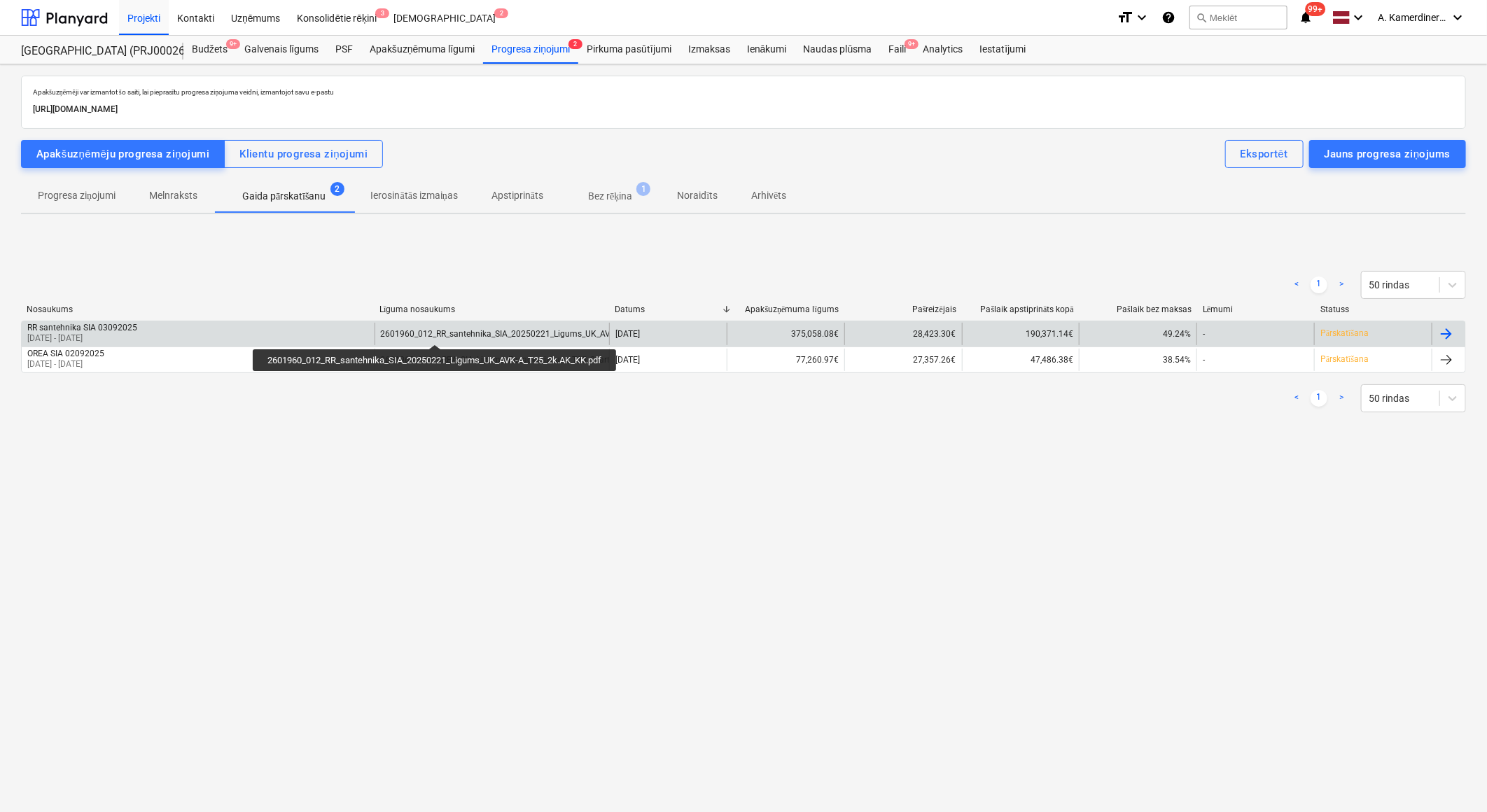
click at [438, 331] on div "2601960_012_RR_santehnika_SIA_20250221_Ligums_UK_AVK-A_T25_2k.AK_KK.pdf" at bounding box center [540, 334] width 317 height 10
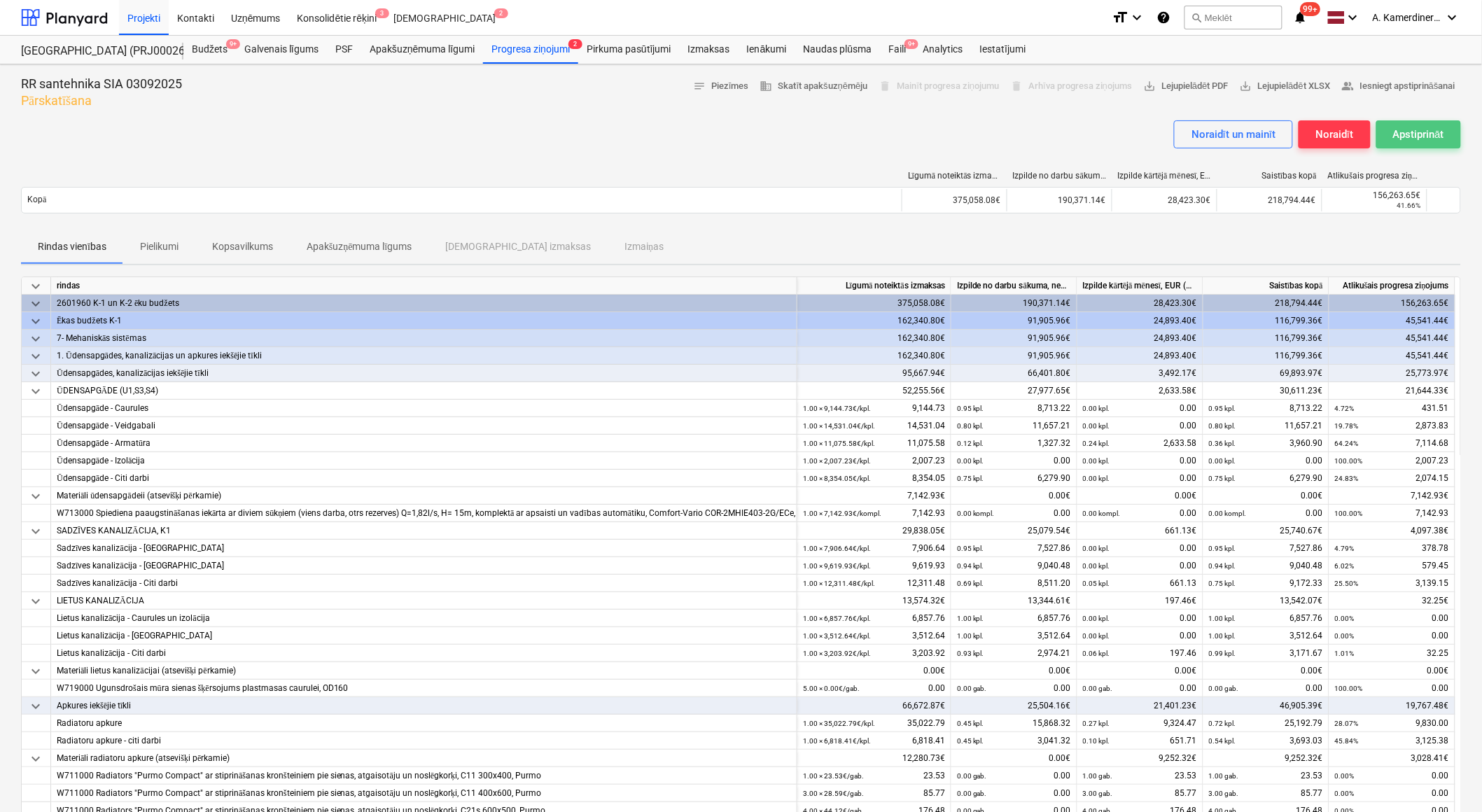
click at [1449, 129] on button "Apstiprināt" at bounding box center [1418, 134] width 85 height 28
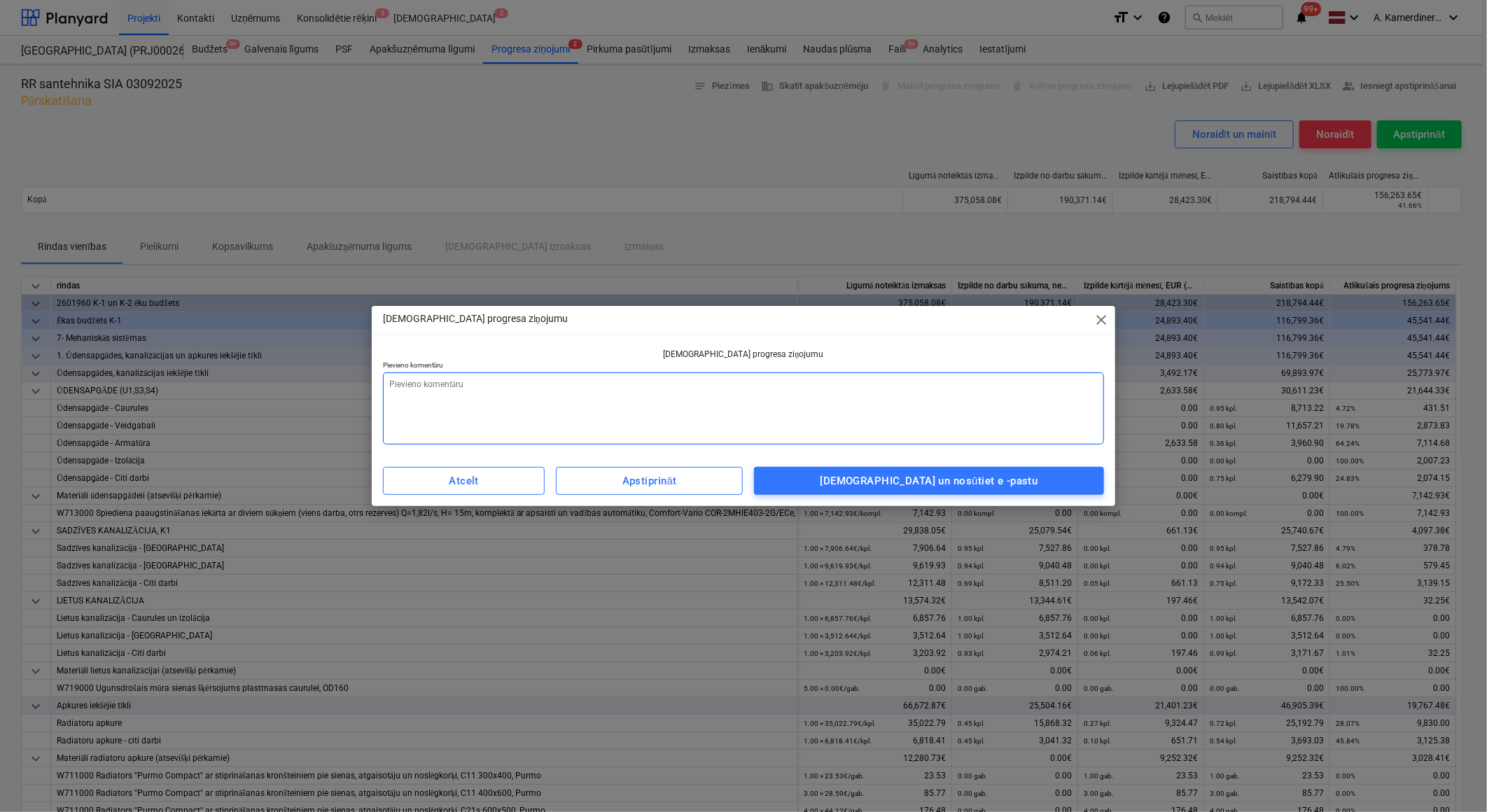
click at [941, 424] on textarea at bounding box center [743, 408] width 721 height 72
type textarea "x"
type textarea "o"
type textarea "x"
type textarea "ok"
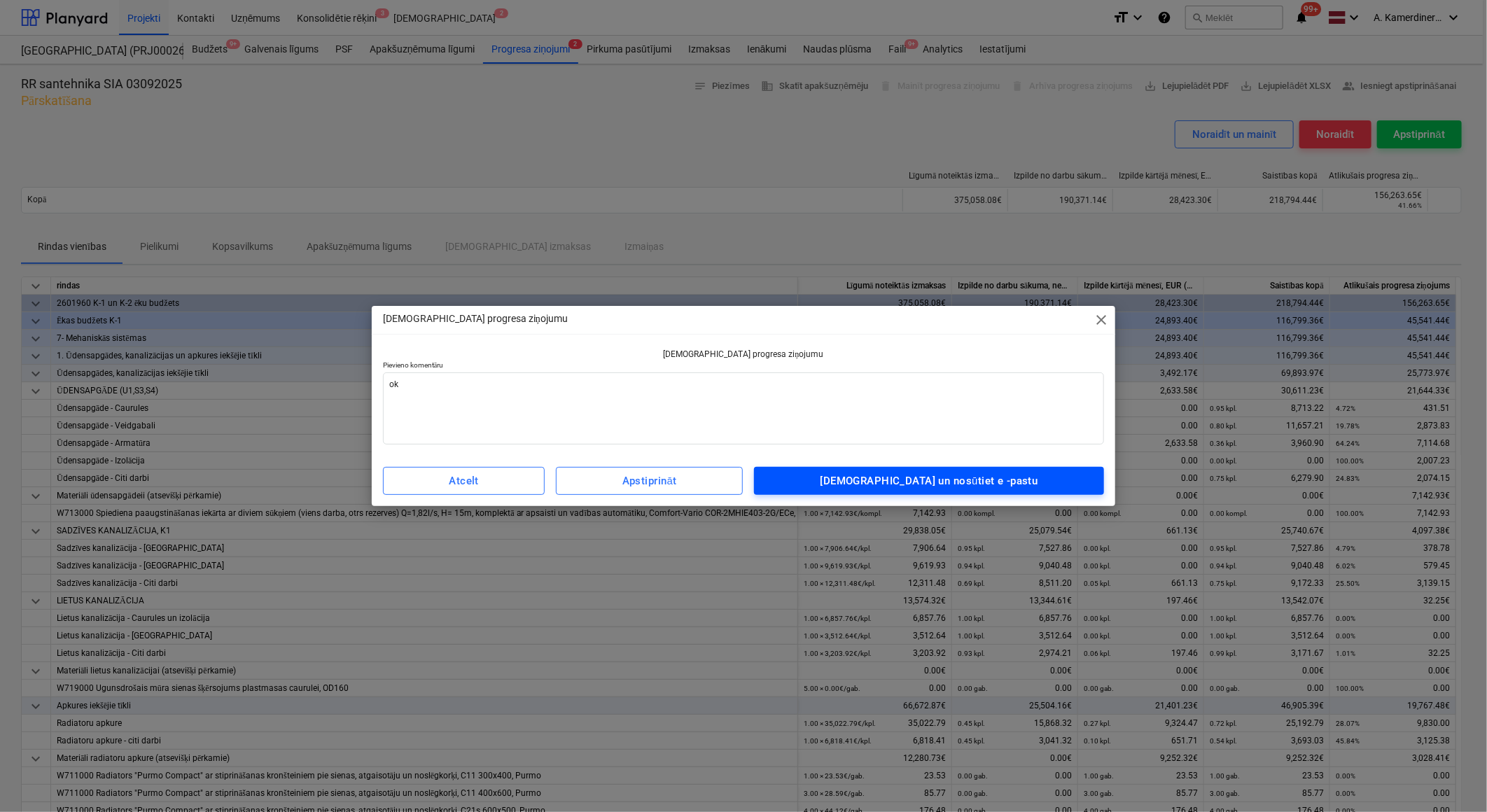
click at [963, 472] on div "Apstipriniet un nosūtiet e -pastu" at bounding box center [929, 481] width 217 height 18
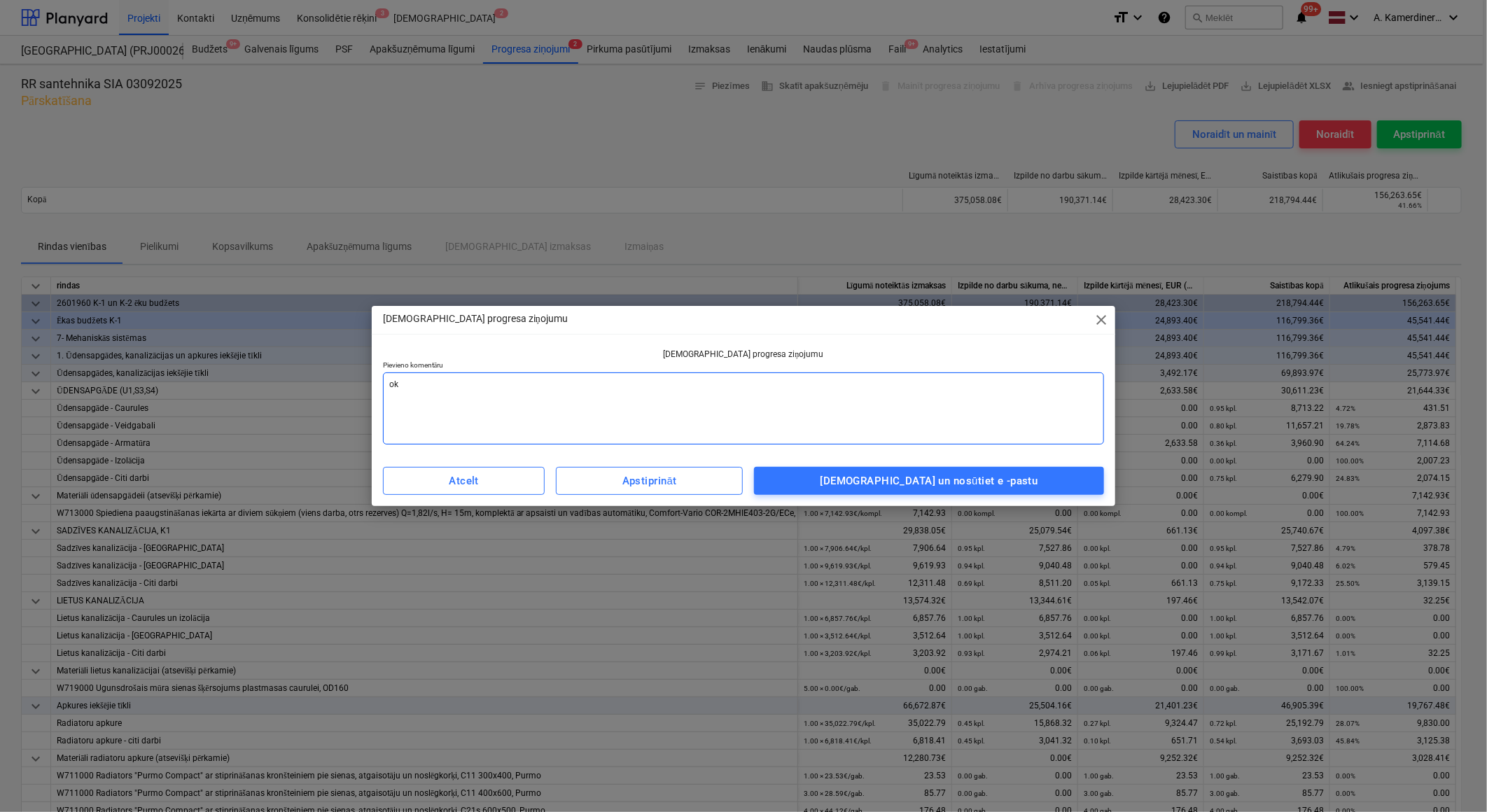
type textarea "x"
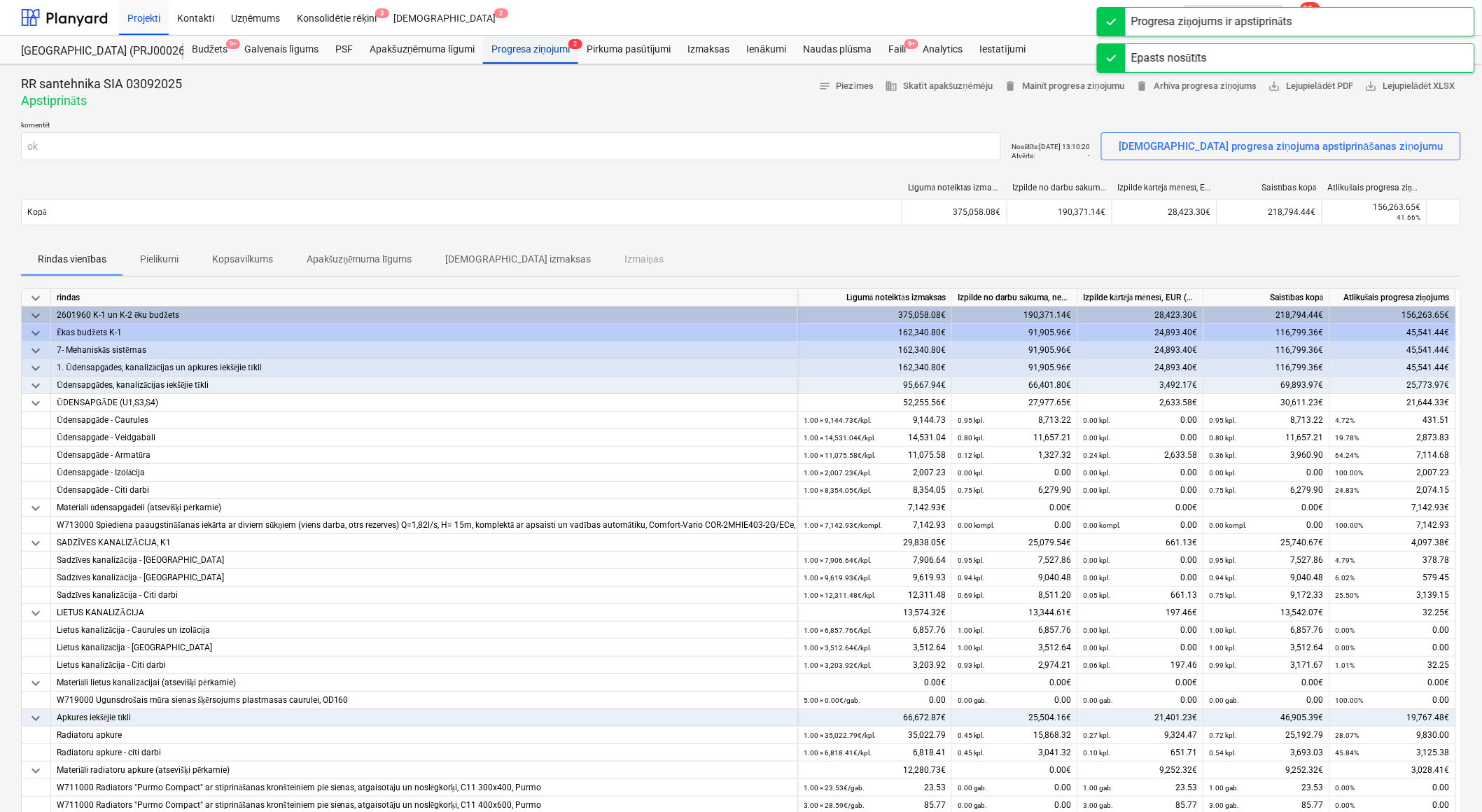
click at [557, 49] on div "Progresa ziņojumi 2" at bounding box center [530, 50] width 95 height 28
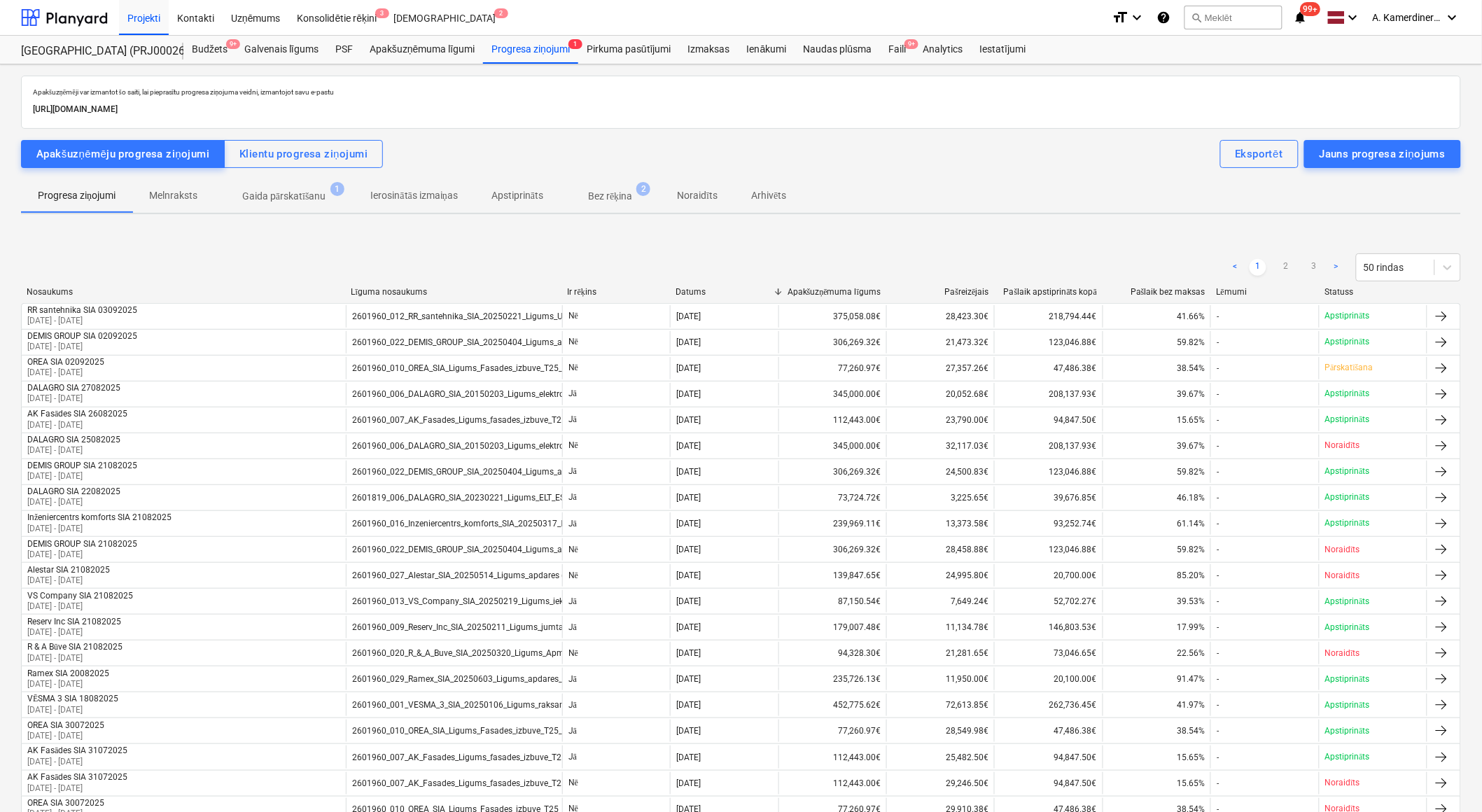
click at [630, 200] on p "Bez rēķina" at bounding box center [609, 196] width 44 height 15
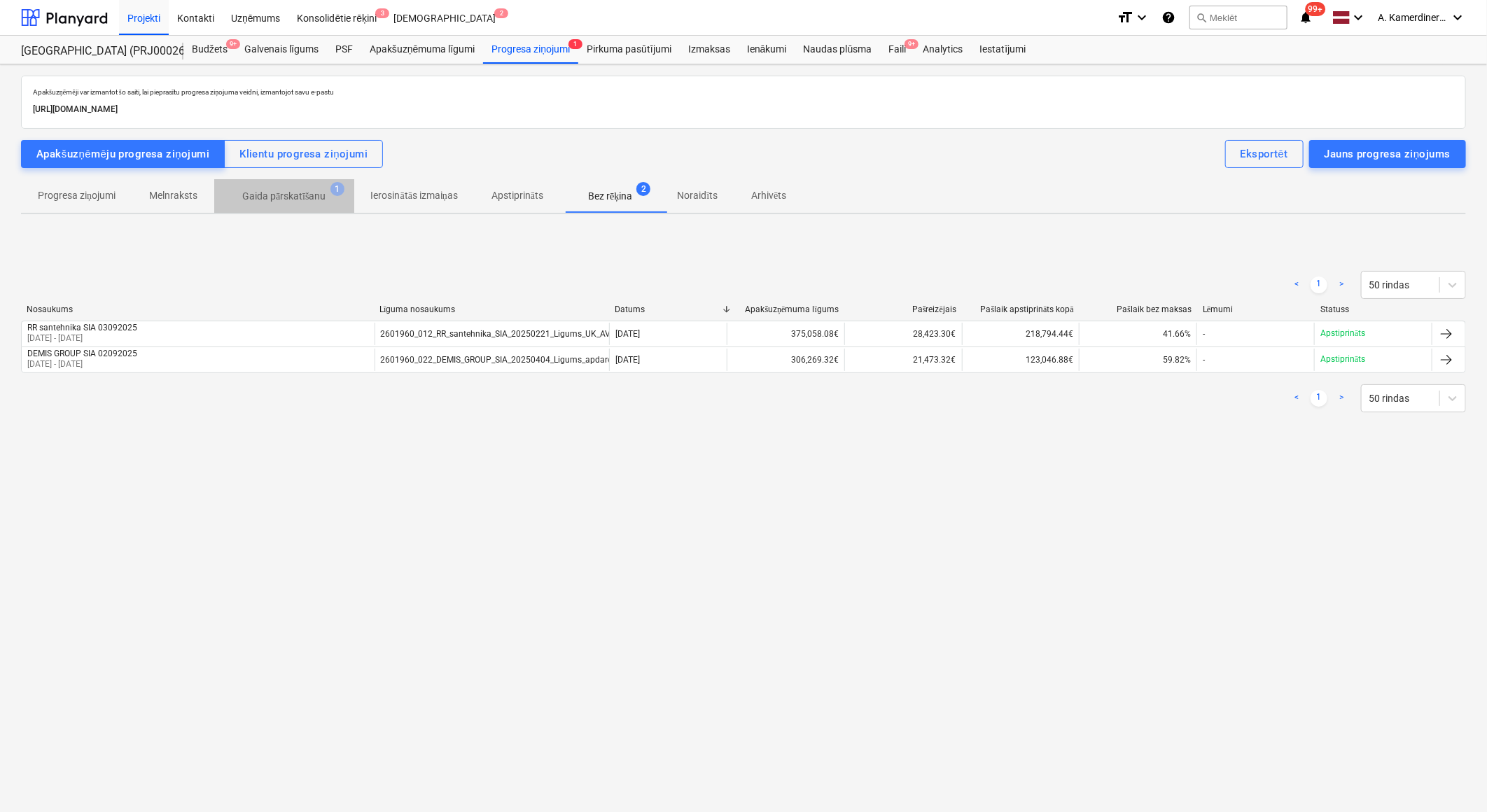
click at [297, 197] on p "Gaida pārskatīšanu" at bounding box center [284, 196] width 84 height 15
click at [137, 19] on div "Projekti" at bounding box center [144, 17] width 50 height 36
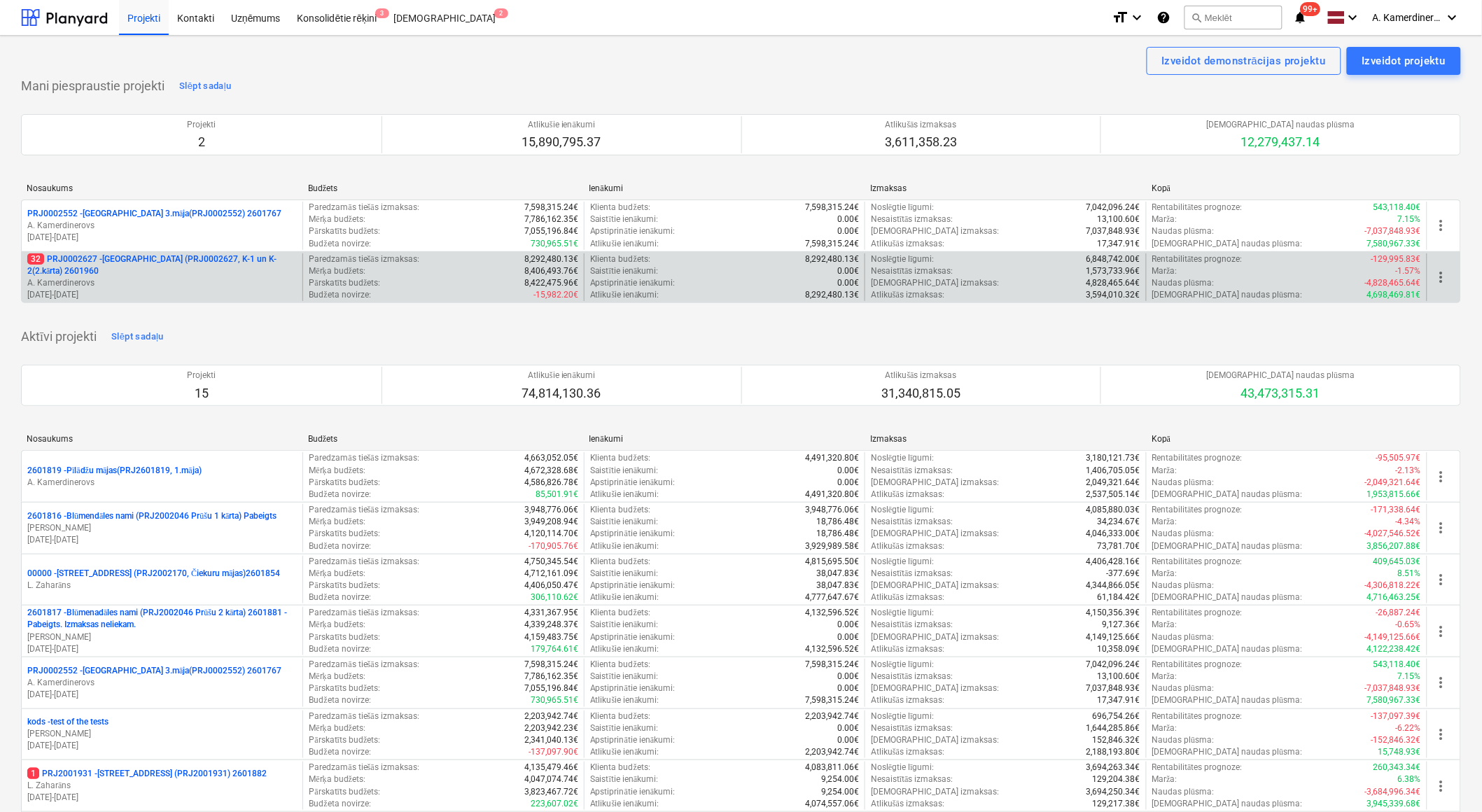
click at [110, 272] on p "32 PRJ0002627 - Tumes iela (PRJ0002627, K-1 un K-2(2.kārta) 2601960" at bounding box center [161, 265] width 269 height 24
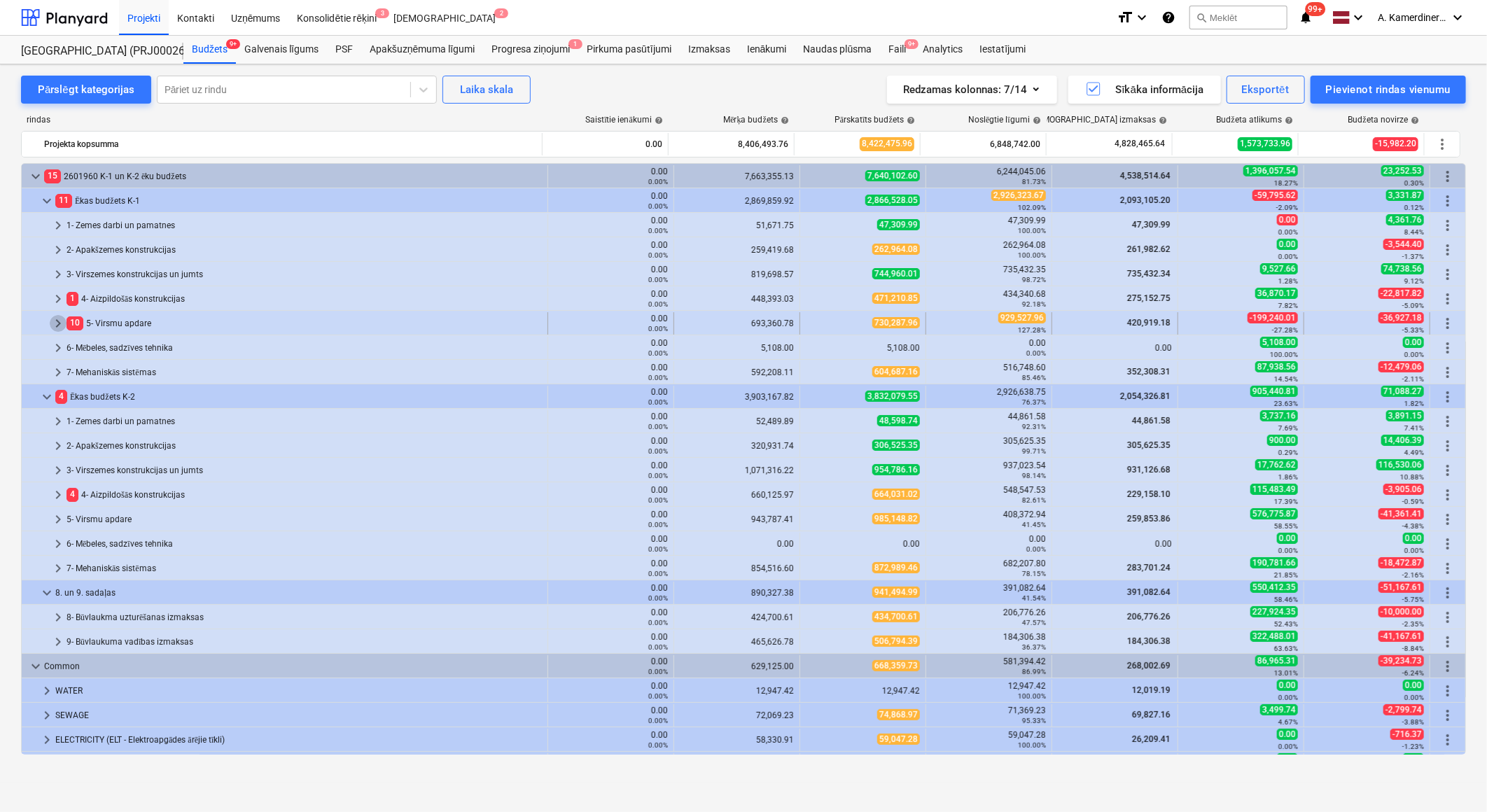
click at [50, 322] on span "keyboard_arrow_right" at bounding box center [58, 324] width 17 height 17
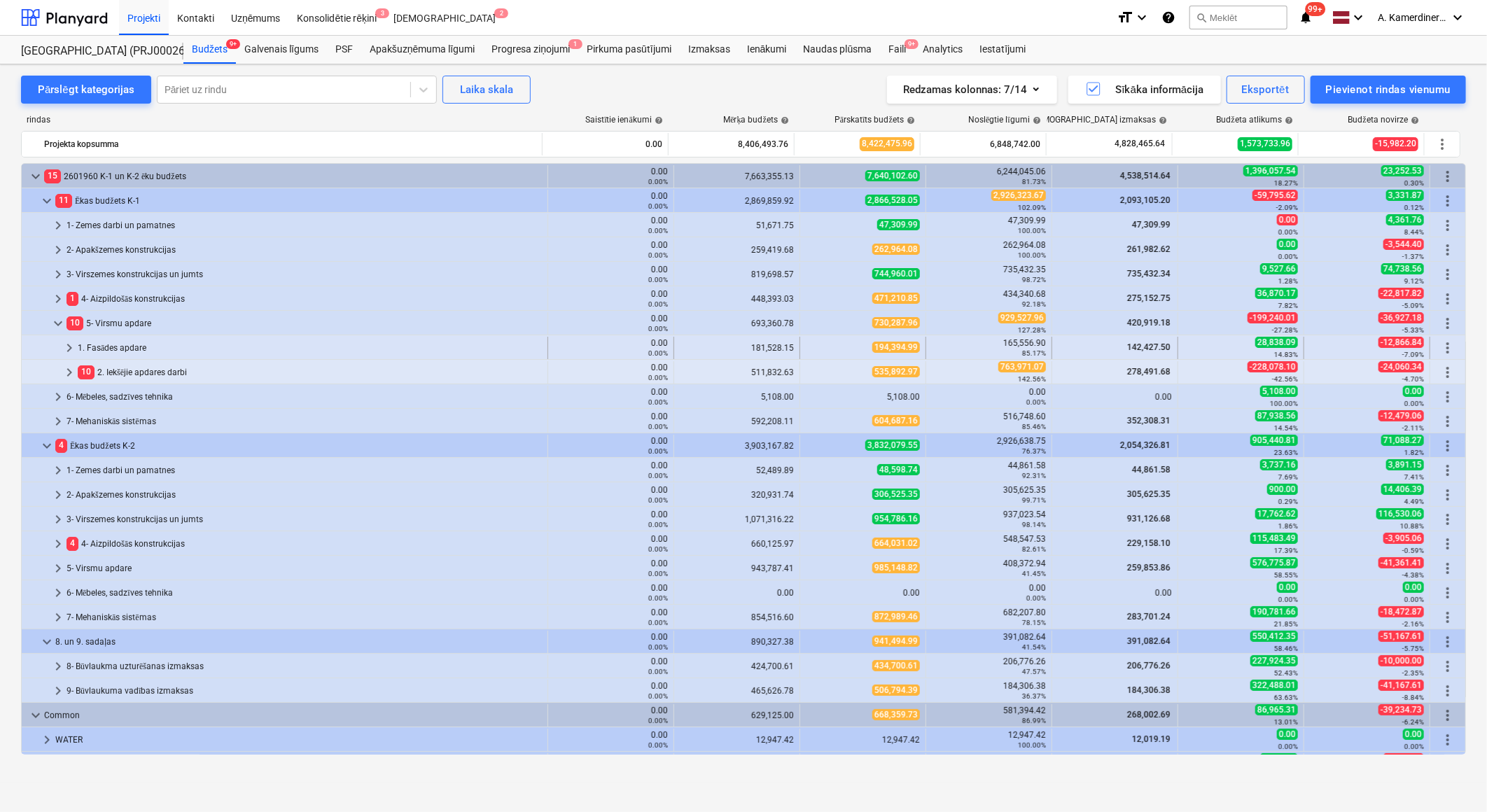
click at [68, 345] on span "keyboard_arrow_right" at bounding box center [69, 348] width 17 height 17
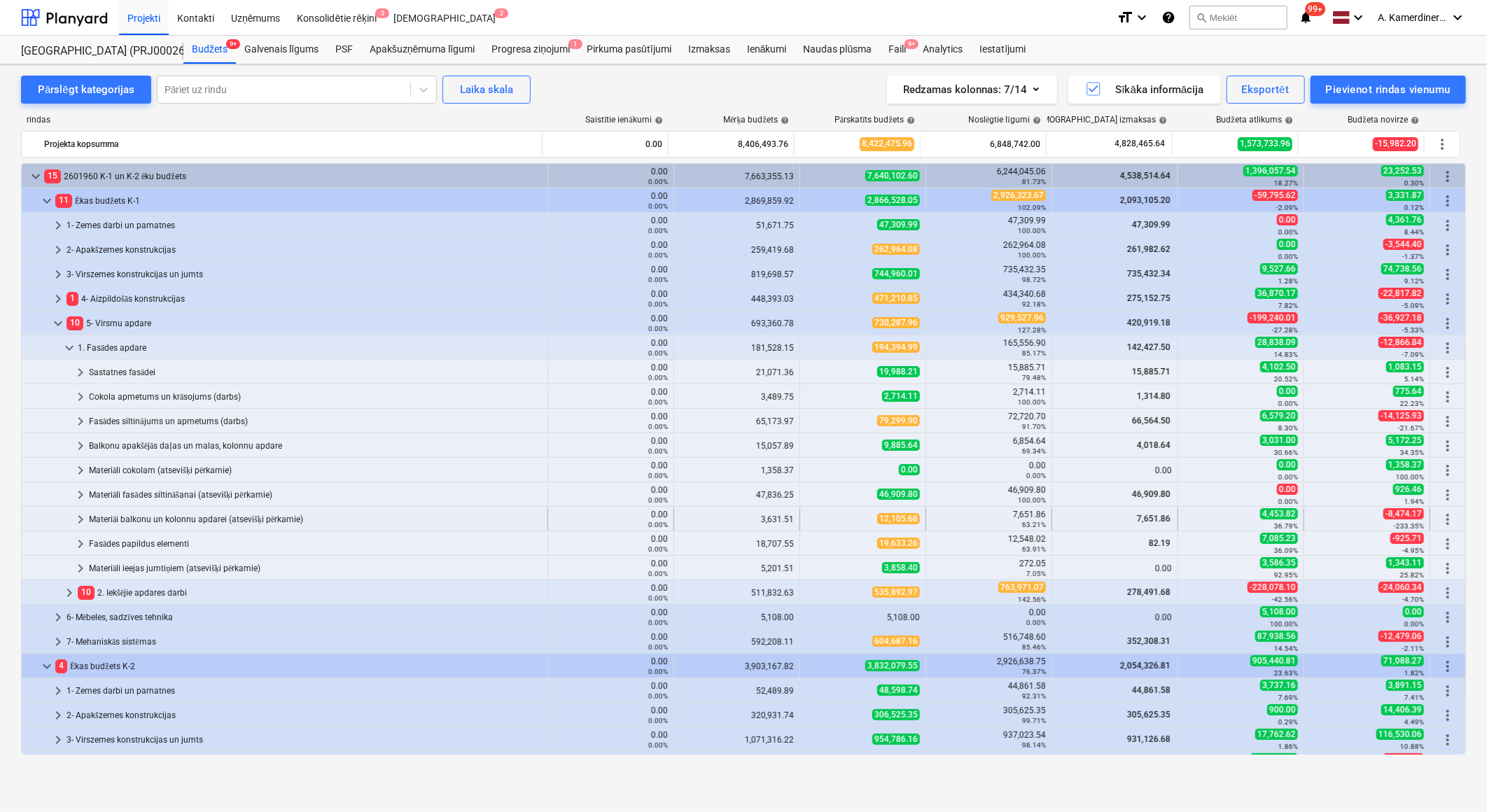
click at [119, 514] on div "Materiāi balkonu un kolonnu apdarei (atsevišķi pērkamie)" at bounding box center [315, 519] width 453 height 23
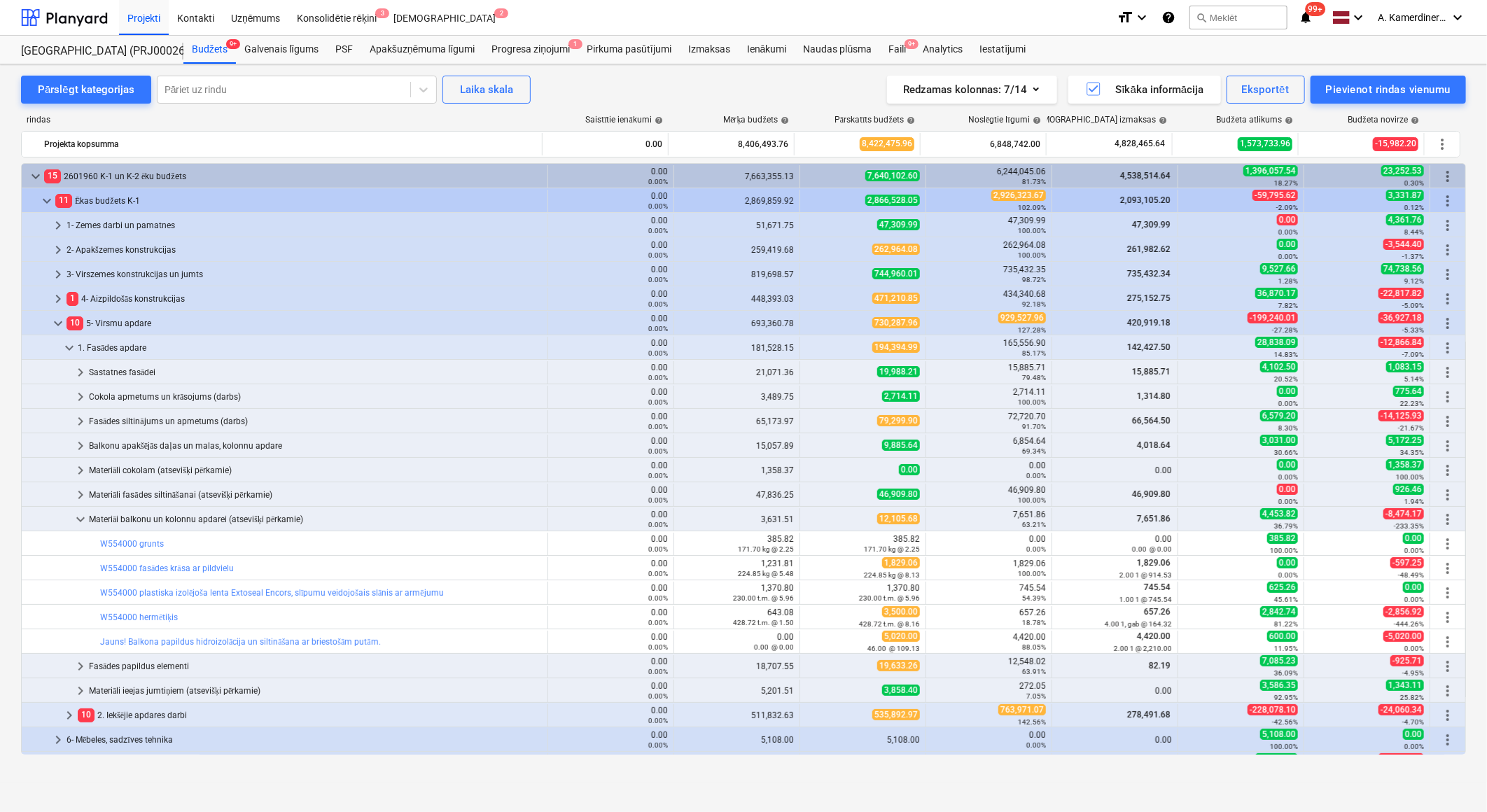
click at [119, 514] on div "Materiāi balkonu un kolonnu apdarei (atsevišķi pērkamie)" at bounding box center [315, 519] width 453 height 23
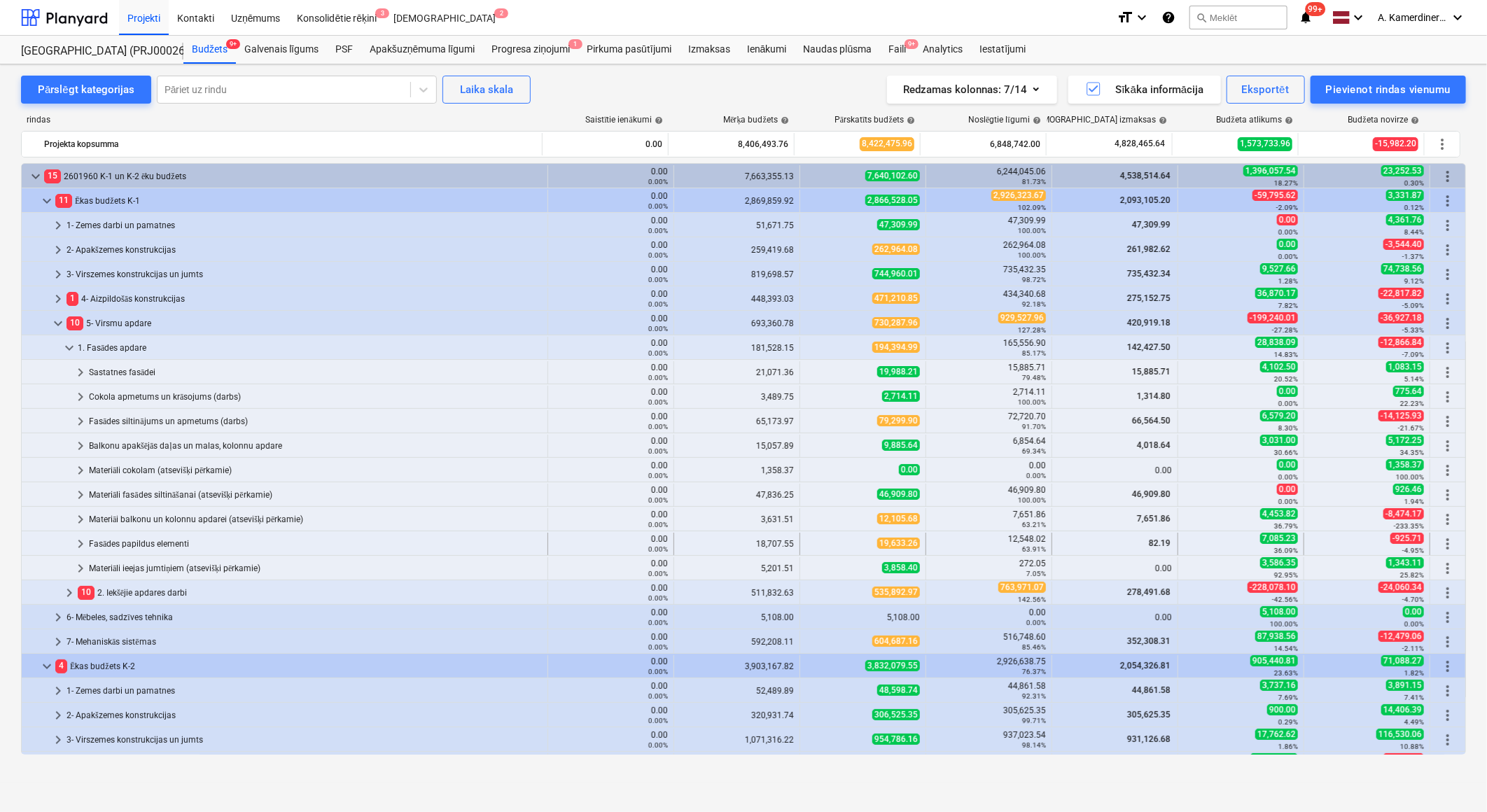
click at [107, 543] on div "Fasādes papildus elementi" at bounding box center [315, 543] width 453 height 23
click at [56, 321] on span "keyboard_arrow_down" at bounding box center [58, 324] width 17 height 17
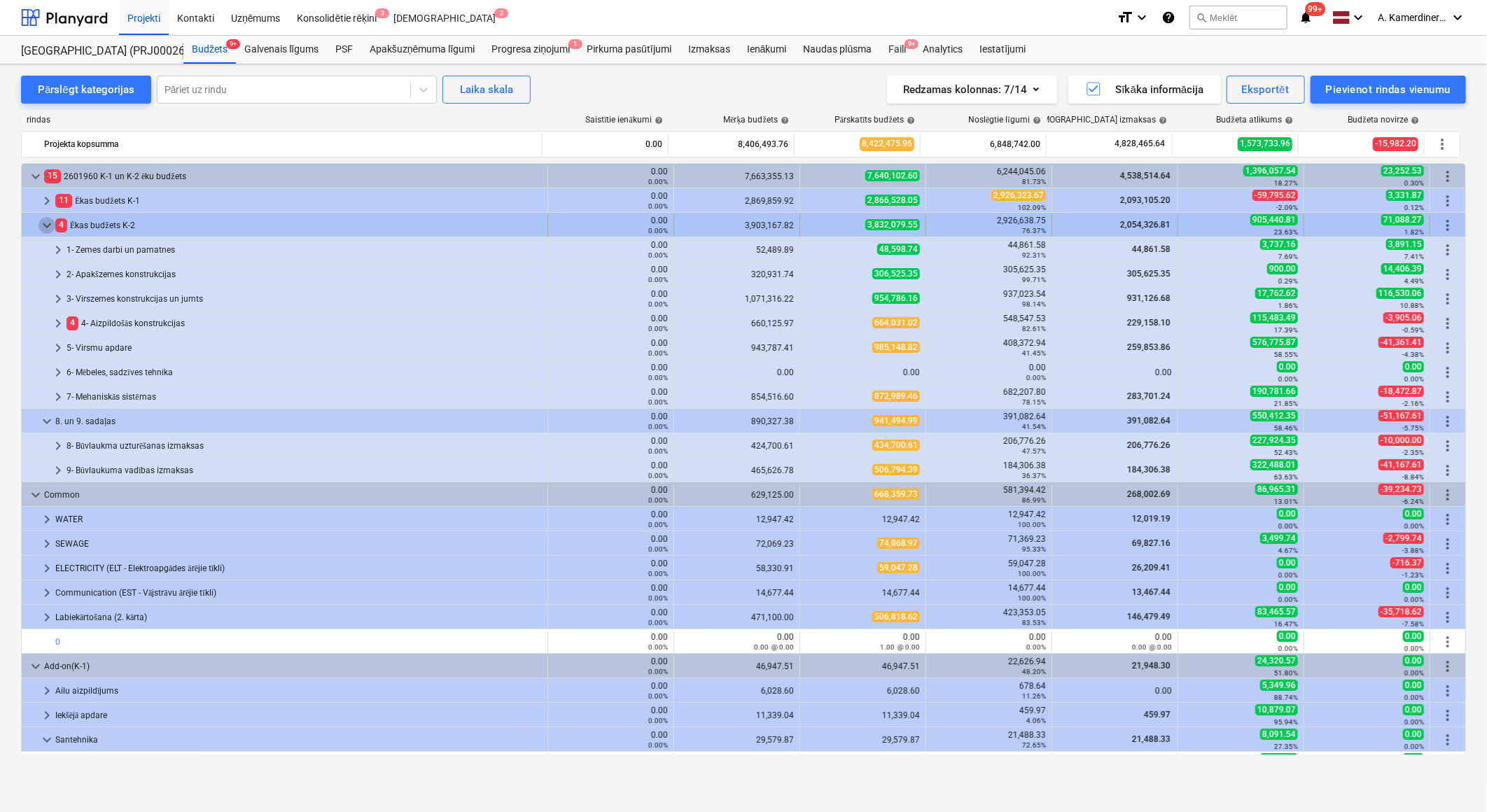
click at [47, 217] on span "keyboard_arrow_down" at bounding box center [47, 226] width 17 height 17
